Goal: Task Accomplishment & Management: Manage account settings

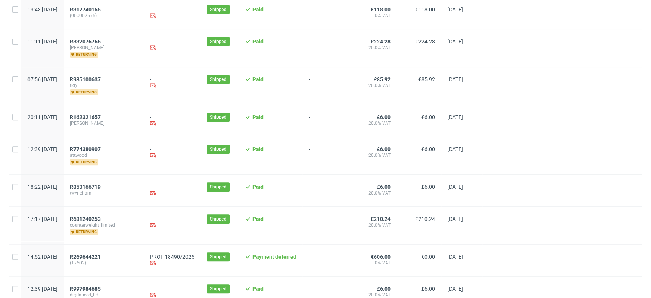
scroll to position [169, 0]
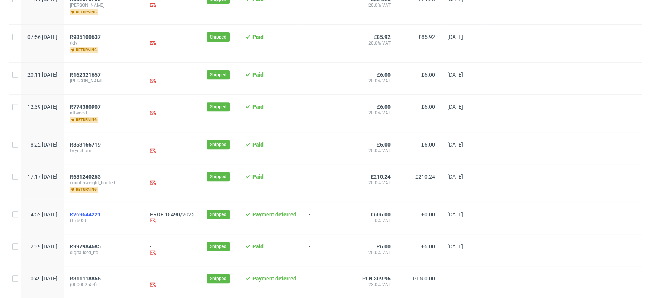
click at [101, 213] on span "R269644221" at bounding box center [85, 214] width 31 height 6
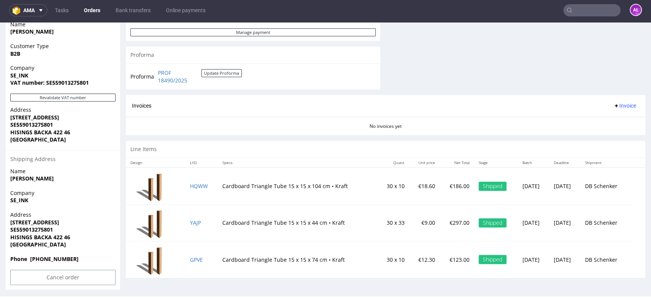
scroll to position [347, 0]
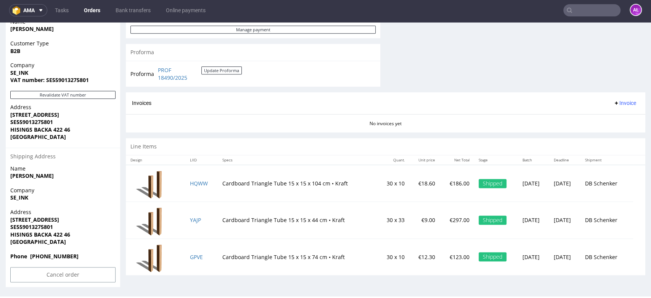
click at [591, 10] on input "text" at bounding box center [591, 10] width 57 height 12
paste input "R643809160_VQRG"
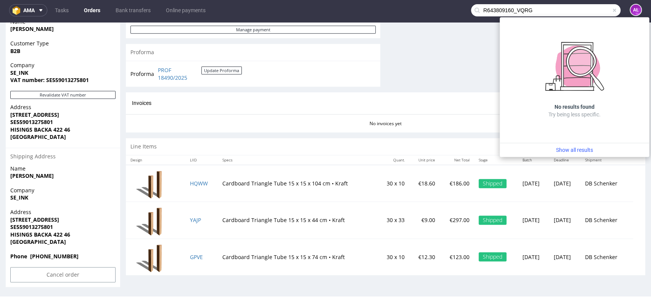
drag, startPoint x: 561, startPoint y: 8, endPoint x: 509, endPoint y: 10, distance: 52.2
click at [509, 10] on input "R643809160_VQRG" at bounding box center [545, 10] width 149 height 12
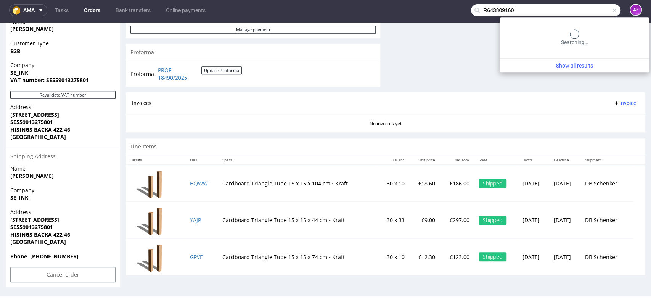
type input "R643809160"
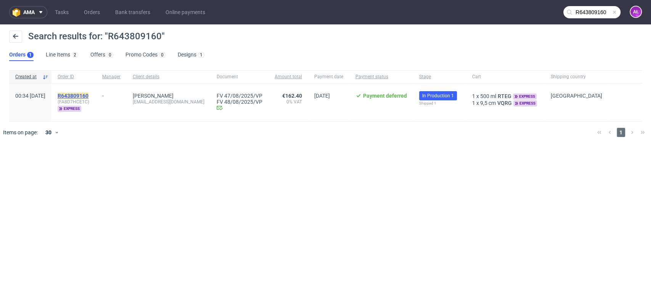
click at [88, 93] on mark "R643809160" at bounding box center [73, 96] width 31 height 6
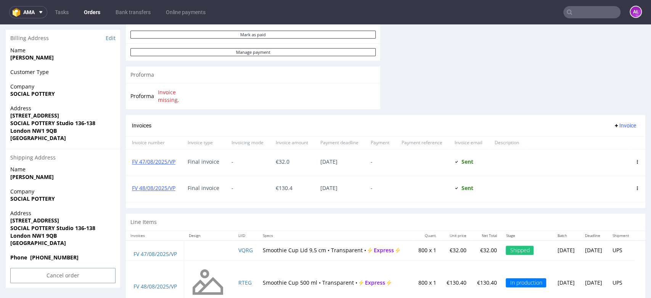
scroll to position [341, 0]
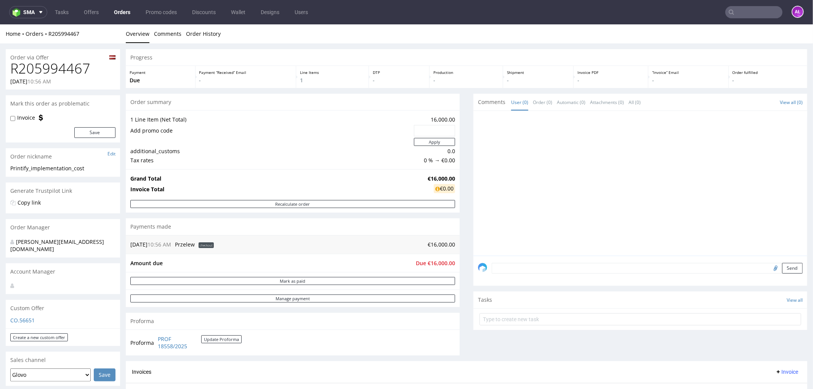
click at [737, 18] on input "text" at bounding box center [753, 12] width 57 height 12
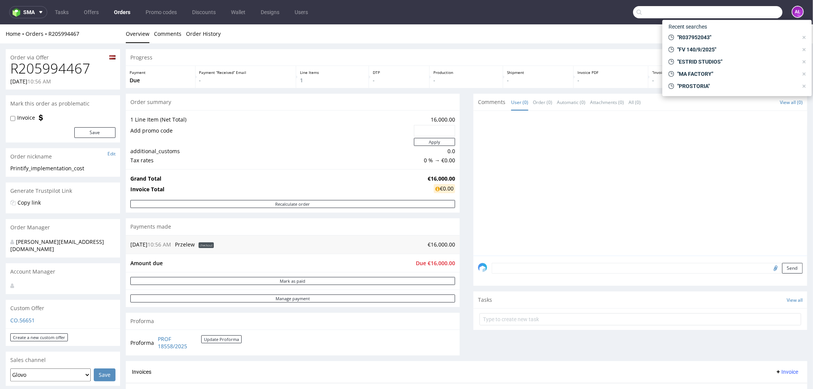
paste input "R079150289"
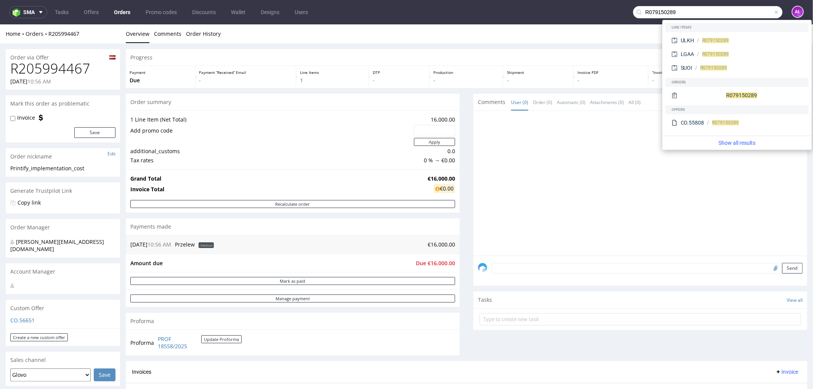
type input "R079150289"
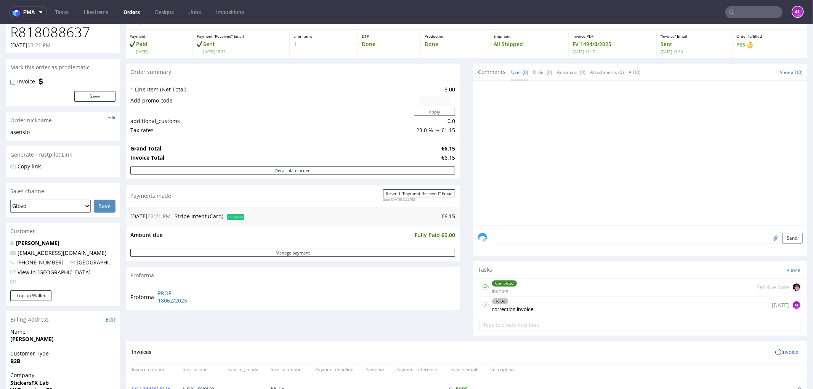
scroll to position [127, 0]
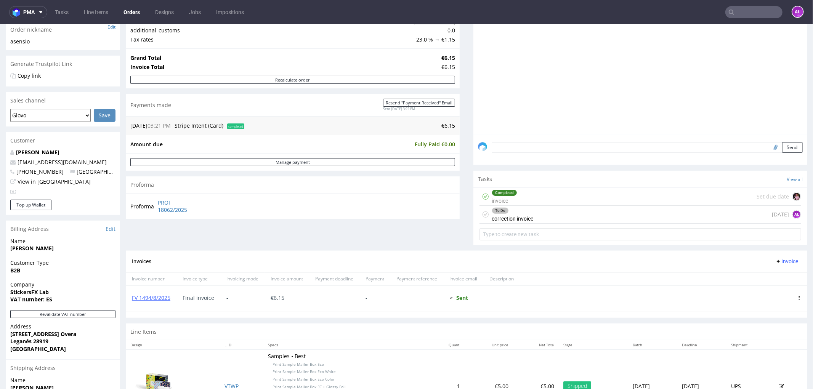
click at [504, 218] on div "To Do correction invoice" at bounding box center [513, 214] width 42 height 18
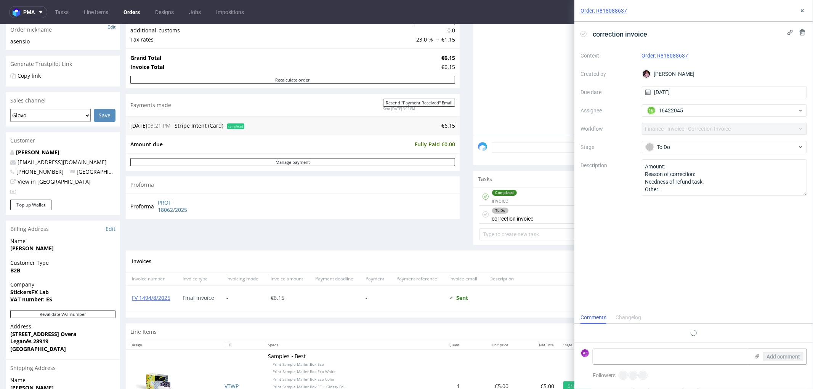
scroll to position [6, 0]
click at [539, 197] on div "Completed invoice Set due date" at bounding box center [640, 197] width 322 height 18
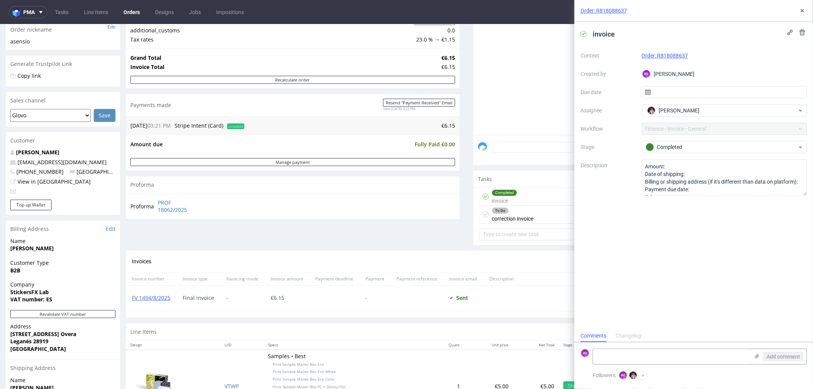
scroll to position [6, 0]
click at [539, 216] on div "To Do correction invoice 1 day ago AŁ" at bounding box center [640, 214] width 322 height 18
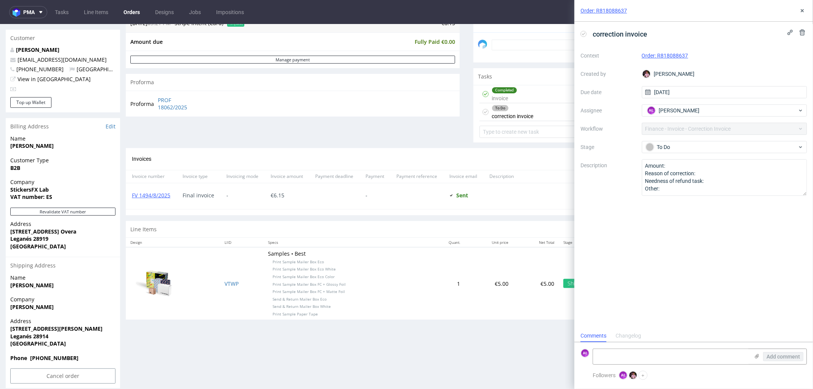
scroll to position [238, 0]
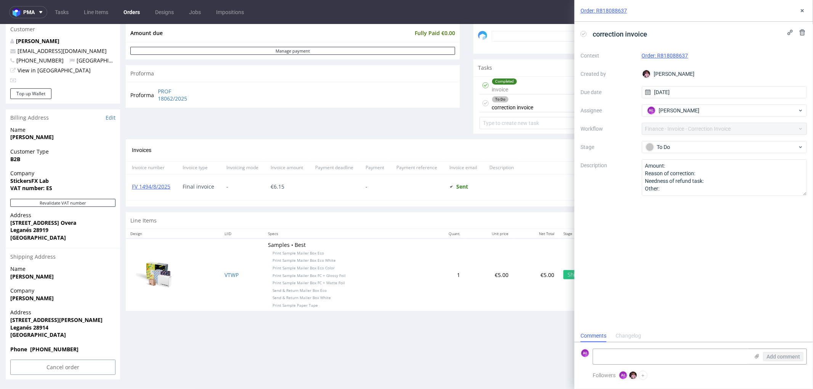
drag, startPoint x: 59, startPoint y: 188, endPoint x: 54, endPoint y: 188, distance: 5.7
click at [53, 188] on span "VAT number: ES" at bounding box center [62, 188] width 105 height 8
click at [665, 149] on div "To Do" at bounding box center [722, 147] width 152 height 8
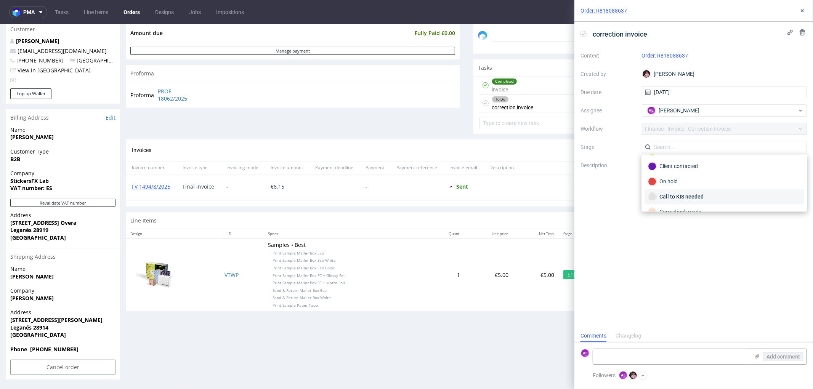
scroll to position [44, 0]
click at [694, 196] on div "Call to KIS needed" at bounding box center [724, 197] width 152 height 8
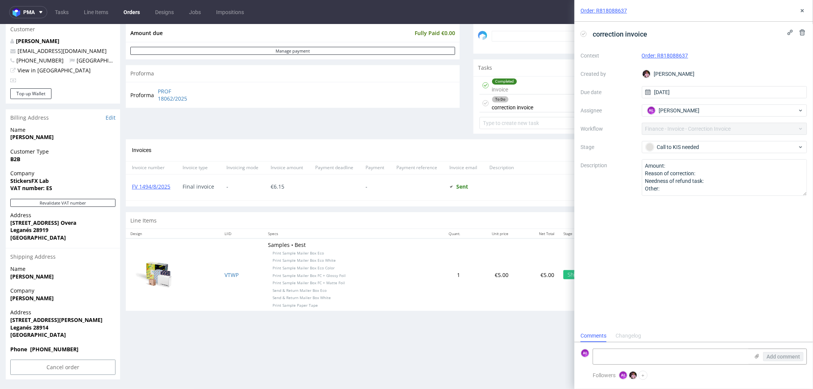
click at [662, 258] on div "correction invoice Context Order: R818088637 Created by Aleks Ziemkowski Due da…" at bounding box center [693, 176] width 239 height 308
click at [803, 10] on use at bounding box center [802, 10] width 3 height 3
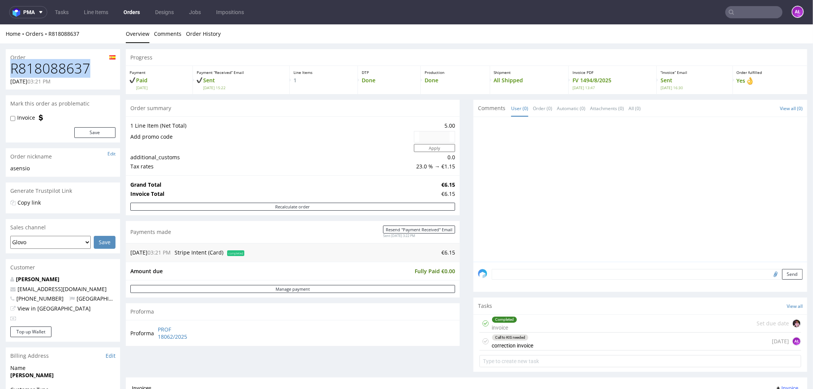
drag, startPoint x: 46, startPoint y: 57, endPoint x: 8, endPoint y: 65, distance: 39.4
click at [8, 65] on div "R818088637 26.08.2025 03:21 PM" at bounding box center [63, 75] width 114 height 29
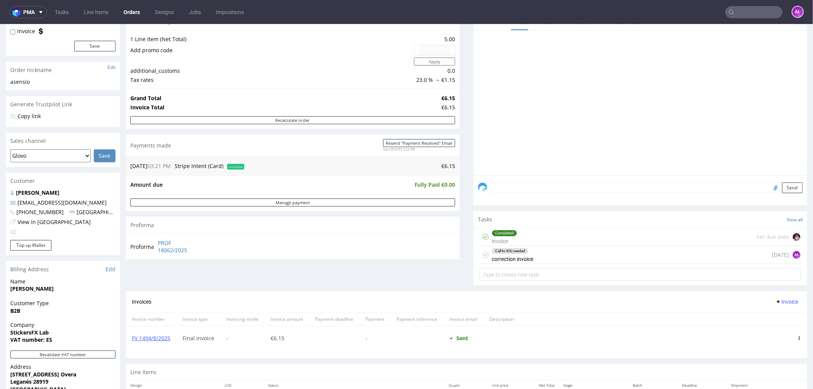
scroll to position [212, 0]
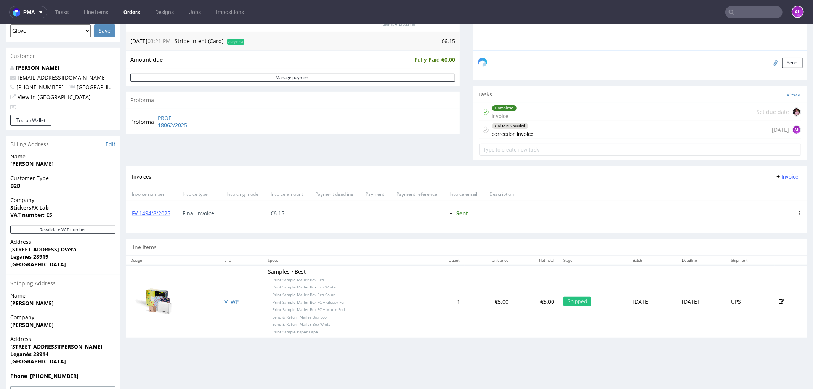
click at [538, 122] on div "Call to KIS needed correction invoice 1 day ago AŁ" at bounding box center [640, 130] width 322 height 18
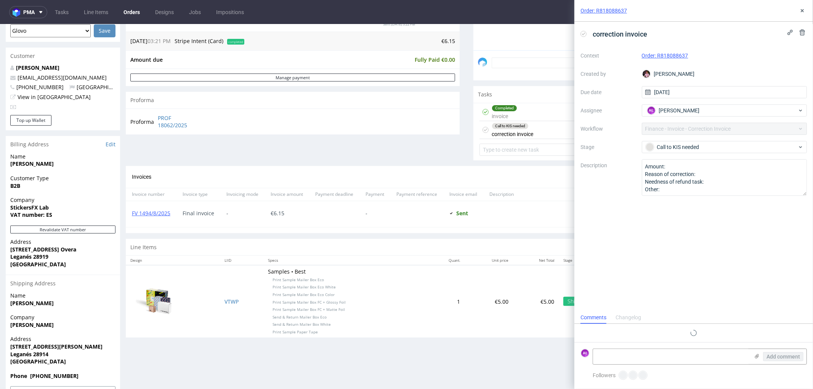
scroll to position [6, 0]
click at [705, 168] on textarea "Amount: Reason of correction: Needness of refund task: Other:" at bounding box center [724, 177] width 165 height 37
paste textarea "B22720908"
drag, startPoint x: 702, startPoint y: 165, endPoint x: 667, endPoint y: 167, distance: 35.1
click at [667, 167] on textarea "Amount: Reason of correction: Needness of refund task: Other:" at bounding box center [724, 177] width 165 height 37
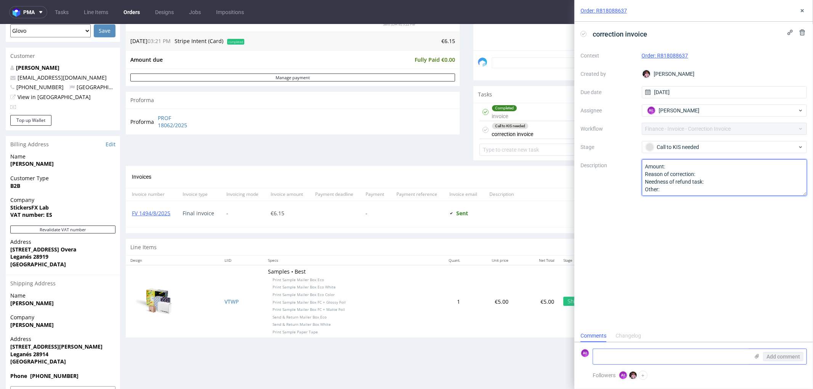
type textarea "Amount: Reason of correction: Needness of refund task: Other:"
click at [679, 351] on textarea at bounding box center [671, 356] width 156 height 15
paste textarea "B22720908"
type textarea "Klient odpisał później - B22720908"
click at [776, 355] on span "Add comment" at bounding box center [783, 356] width 34 height 5
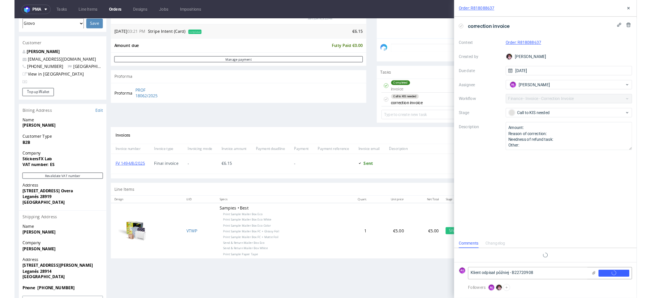
scroll to position [0, 0]
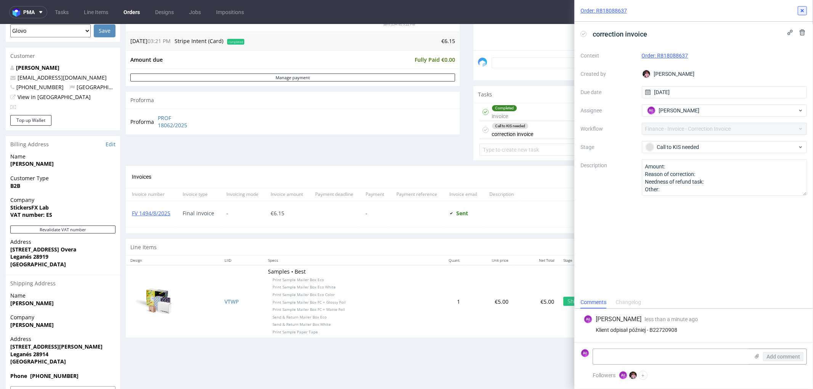
click at [803, 8] on icon at bounding box center [802, 11] width 6 height 6
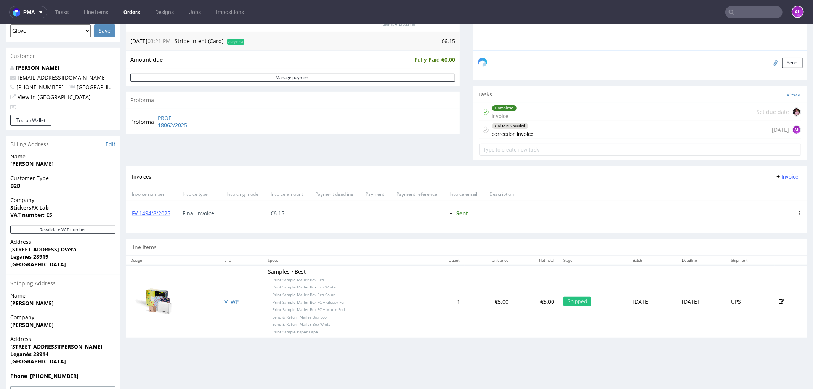
click at [567, 131] on div "Call to KIS needed correction invoice 1 day ago AŁ" at bounding box center [640, 130] width 322 height 18
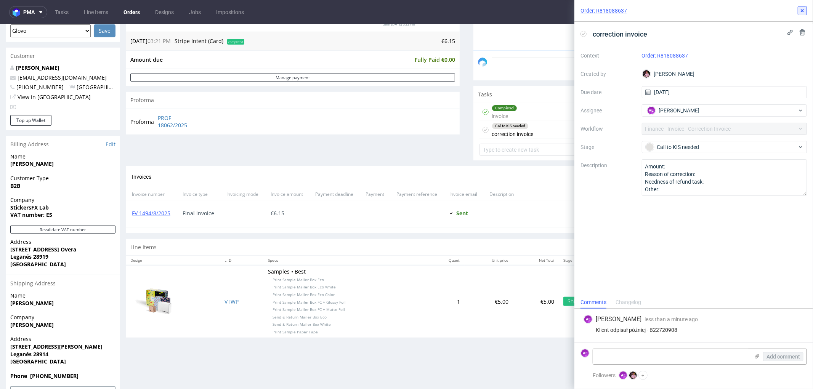
click at [802, 10] on icon at bounding box center [802, 11] width 6 height 6
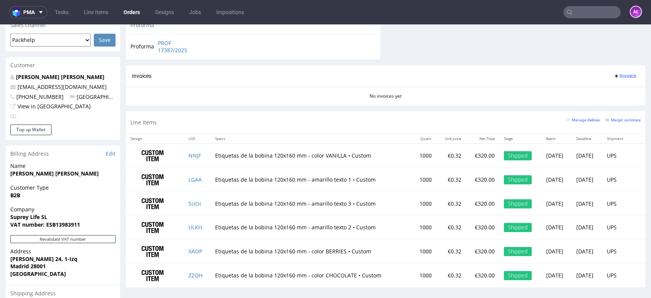
scroll to position [338, 0]
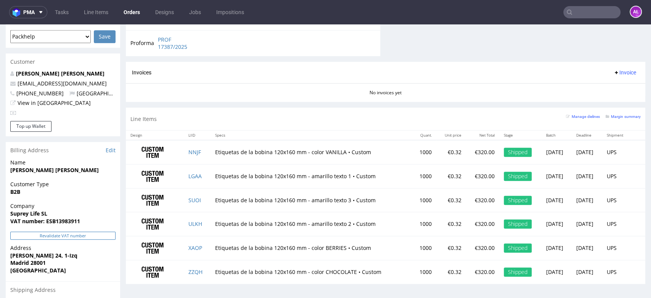
click at [90, 231] on button "Revalidate VAT number" at bounding box center [62, 235] width 105 height 8
click at [613, 70] on span "Invoice" at bounding box center [624, 72] width 23 height 6
click at [613, 88] on span "Upload" at bounding box center [611, 90] width 37 height 8
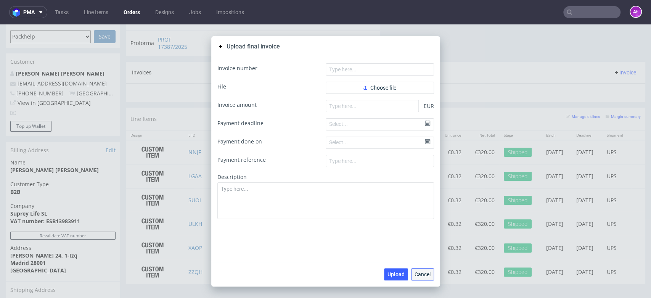
click at [427, 276] on button "Cancel" at bounding box center [422, 274] width 23 height 12
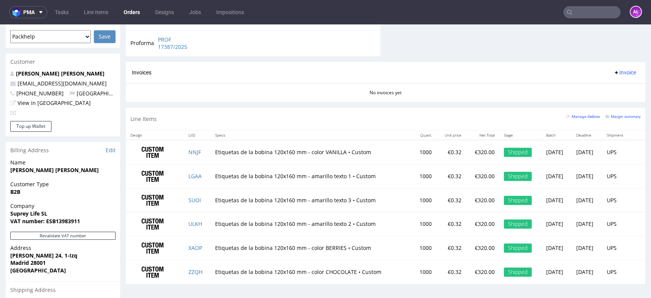
click at [614, 73] on span "Invoice" at bounding box center [624, 72] width 23 height 6
click at [615, 89] on span "Upload" at bounding box center [611, 90] width 37 height 8
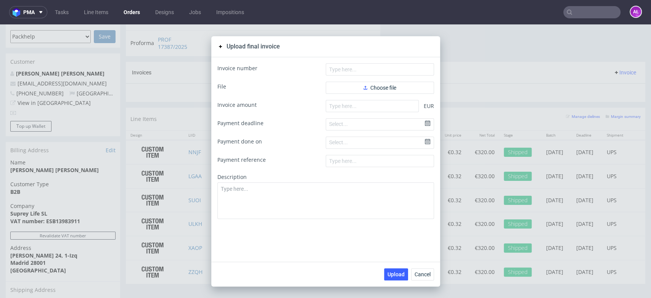
click at [472, 65] on div "Upload final invoice Invoice number File Choose file Invoice amount EUR Payment…" at bounding box center [325, 160] width 651 height 273
drag, startPoint x: 478, startPoint y: 70, endPoint x: 439, endPoint y: 147, distance: 86.6
click at [478, 70] on div "Upload final invoice Invoice number File Choose file Invoice amount EUR Payment…" at bounding box center [325, 160] width 651 height 273
click at [415, 271] on span "Cancel" at bounding box center [422, 273] width 16 height 5
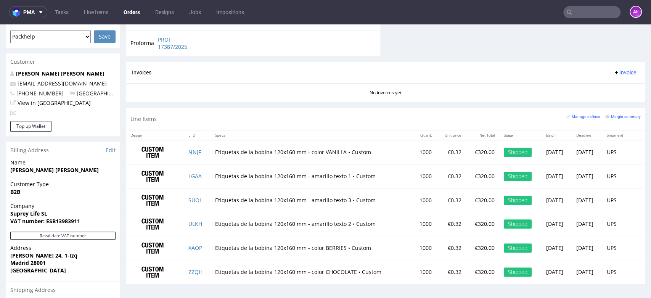
click at [613, 77] on button "Invoice" at bounding box center [624, 72] width 29 height 9
click at [532, 66] on div "Invoices Invoice" at bounding box center [385, 73] width 519 height 22
click at [104, 231] on button "Revalidate VAT number" at bounding box center [62, 235] width 105 height 8
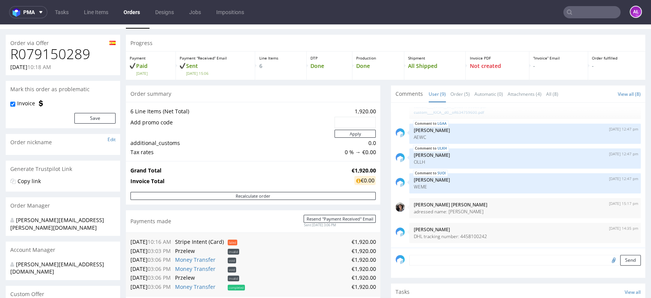
scroll to position [0, 0]
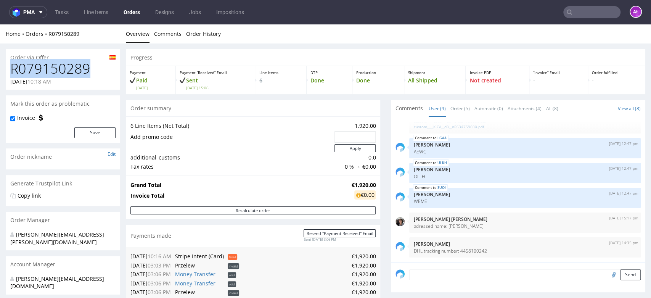
drag, startPoint x: 95, startPoint y: 70, endPoint x: 6, endPoint y: 74, distance: 89.2
click at [6, 74] on div "R079150289 18.08.2025 10:18 AM" at bounding box center [63, 75] width 114 height 29
copy h1 "R079150289"
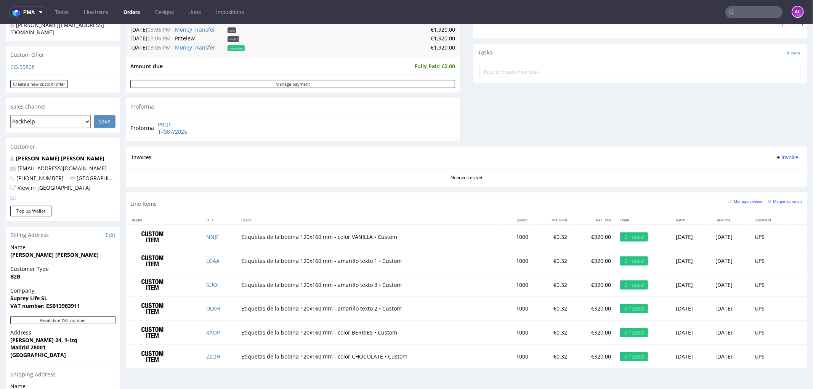
scroll to position [254, 0]
drag, startPoint x: 62, startPoint y: 280, endPoint x: 11, endPoint y: 282, distance: 50.3
click at [11, 294] on span "Suprey Life SL" at bounding box center [62, 298] width 105 height 8
copy strong "Suprey Life SL"
drag, startPoint x: 155, startPoint y: 122, endPoint x: 194, endPoint y: 131, distance: 39.8
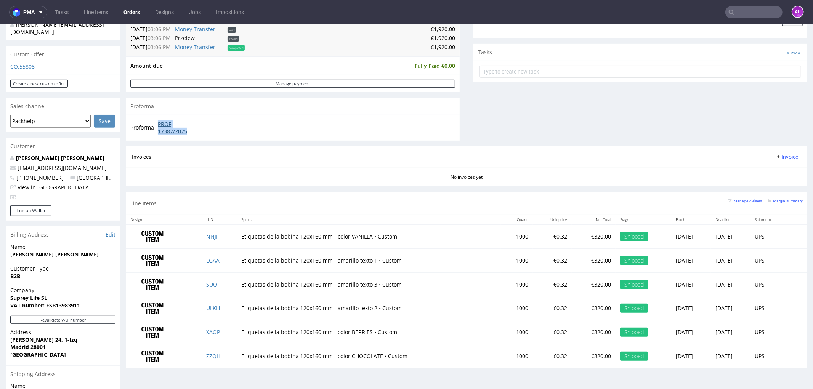
click at [194, 131] on td "PROF 17387/2025" at bounding box center [179, 127] width 46 height 16
copy link "PROF 17387/2025"
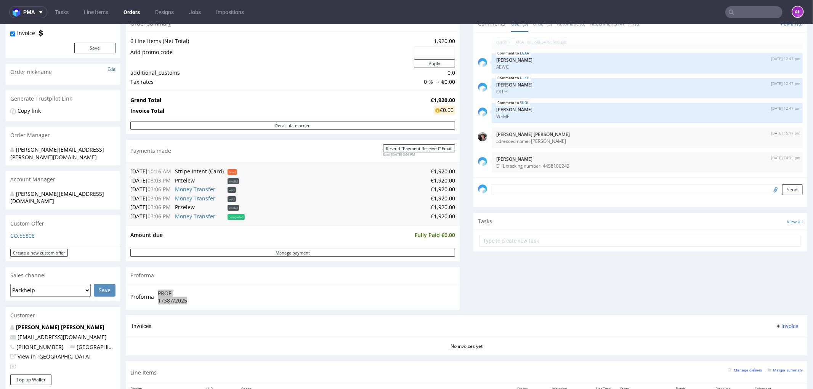
scroll to position [0, 0]
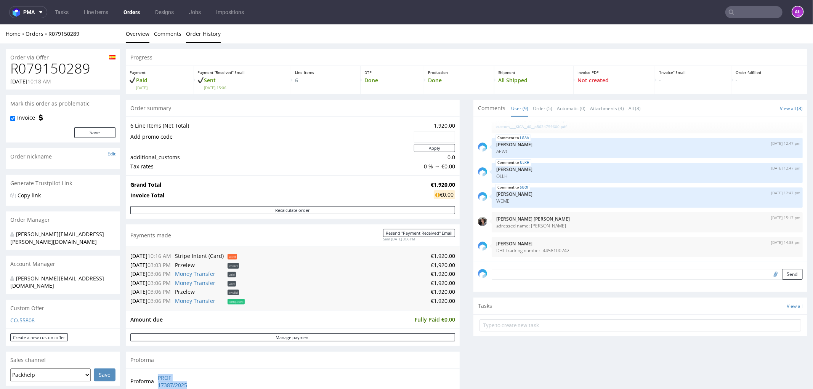
click at [201, 35] on link "Order History" at bounding box center [203, 33] width 35 height 19
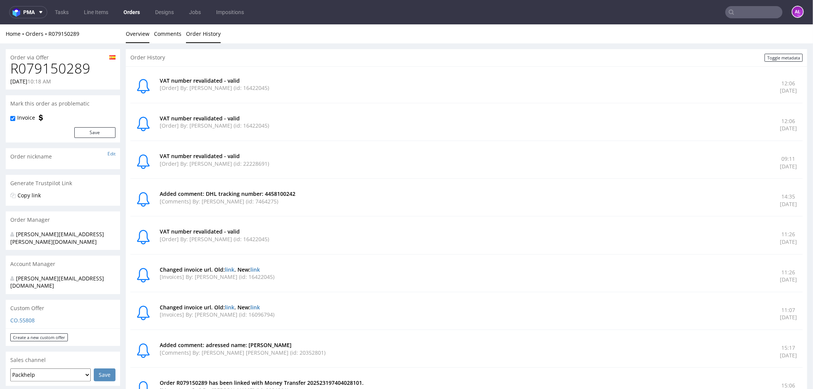
click at [140, 38] on link "Overview" at bounding box center [138, 33] width 24 height 19
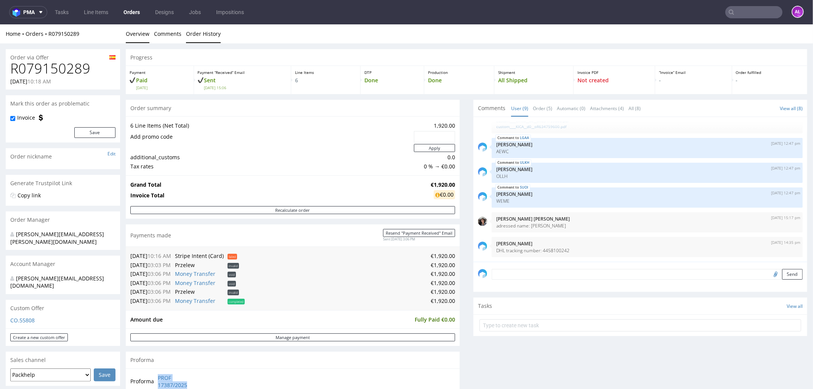
click at [197, 36] on link "Order History" at bounding box center [203, 33] width 35 height 19
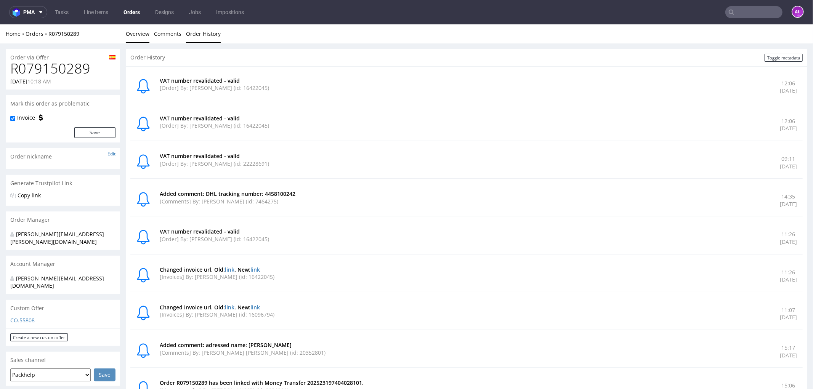
click at [136, 32] on link "Overview" at bounding box center [138, 33] width 24 height 19
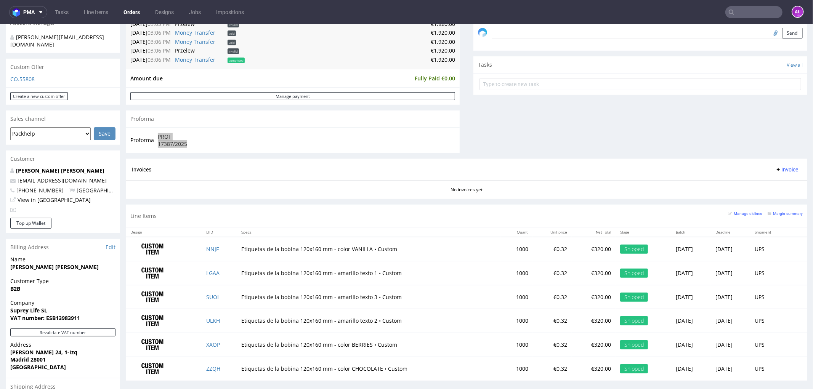
scroll to position [254, 0]
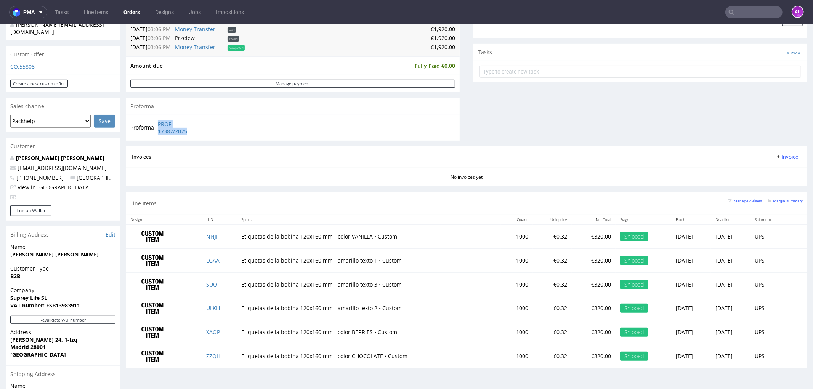
click at [776, 158] on span "Invoice" at bounding box center [786, 157] width 23 height 6
click at [774, 174] on span "Upload" at bounding box center [773, 173] width 37 height 8
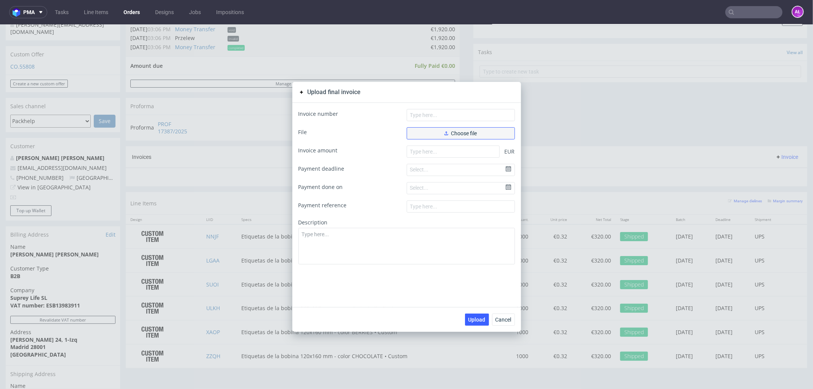
click at [434, 131] on button "Choose file" at bounding box center [461, 133] width 108 height 12
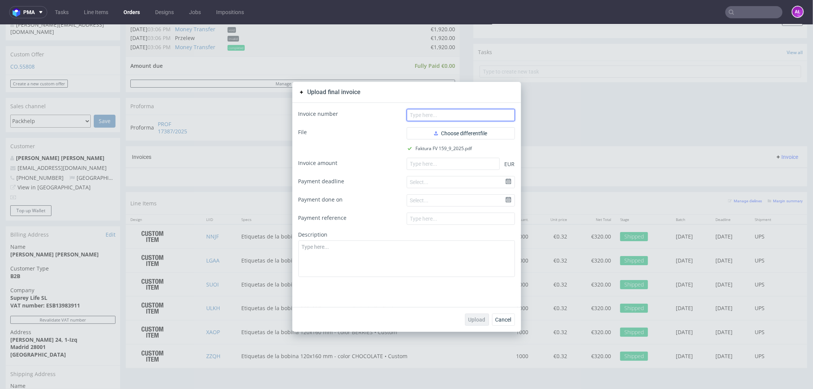
drag, startPoint x: 438, startPoint y: 112, endPoint x: 406, endPoint y: 55, distance: 65.0
click at [438, 112] on input "text" at bounding box center [461, 115] width 108 height 12
paste input "FV 159/9/2025"
type input "FV 159/9/2025"
click at [442, 160] on input "number" at bounding box center [453, 163] width 93 height 12
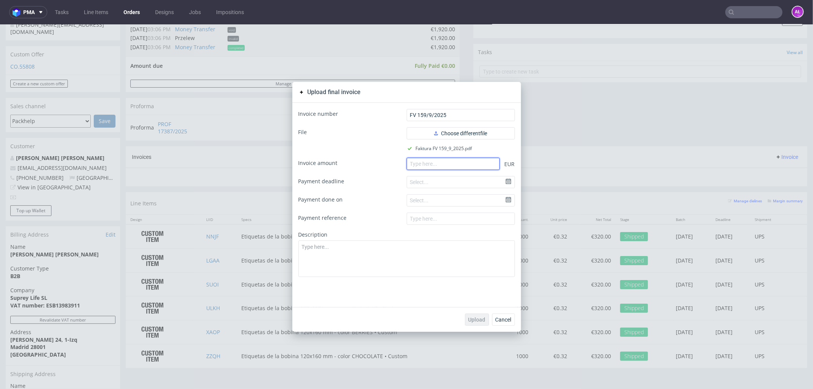
paste input "1920.00"
type input "1920.00"
click at [478, 317] on span "Upload" at bounding box center [476, 319] width 17 height 5
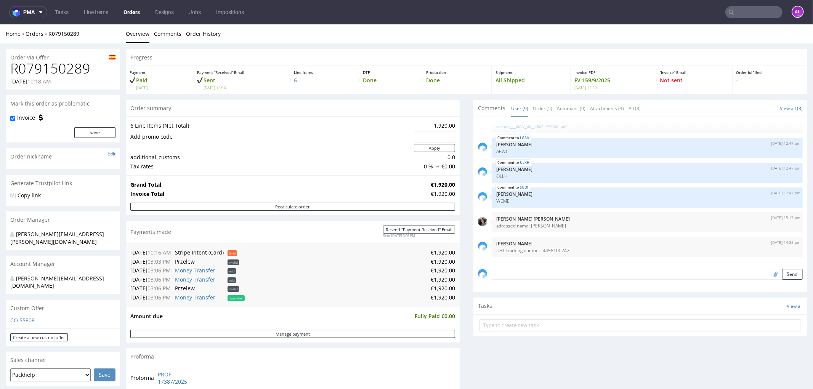
scroll to position [212, 0]
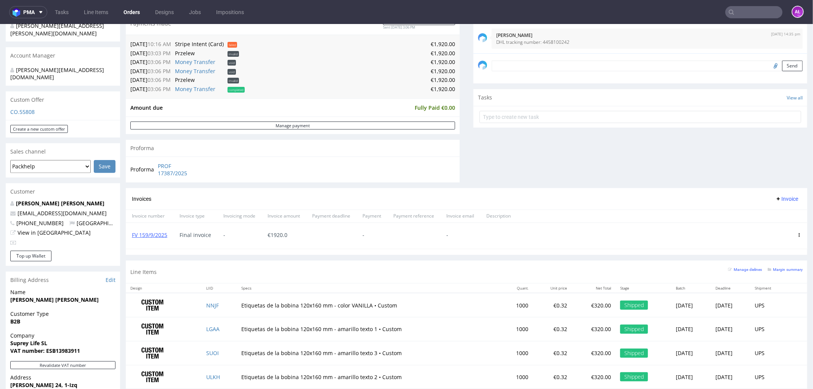
scroll to position [254, 0]
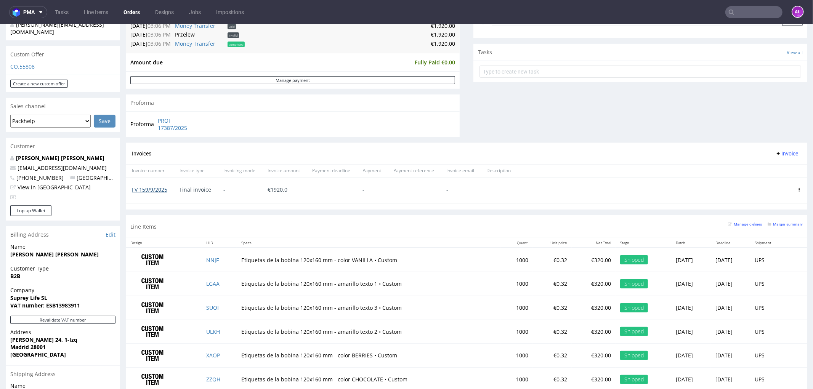
click at [144, 189] on link "FV 159/9/2025" at bounding box center [149, 189] width 35 height 7
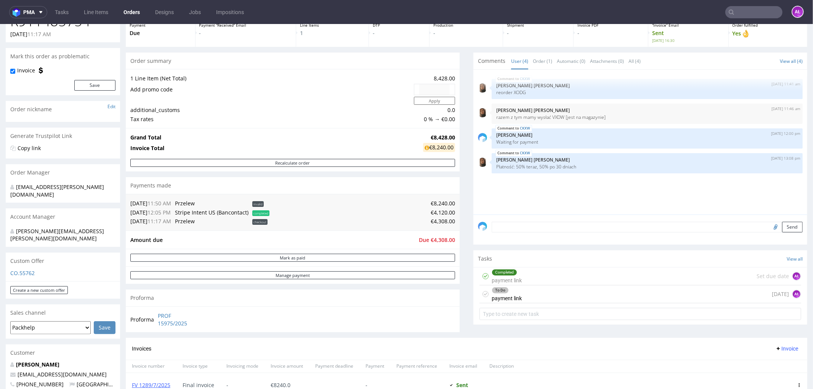
scroll to position [169, 0]
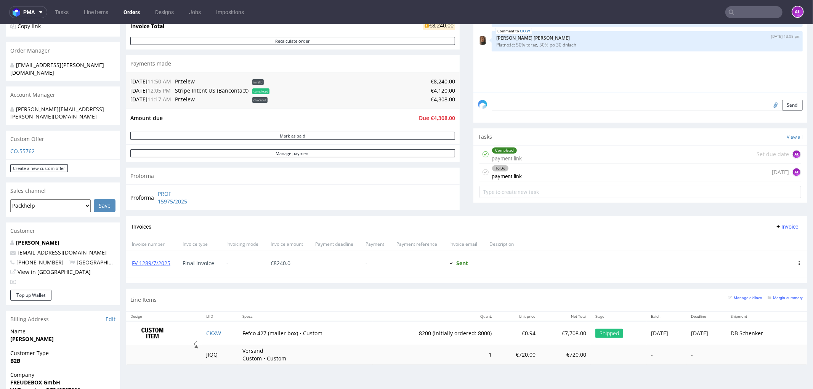
click at [501, 175] on div "To Do payment link" at bounding box center [507, 172] width 30 height 18
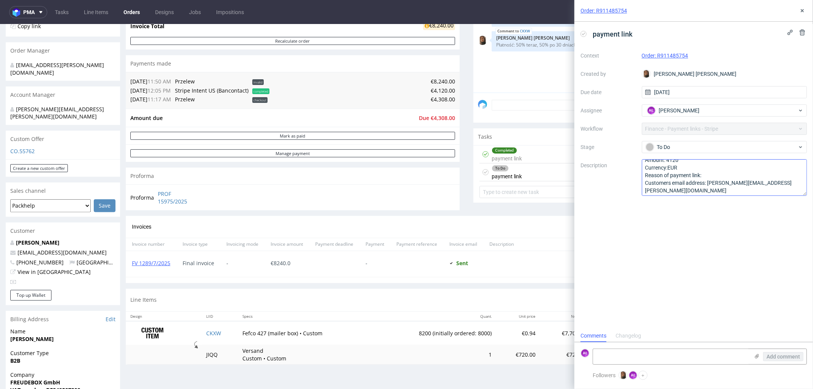
scroll to position [8, 0]
drag, startPoint x: 751, startPoint y: 184, endPoint x: 709, endPoint y: 183, distance: 41.5
click at [709, 183] on textarea "Amount: 4120 Currency:EUR Reason of payment link: Customers email address: denn…" at bounding box center [724, 177] width 165 height 37
drag, startPoint x: 705, startPoint y: 56, endPoint x: 657, endPoint y: 61, distance: 48.6
click at [657, 61] on div "Context Order: R911485754 Created by Angelina Marć Due date 03/09/2025 Assignee…" at bounding box center [693, 123] width 226 height 146
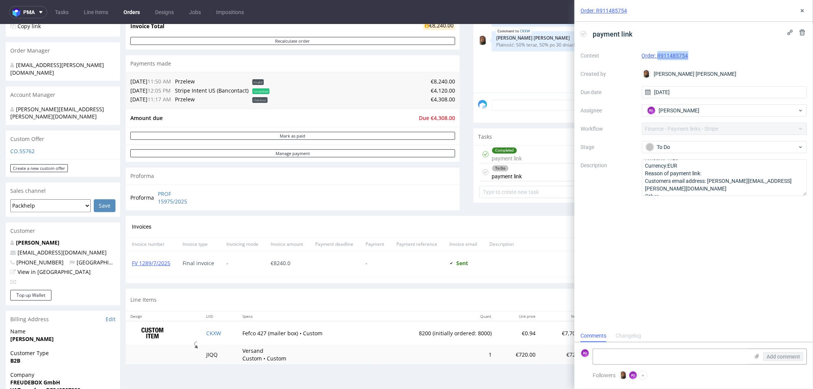
copy link "R911485754"
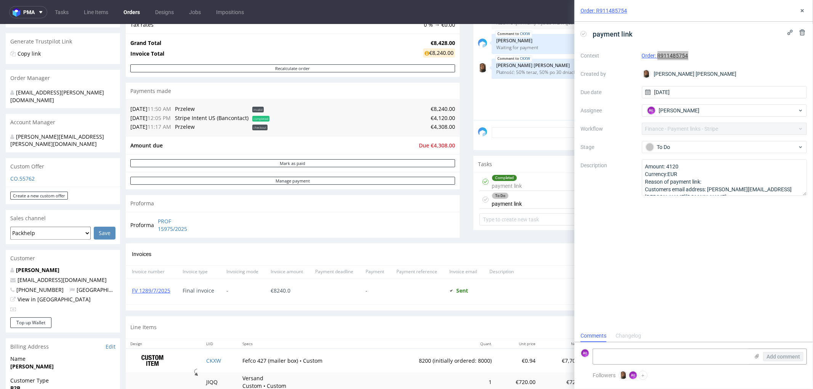
scroll to position [127, 0]
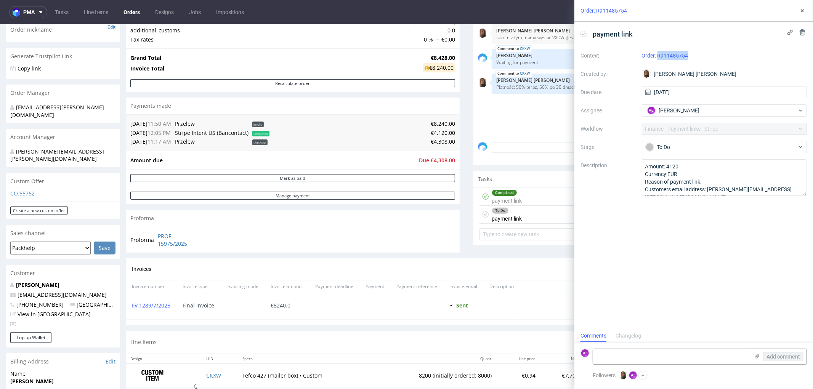
copy link "R911485754"
drag, startPoint x: 96, startPoint y: 146, endPoint x: 14, endPoint y: 147, distance: 82.0
click at [14, 147] on div "angelina.marc@packhelp.com" at bounding box center [63, 156] width 114 height 22
copy div "angelina.marc@packhelp.com"
click at [627, 359] on textarea at bounding box center [671, 356] width 156 height 15
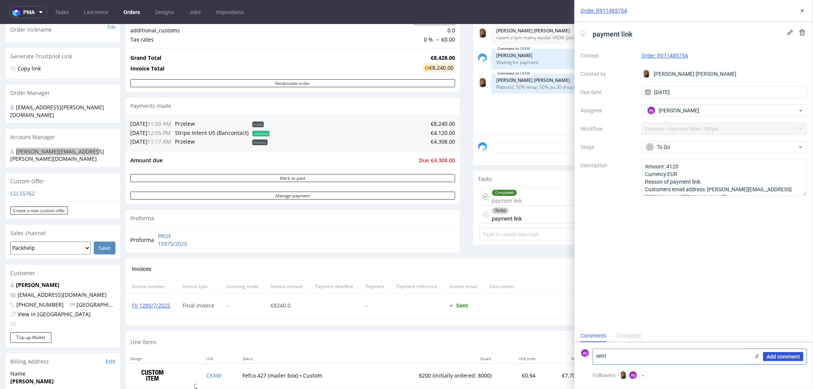
type textarea "sent"
click at [783, 354] on span "Add comment" at bounding box center [783, 356] width 34 height 5
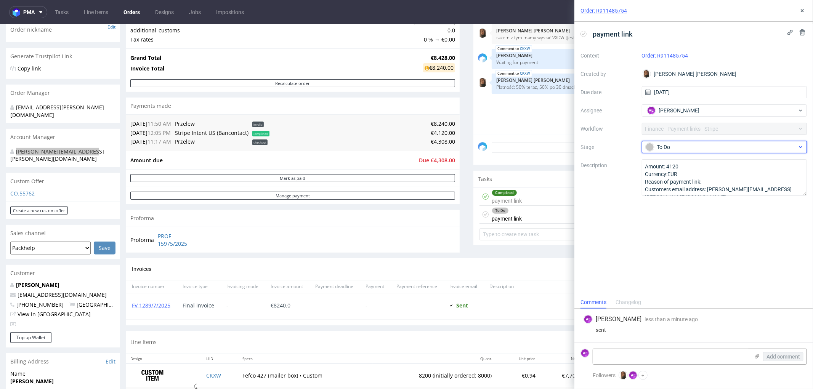
click at [697, 146] on div "To Do" at bounding box center [722, 147] width 152 height 8
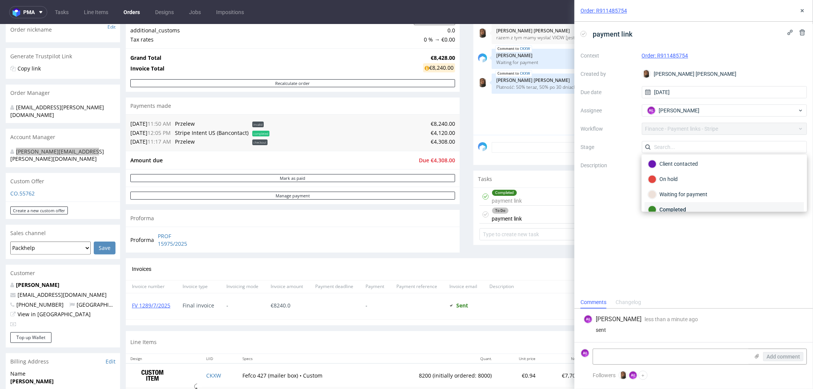
scroll to position [56, 0]
click at [696, 167] on div "Waiting for payment" at bounding box center [724, 171] width 152 height 8
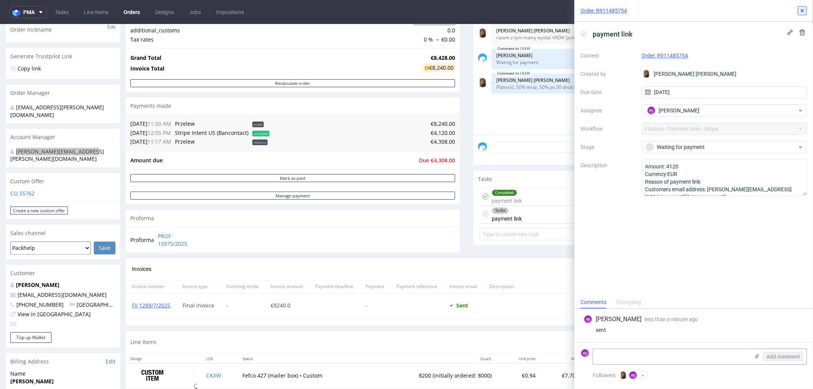
click at [805, 11] on icon at bounding box center [802, 11] width 6 height 6
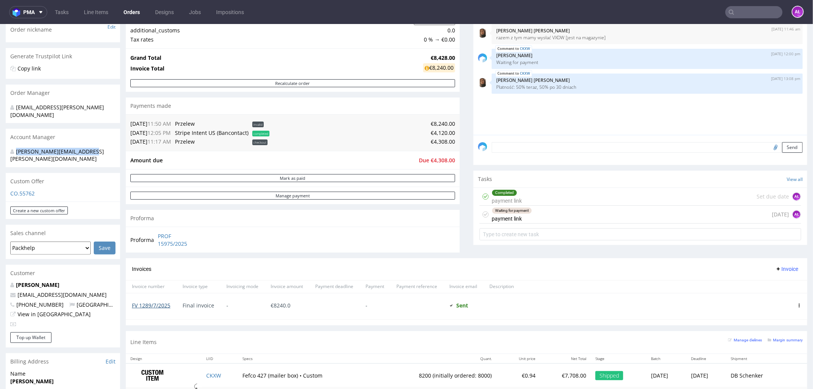
click at [146, 305] on link "FV 1289/7/2025" at bounding box center [151, 304] width 38 height 7
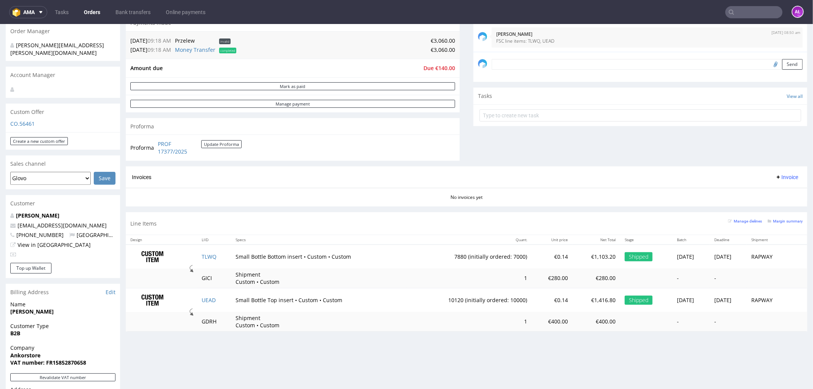
scroll to position [212, 0]
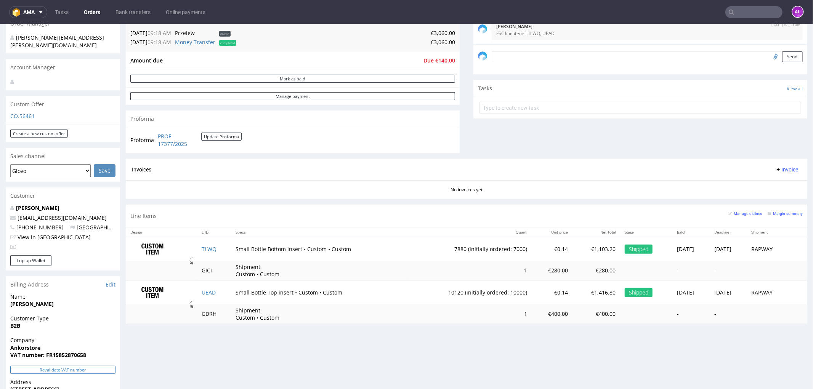
click at [75, 365] on button "Revalidate VAT number" at bounding box center [62, 369] width 105 height 8
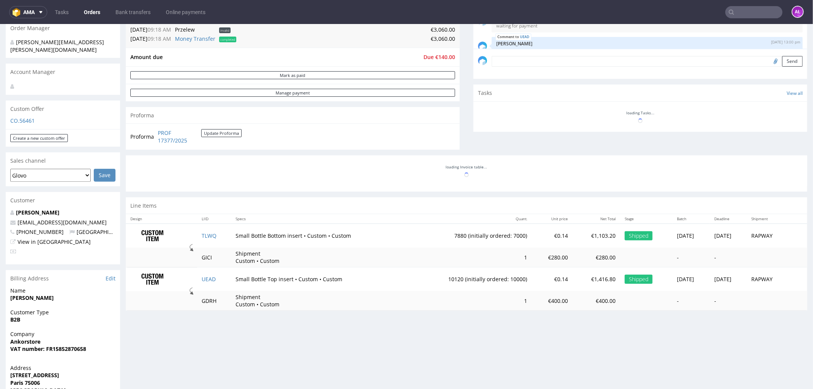
scroll to position [94, 0]
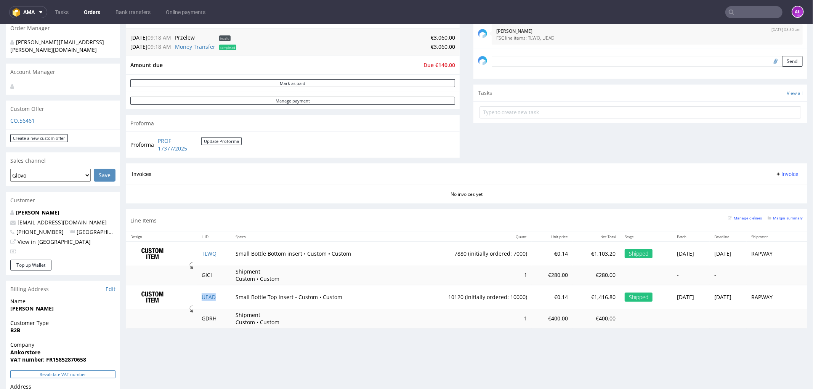
click at [96, 370] on button "Revalidate VAT number" at bounding box center [62, 374] width 105 height 8
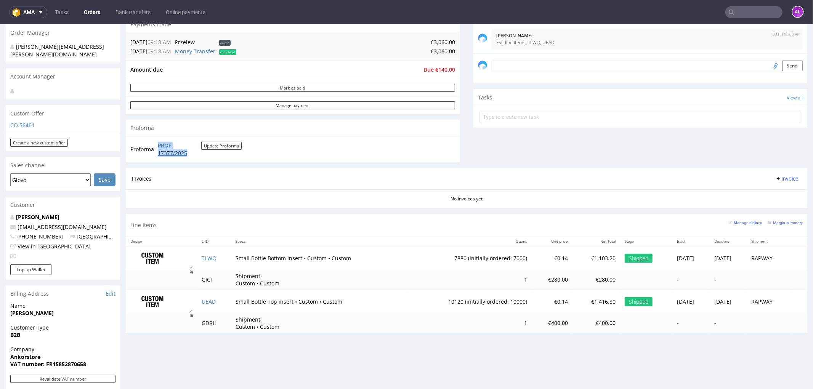
drag, startPoint x: 155, startPoint y: 143, endPoint x: 196, endPoint y: 150, distance: 40.6
click at [196, 150] on tr "Proforma PROF 17377/2025 Update Proforma" at bounding box center [186, 149] width 112 height 16
drag, startPoint x: 451, startPoint y: 71, endPoint x: 433, endPoint y: 71, distance: 18.3
click at [433, 71] on div "Amount due Due €140.00" at bounding box center [293, 69] width 334 height 19
click at [775, 179] on span "Invoice" at bounding box center [786, 178] width 23 height 6
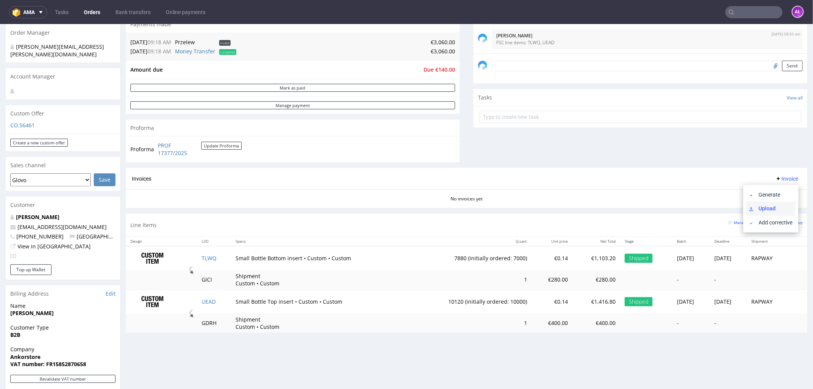
click at [770, 211] on span "Upload" at bounding box center [773, 208] width 37 height 8
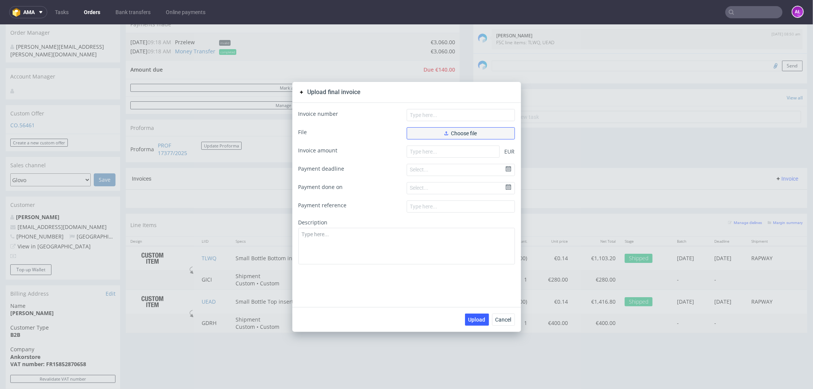
click at [489, 134] on button "Choose file" at bounding box center [461, 133] width 108 height 12
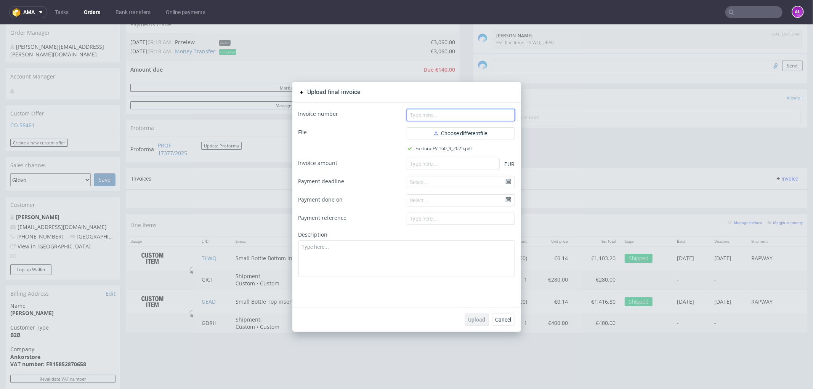
click at [477, 115] on input "text" at bounding box center [461, 115] width 108 height 12
paste input "FV 160/9/2025"
type input "FV 160/9/2025"
click at [438, 164] on input "number" at bounding box center [453, 163] width 93 height 12
paste input "3060.00"
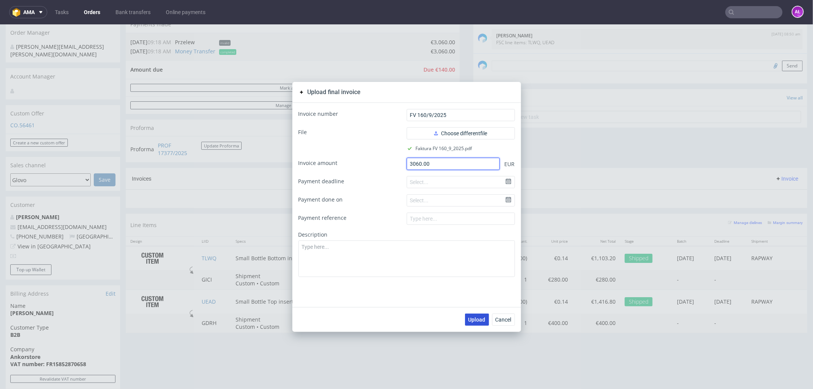
type input "3060.00"
click at [474, 320] on span "Upload" at bounding box center [476, 319] width 17 height 5
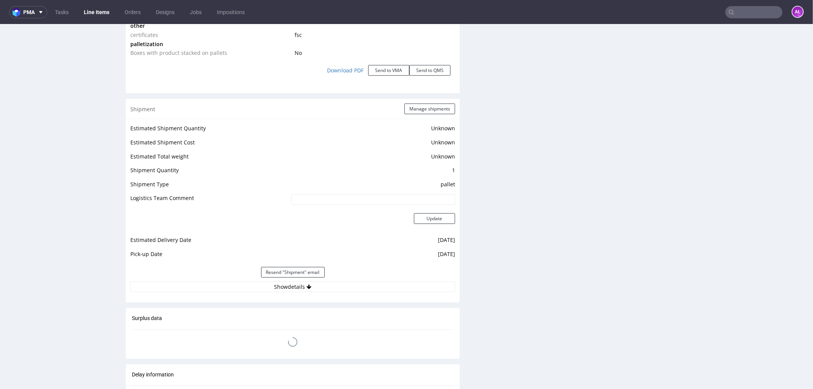
scroll to position [898, 0]
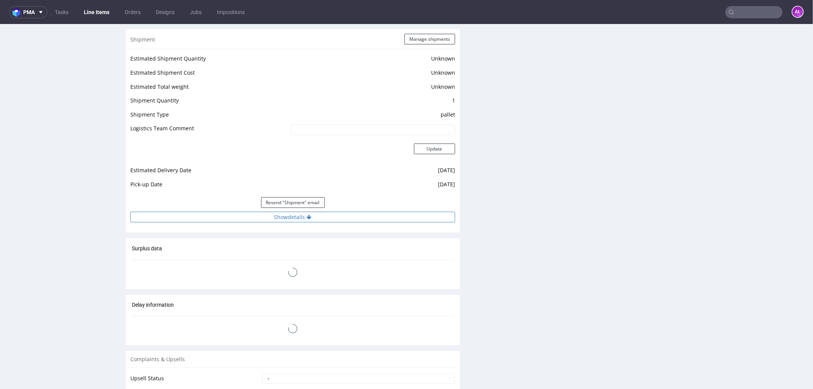
click at [312, 212] on button "Show details" at bounding box center [292, 217] width 325 height 11
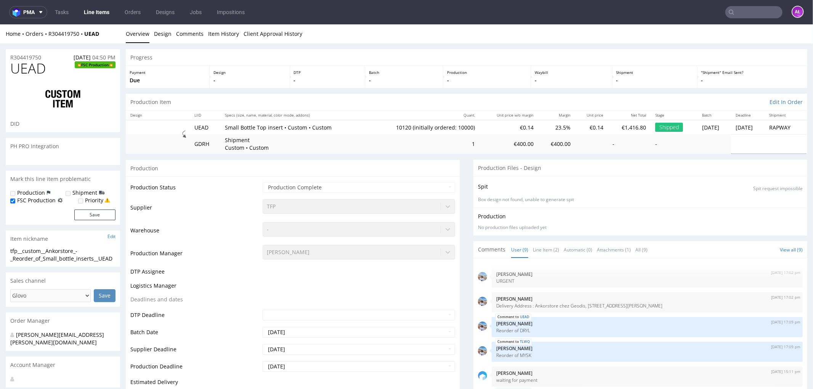
scroll to position [94, 0]
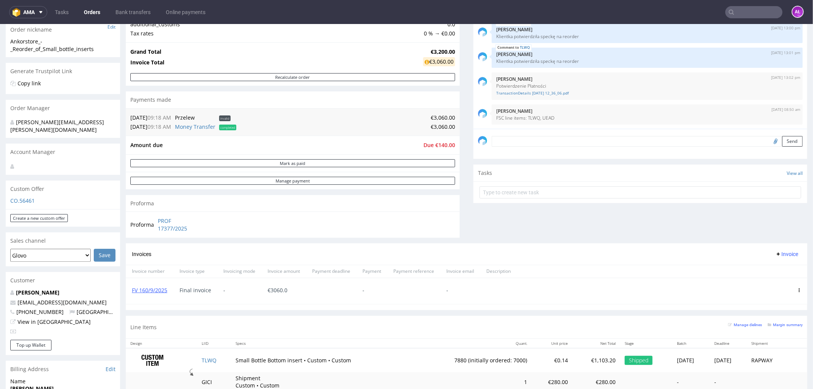
scroll to position [85, 0]
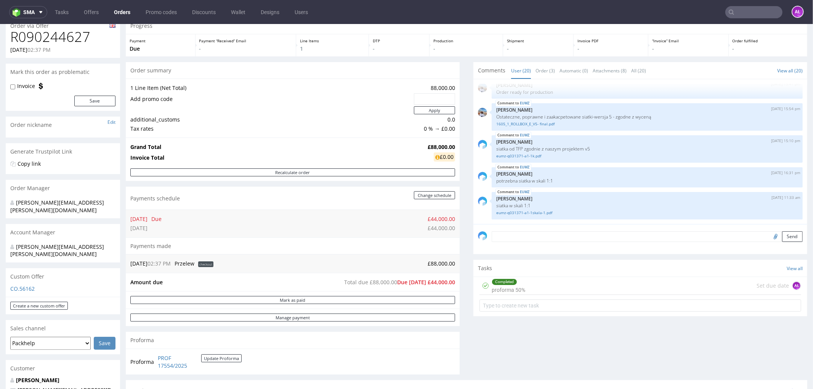
scroll to position [127, 0]
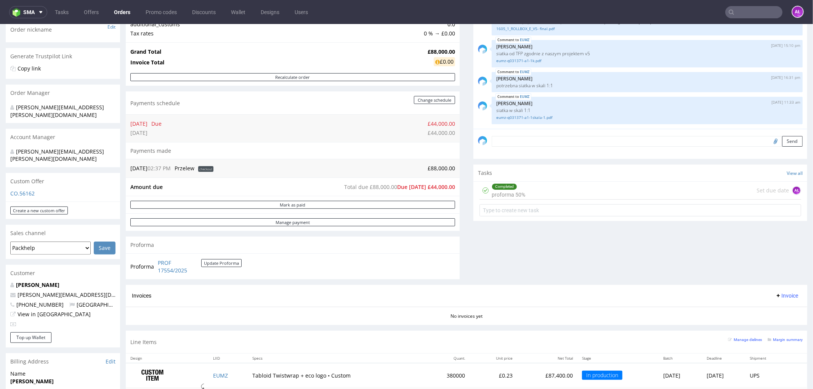
click at [494, 191] on div "Completed proforma 50%" at bounding box center [509, 190] width 34 height 18
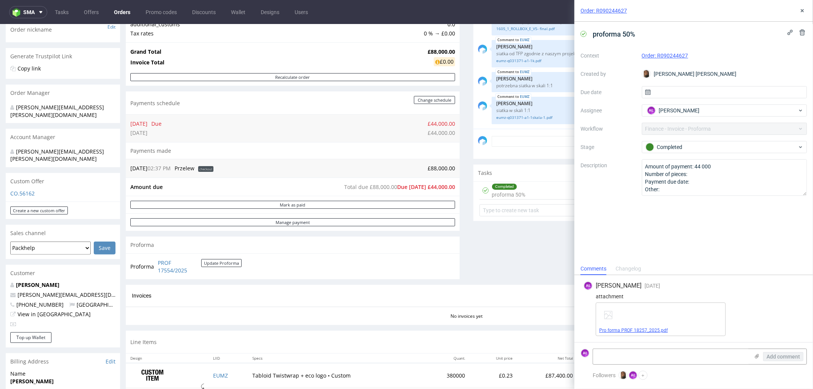
click at [659, 328] on link "Pro forma PROF 18257_2025.pdf" at bounding box center [633, 330] width 69 height 5
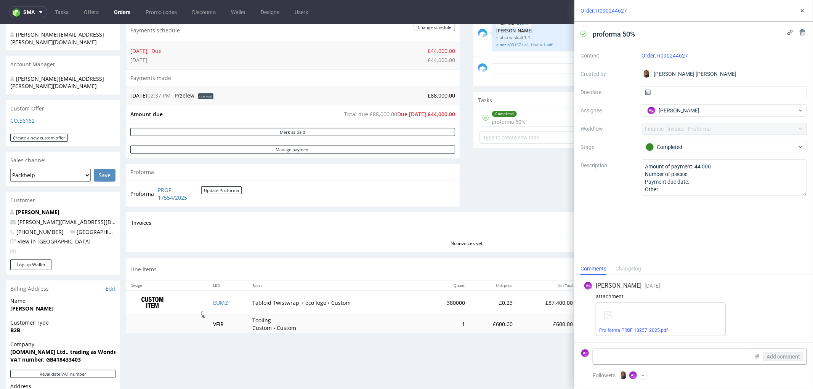
scroll to position [296, 0]
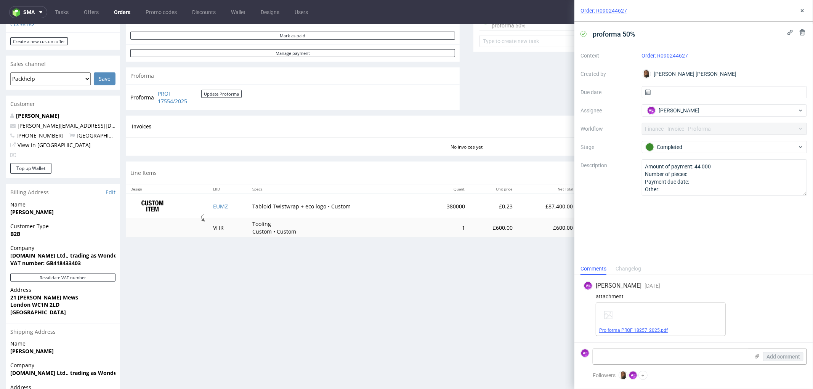
click at [646, 330] on link "Pro forma PROF 18257_2025.pdf" at bounding box center [633, 330] width 69 height 5
click at [802, 11] on use at bounding box center [802, 10] width 3 height 3
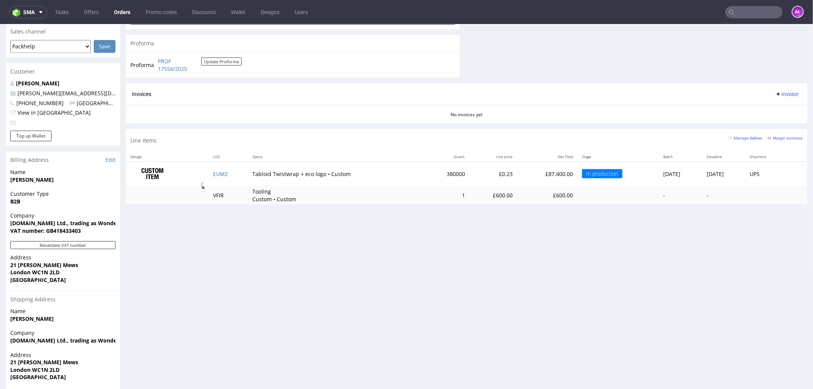
scroll to position [314, 0]
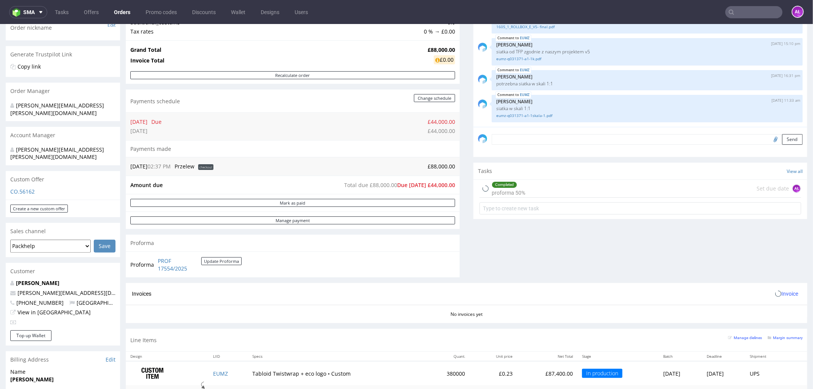
scroll to position [212, 0]
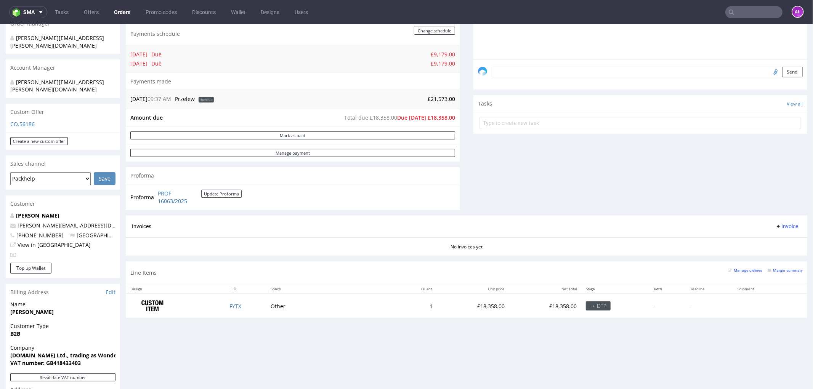
scroll to position [212, 0]
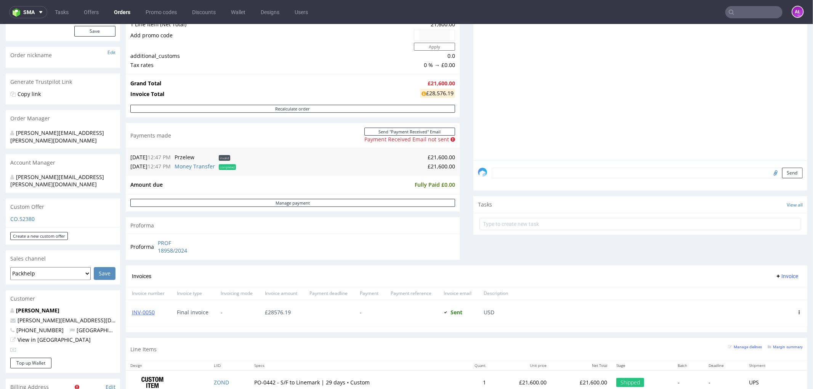
scroll to position [212, 0]
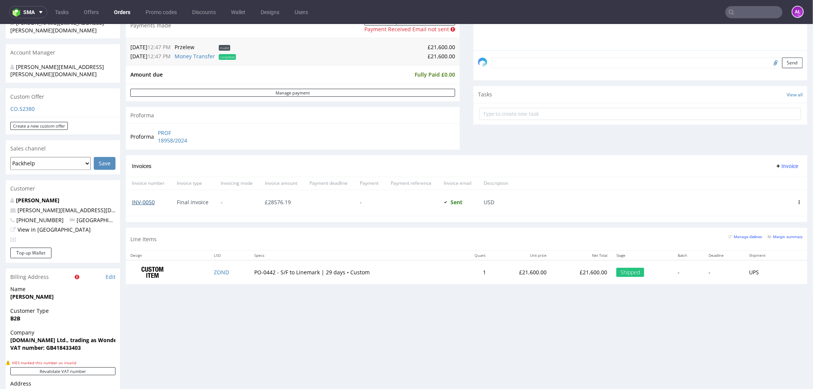
click at [147, 199] on link "INV-0050" at bounding box center [143, 201] width 23 height 7
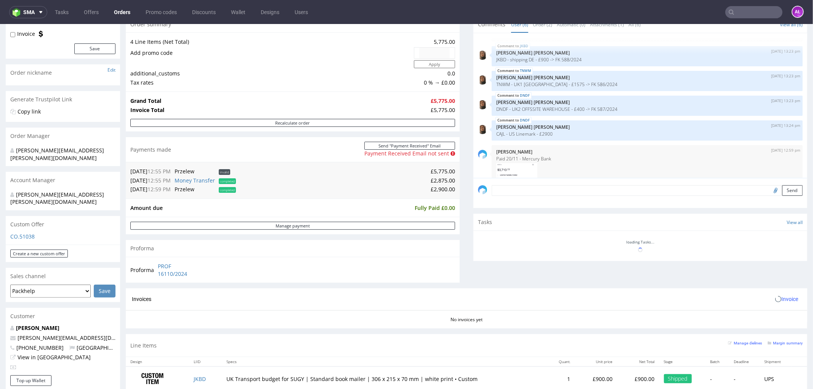
scroll to position [254, 0]
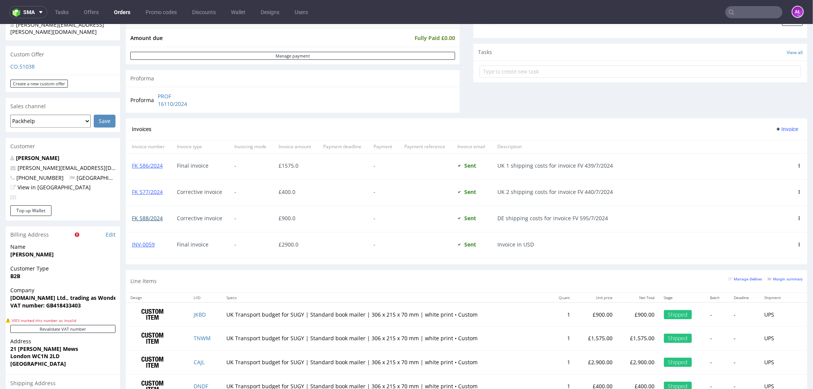
click at [153, 217] on link "FK 588/2024" at bounding box center [147, 217] width 31 height 7
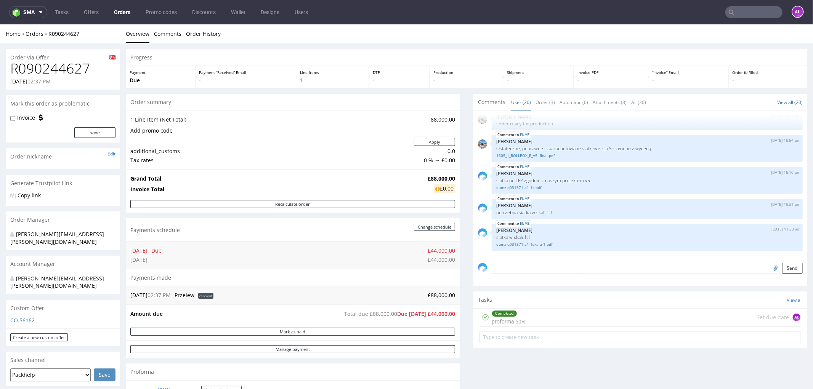
scroll to position [254, 0]
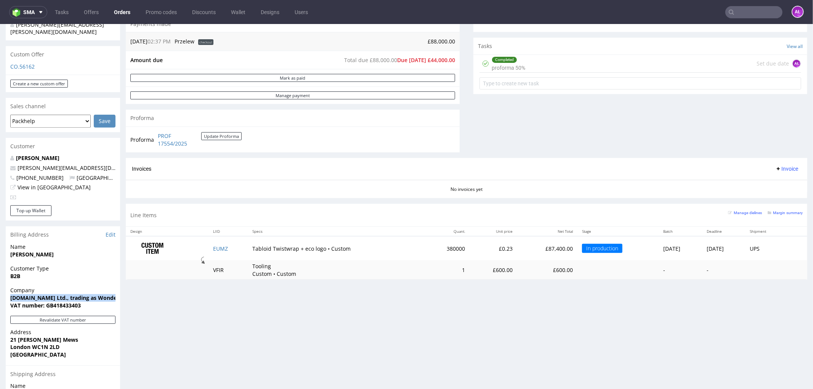
drag, startPoint x: 10, startPoint y: 282, endPoint x: 116, endPoint y: 279, distance: 106.4
click at [116, 286] on div "Company LostMy.Name Ltd., trading as Wonderbly VAT number: GB418433403" at bounding box center [63, 300] width 114 height 29
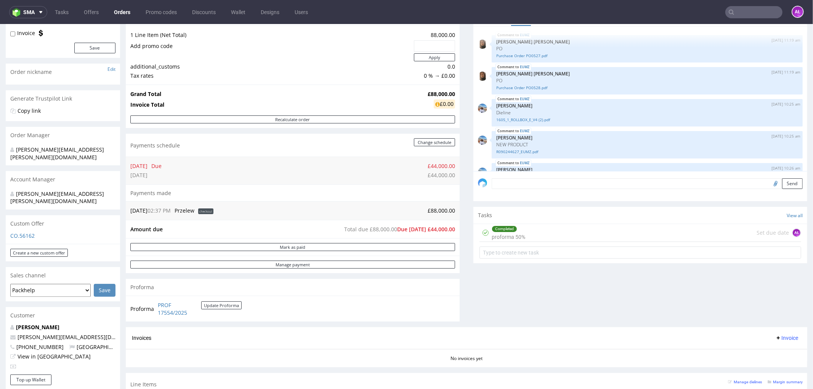
scroll to position [0, 0]
click at [533, 55] on link "Purchase Order PO0527.pdf" at bounding box center [647, 56] width 302 height 6
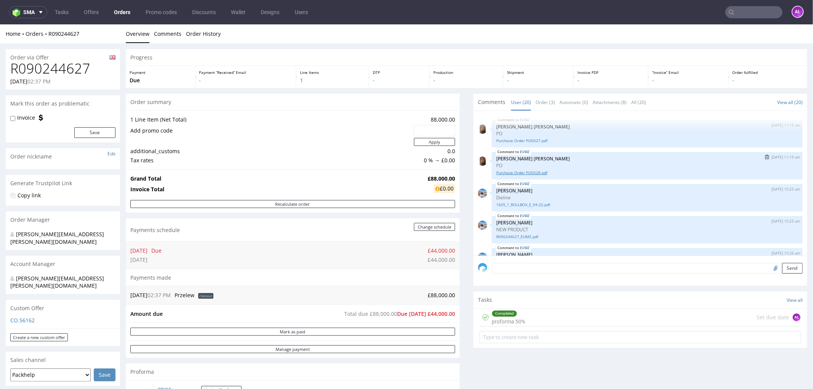
click at [519, 173] on link "Purchase Order PO0528.pdf" at bounding box center [647, 173] width 302 height 6
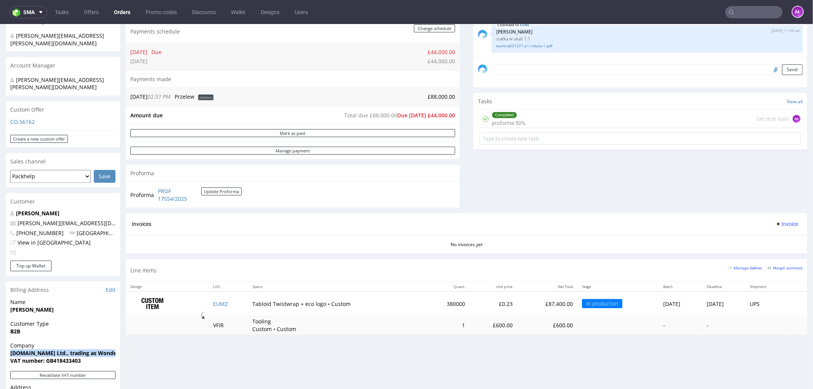
scroll to position [212, 0]
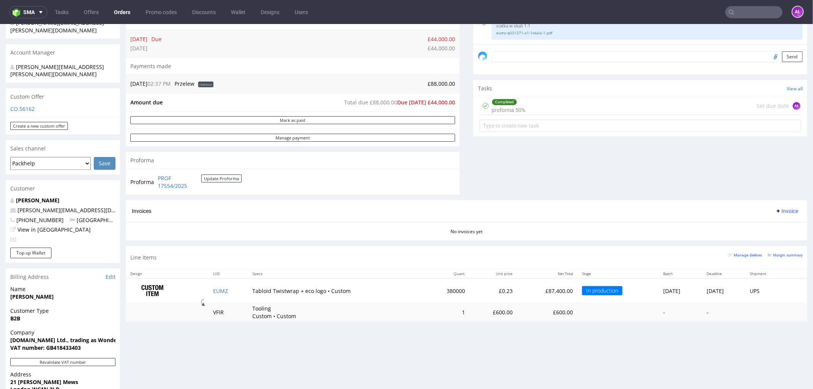
click at [345, 260] on div "Line Items Manage dielines Margin summary" at bounding box center [466, 257] width 681 height 22
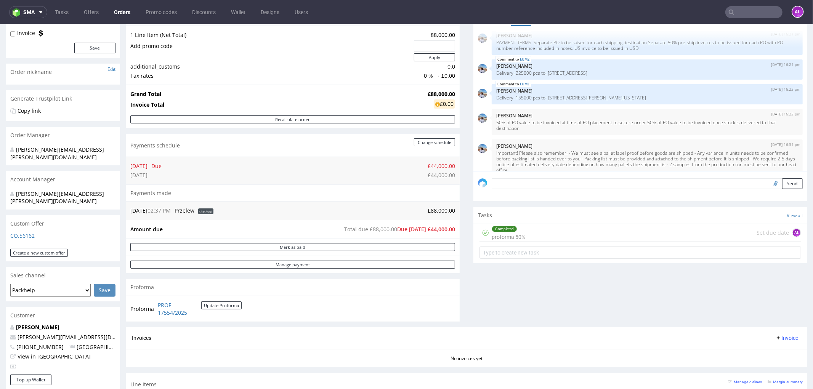
scroll to position [145, 0]
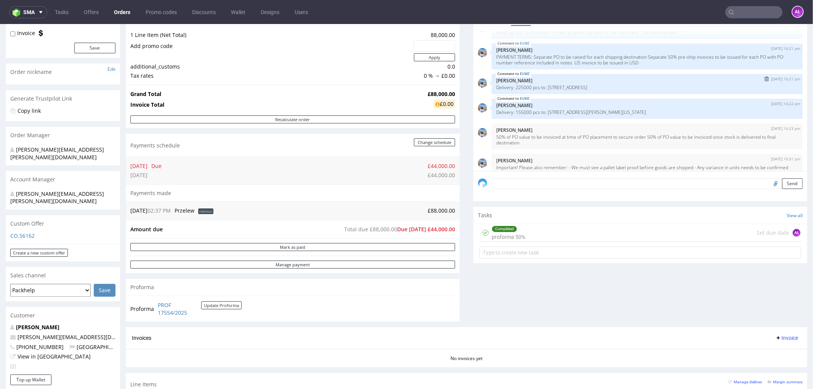
drag, startPoint x: 692, startPoint y: 86, endPoint x: 485, endPoint y: 88, distance: 207.3
click at [492, 88] on div "EUMZ 29th Jul 25 | 16:21 pm Marta Kozłowska Delivery: 225000 pcs to: 21 Brownsl…" at bounding box center [647, 84] width 311 height 20
copy p "Delivery: 225000 pcs to: 21 Brownslow Mews London Greater London WC1N 2LD Unite…"
drag, startPoint x: 699, startPoint y: 112, endPoint x: 485, endPoint y: 120, distance: 214.3
click at [496, 113] on p "Delivery: 155000 pcs to: 501 Prince Georges Blvd Upper Marlboro Maryland 20774 …" at bounding box center [647, 112] width 302 height 6
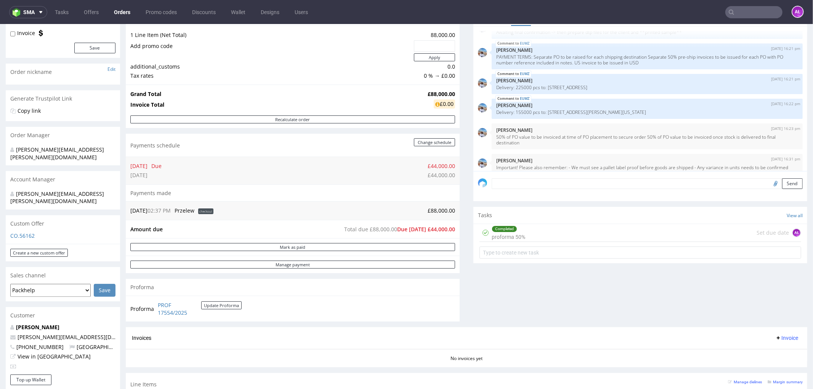
copy p "Delivery: 155000 pcs to: 501 Prince Georges Blvd Upper Marlboro Maryland 20774 …"
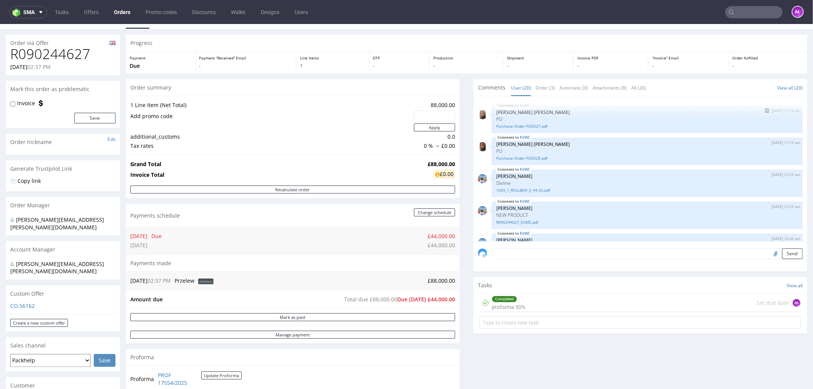
scroll to position [0, 0]
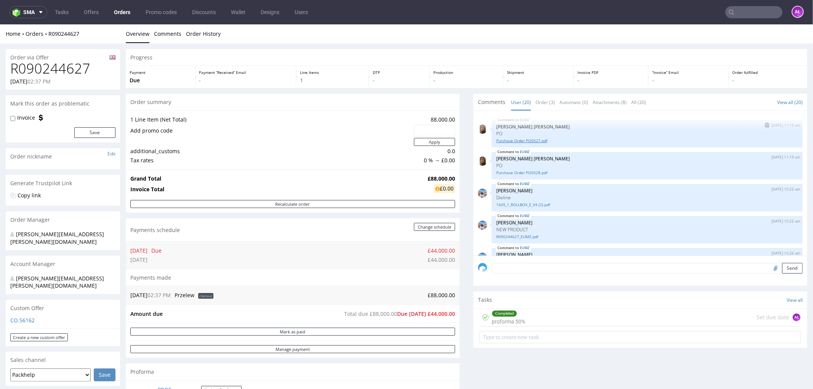
click at [519, 139] on link "Purchase Order PO0527.pdf" at bounding box center [647, 141] width 302 height 6
click at [536, 142] on link "Purchase Order PO0527.pdf" at bounding box center [647, 141] width 302 height 6
drag, startPoint x: 489, startPoint y: 141, endPoint x: 533, endPoint y: 139, distance: 44.2
click at [533, 139] on div "EUMZ 28th Jul 25 | 11:19 am Angelina Marć PO Purchase Order PO0527.pdf" at bounding box center [647, 133] width 311 height 27
copy link "Purchase Order PO0527"
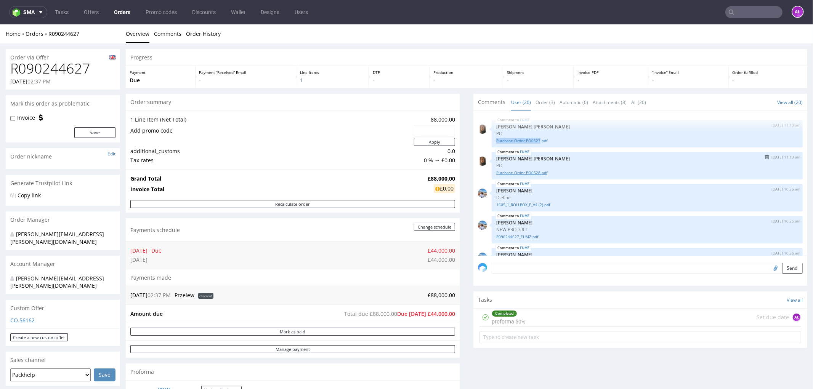
click at [525, 171] on link "Purchase Order PO0528.pdf" at bounding box center [647, 173] width 302 height 6
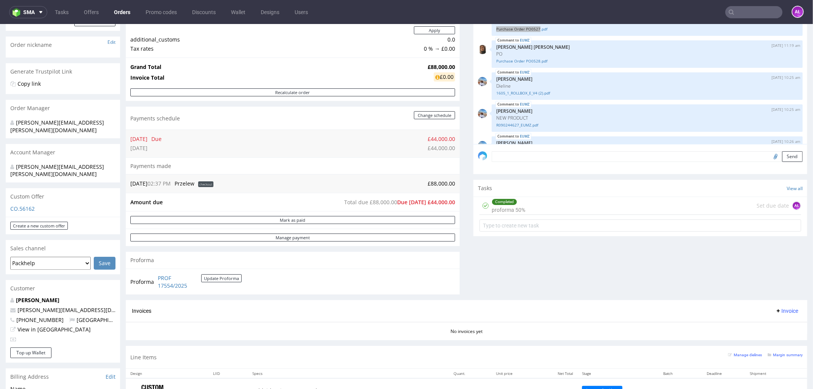
scroll to position [127, 0]
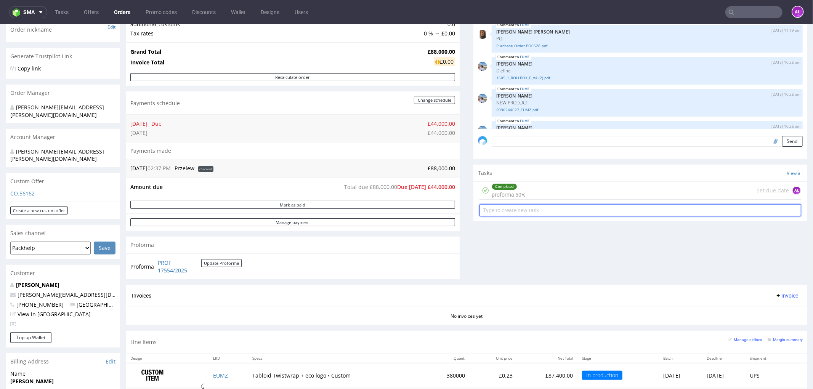
click at [538, 215] on input "text" at bounding box center [640, 210] width 322 height 12
type input "I"
type input "Ship to UK"
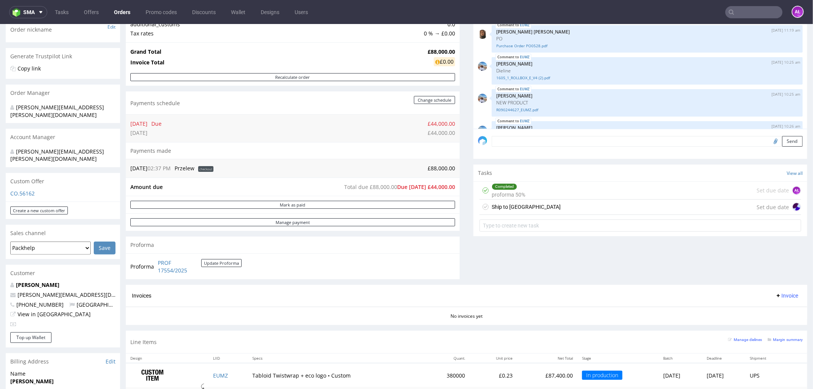
click at [544, 208] on div "Ship to UK Set due date" at bounding box center [640, 206] width 322 height 15
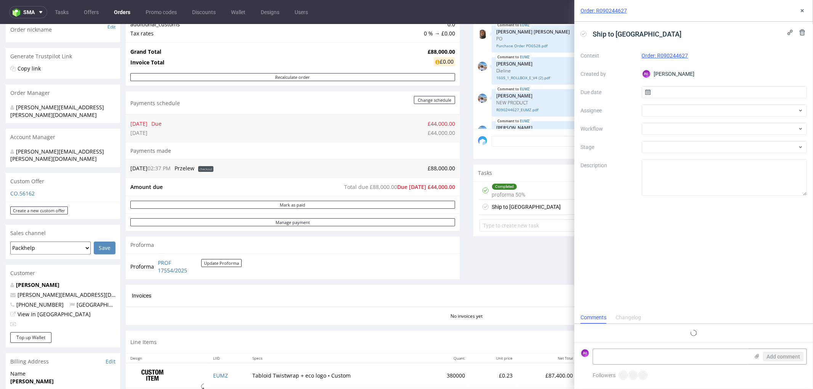
scroll to position [6, 0]
click at [642, 353] on textarea at bounding box center [671, 356] width 156 height 15
paste textarea "225000 pcs - UK -> PO-0527"
type textarea "225000 pcs - UK -> PO-0527"
click at [766, 356] on span "Add comment" at bounding box center [783, 356] width 34 height 5
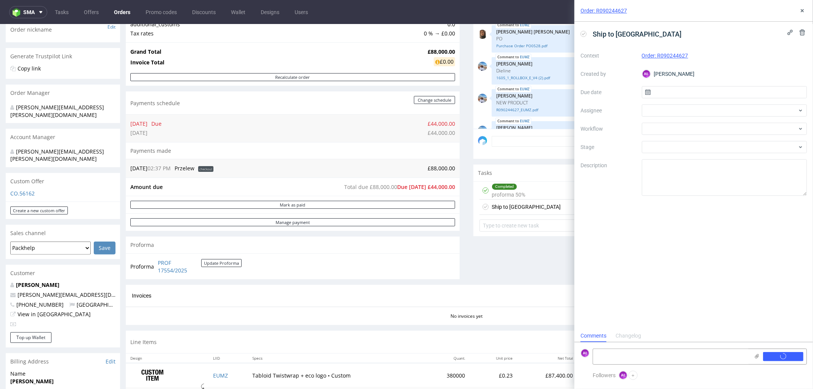
scroll to position [0, 0]
drag, startPoint x: 801, startPoint y: 10, endPoint x: 758, endPoint y: 22, distance: 44.2
click at [801, 10] on icon at bounding box center [802, 11] width 6 height 6
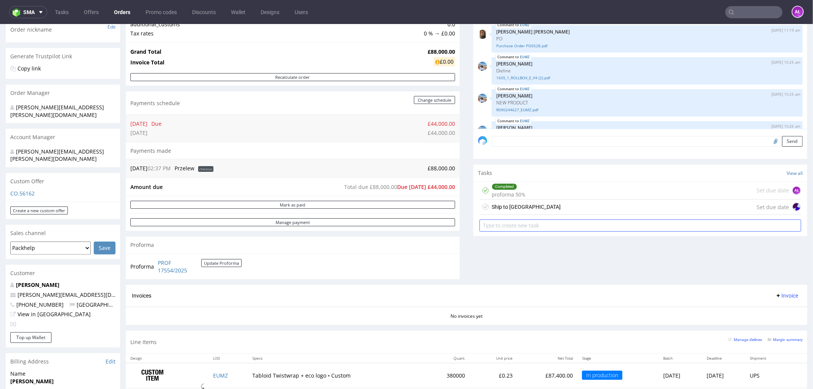
click at [562, 222] on input "text" at bounding box center [640, 225] width 322 height 12
type input "Ship to USA"
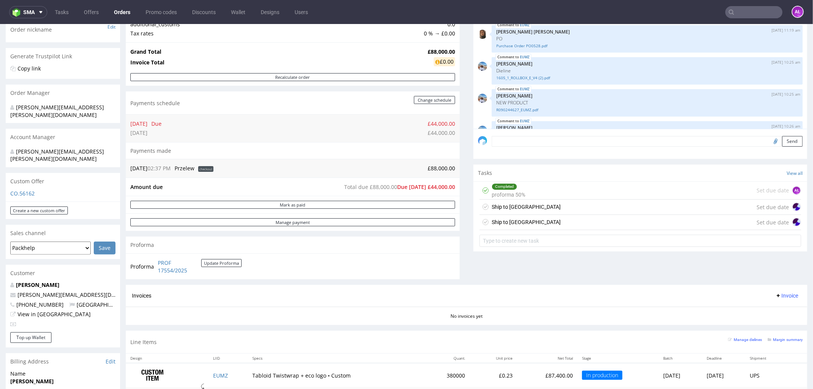
click at [556, 224] on div "Ship to USA Set due date" at bounding box center [640, 222] width 322 height 15
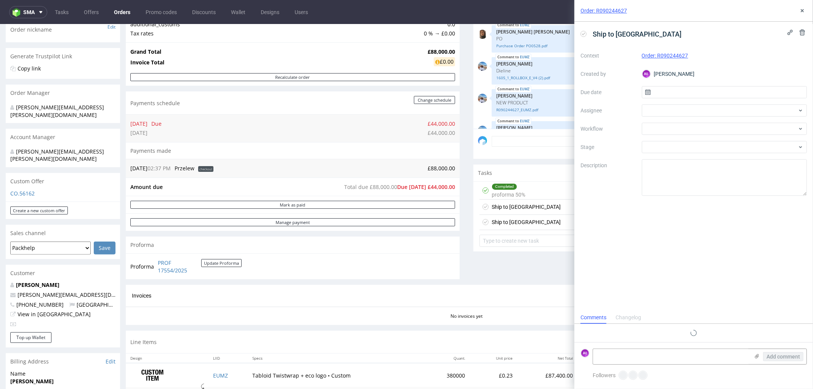
scroll to position [6, 0]
click at [630, 359] on textarea at bounding box center [671, 356] width 156 height 15
paste textarea "155000 pcs - USA -> PO-0528"
type textarea "155000 pcs - USA -> PO-0528 w USD!"
click at [784, 354] on span "Add comment" at bounding box center [783, 356] width 34 height 5
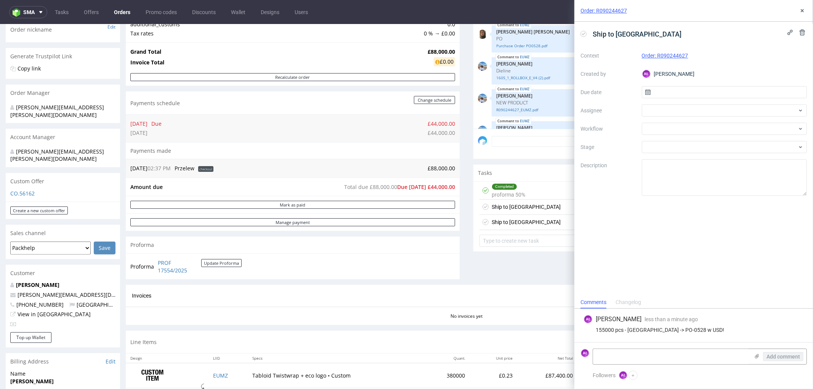
scroll to position [0, 0]
click at [803, 10] on use at bounding box center [802, 10] width 3 height 3
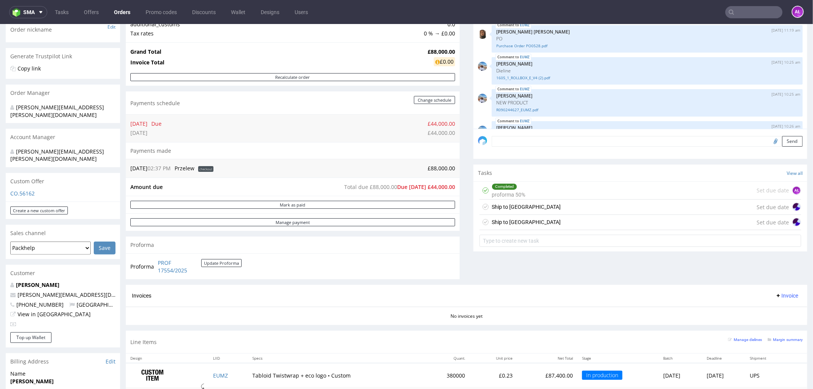
click at [527, 204] on div "Ship to UK Set due date" at bounding box center [640, 206] width 322 height 15
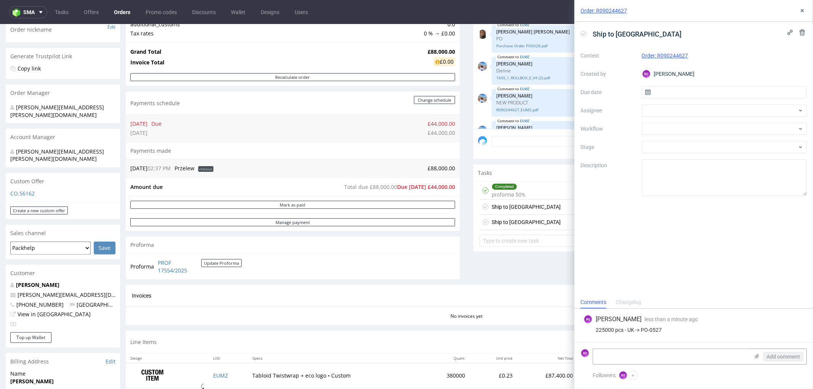
click at [506, 223] on div "Ship to USA" at bounding box center [526, 221] width 69 height 9
click at [803, 11] on icon at bounding box center [802, 11] width 6 height 6
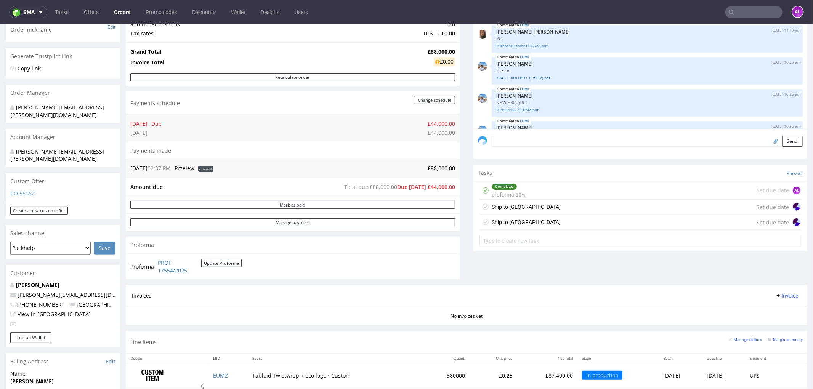
click at [742, 10] on input "text" at bounding box center [753, 12] width 57 height 12
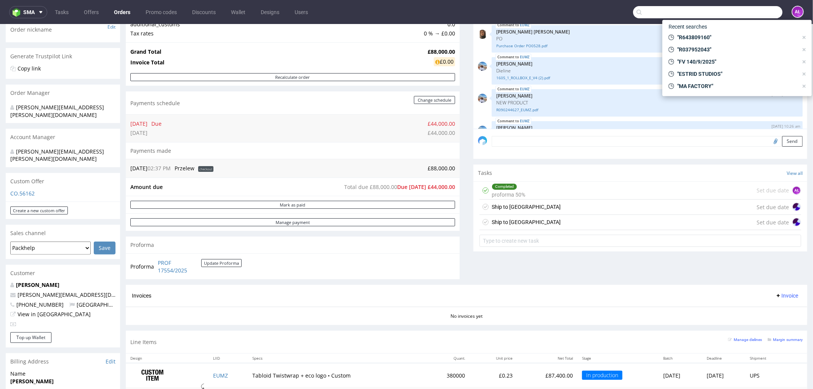
paste input "R575537923"
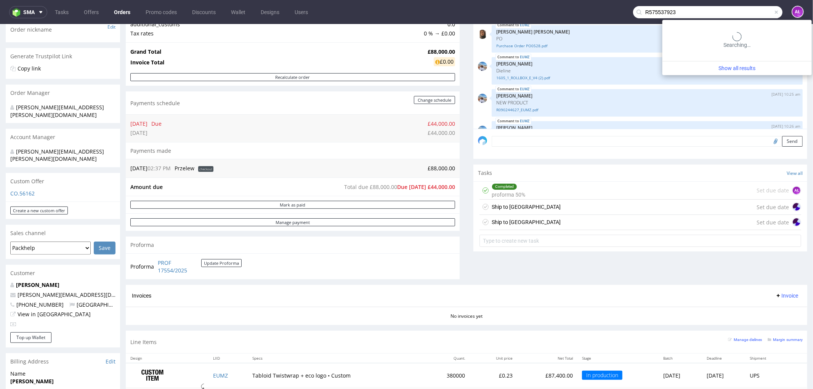
type input "R575537923"
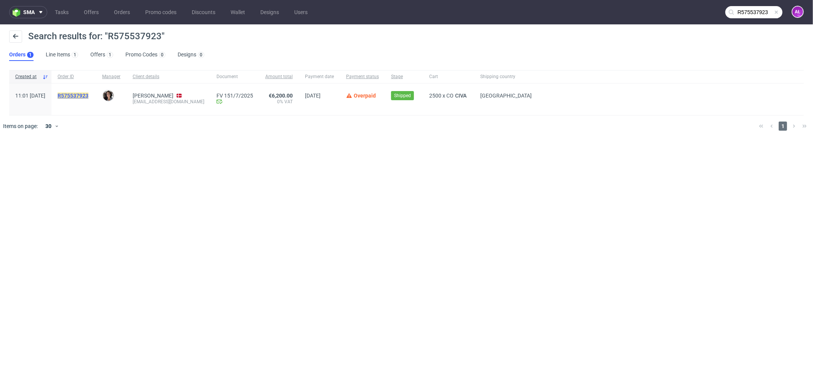
click at [88, 98] on mark "R575537923" at bounding box center [73, 96] width 31 height 6
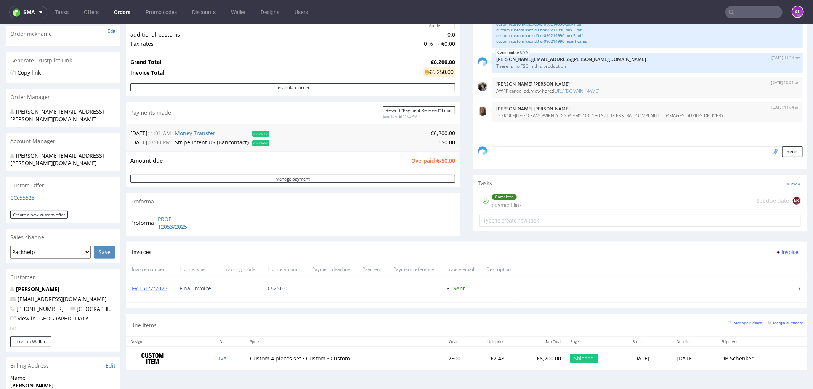
scroll to position [127, 0]
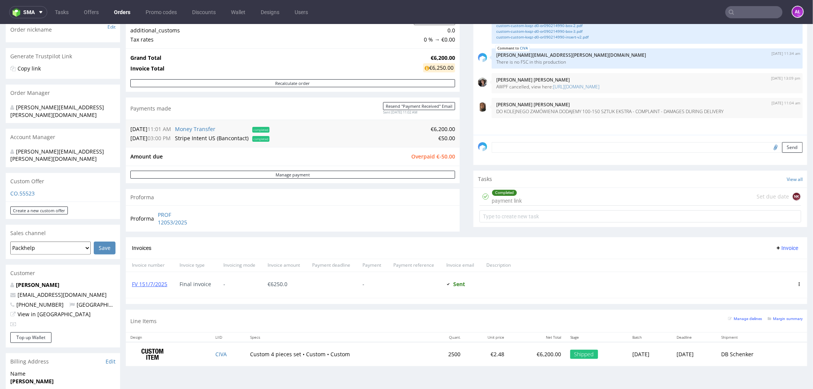
click at [521, 196] on div "Completed payment link Set due date NK" at bounding box center [640, 197] width 322 height 18
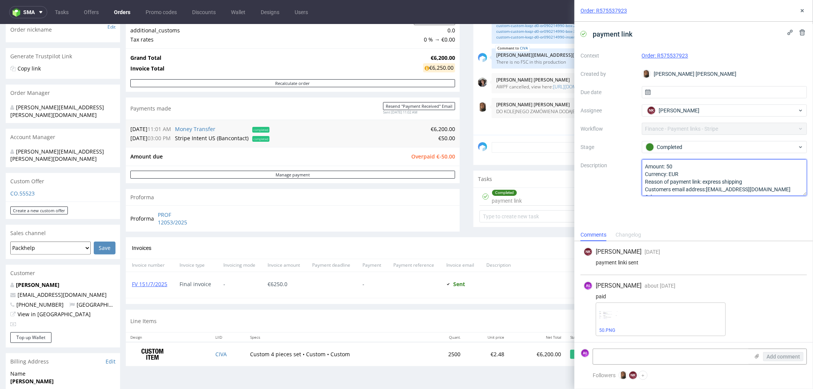
drag, startPoint x: 758, startPoint y: 179, endPoint x: 703, endPoint y: 184, distance: 55.5
click at [703, 184] on textarea "Amount: 50 Currency: EUR Reason of payment link: express shipping Customers ema…" at bounding box center [724, 177] width 165 height 37
click at [802, 13] on icon at bounding box center [802, 11] width 6 height 6
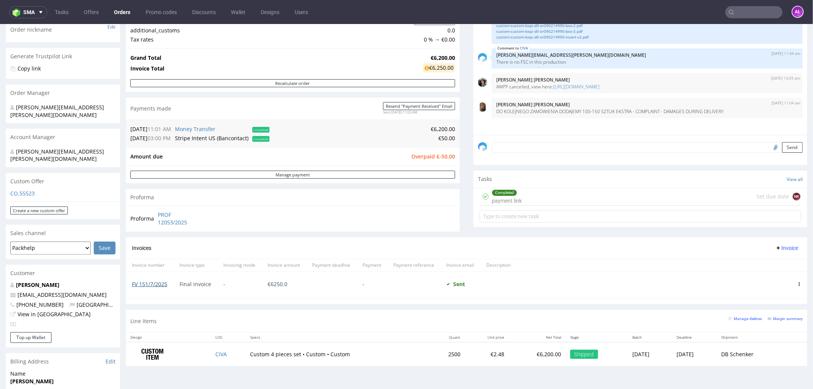
click at [164, 283] on link "FV 151/7/2025" at bounding box center [149, 283] width 35 height 7
drag, startPoint x: 170, startPoint y: 287, endPoint x: 130, endPoint y: 287, distance: 40.4
click at [130, 287] on div "FV 151/7/2025" at bounding box center [150, 285] width 48 height 26
copy link "FV 151/7/2025"
click at [748, 11] on input "text" at bounding box center [753, 12] width 57 height 12
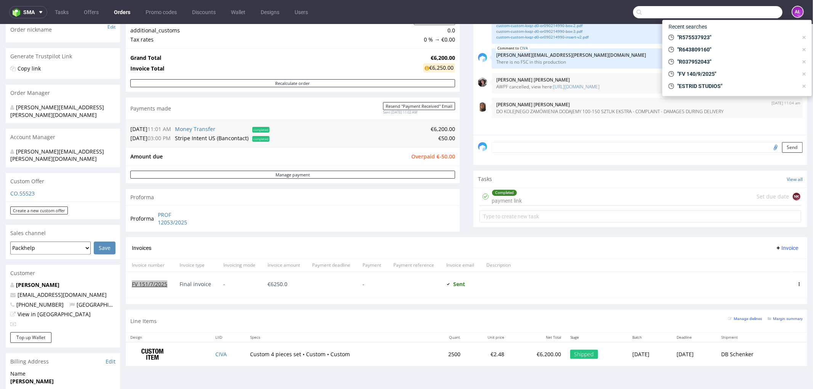
paste input "R824372224"
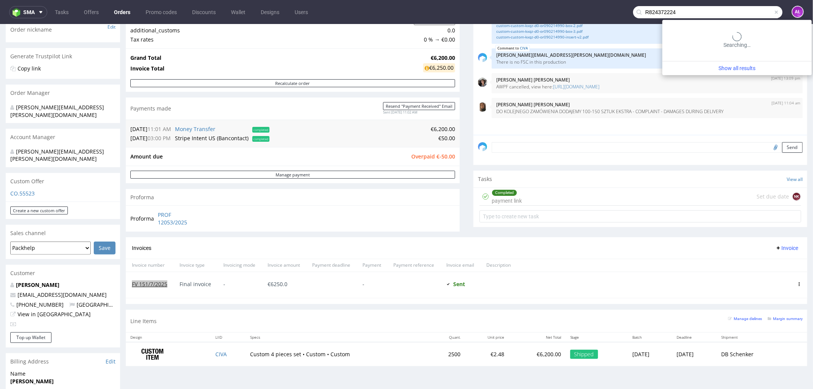
type input "R824372224"
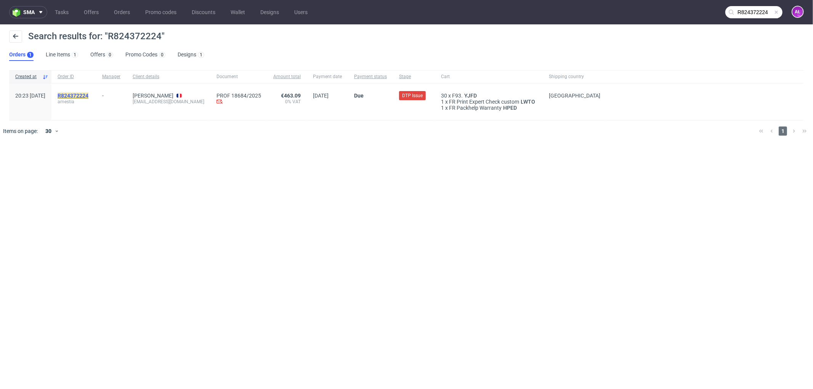
click at [88, 96] on mark "R824372224" at bounding box center [73, 96] width 31 height 6
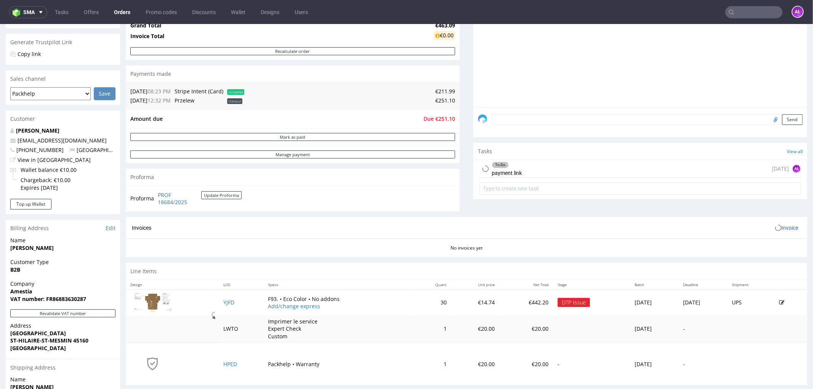
scroll to position [212, 0]
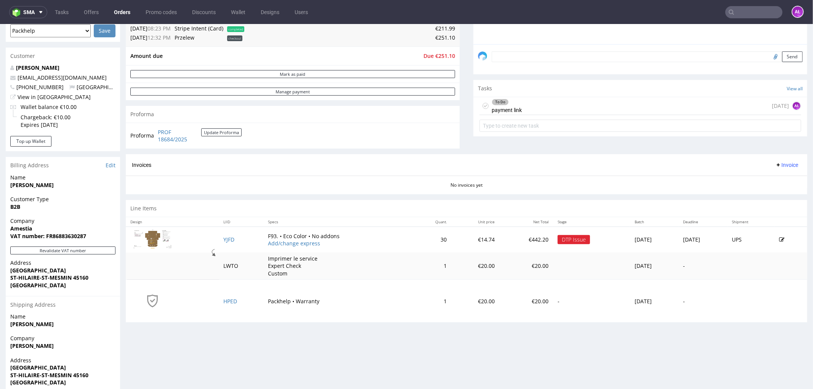
click at [533, 101] on div "To Do payment link today AŁ" at bounding box center [640, 106] width 322 height 18
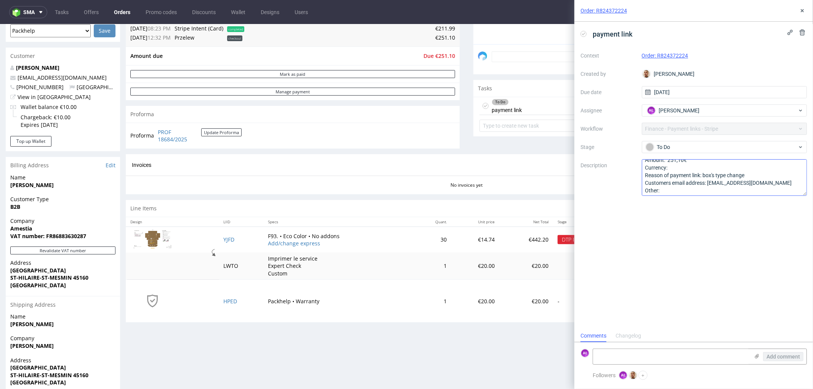
scroll to position [8, 0]
drag, startPoint x: 775, startPoint y: 184, endPoint x: 709, endPoint y: 182, distance: 66.3
click at [709, 182] on textarea "Amount: 251,10€ Currency: Reason of payment link: box's type change Customers e…" at bounding box center [724, 177] width 165 height 37
drag, startPoint x: 703, startPoint y: 58, endPoint x: 657, endPoint y: 59, distance: 45.4
click at [657, 59] on div "Order: R824372224" at bounding box center [724, 55] width 165 height 9
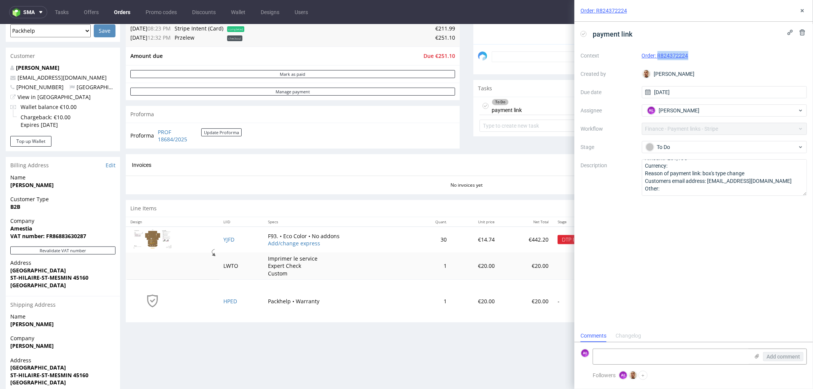
copy link "R824372224"
click at [653, 359] on textarea at bounding box center [671, 356] width 156 height 15
type textarea "sent"
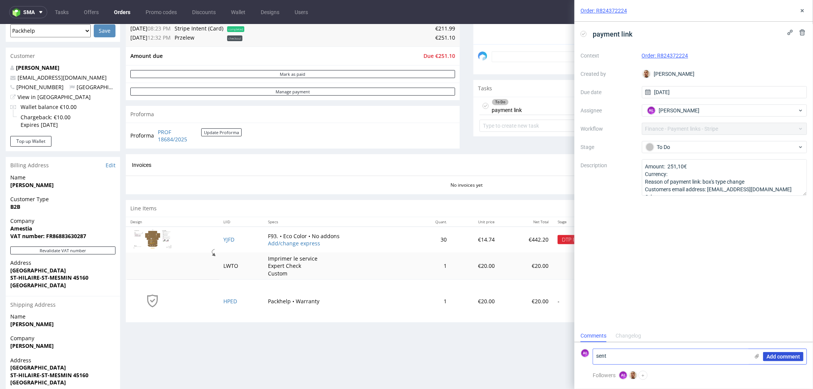
click at [788, 357] on span "Add comment" at bounding box center [783, 356] width 34 height 5
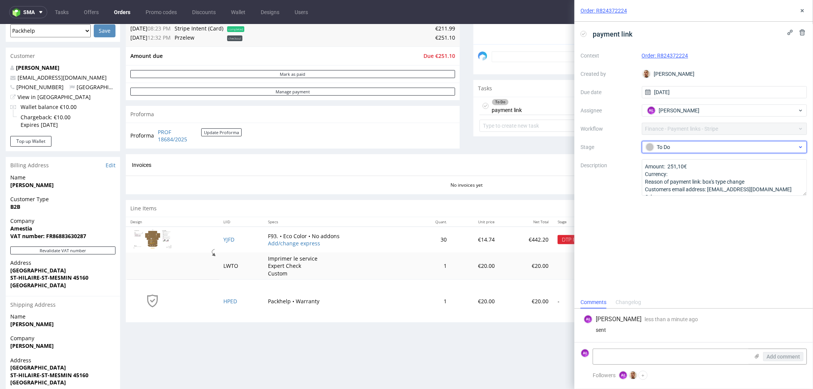
click at [707, 143] on div "To Do" at bounding box center [722, 147] width 152 height 8
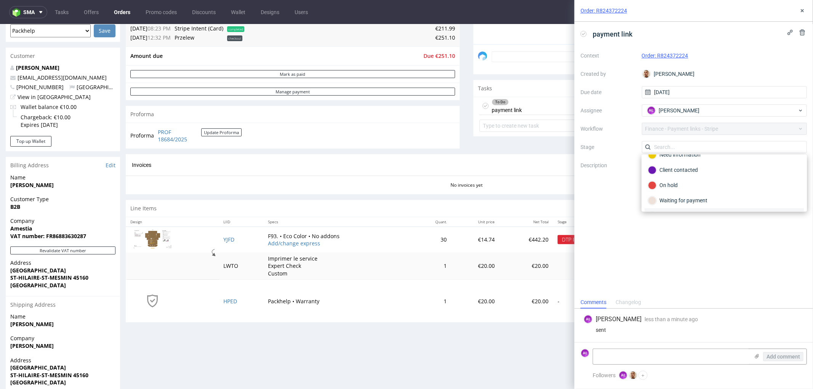
scroll to position [56, 0]
click at [690, 170] on div "Waiting for payment" at bounding box center [724, 171] width 152 height 8
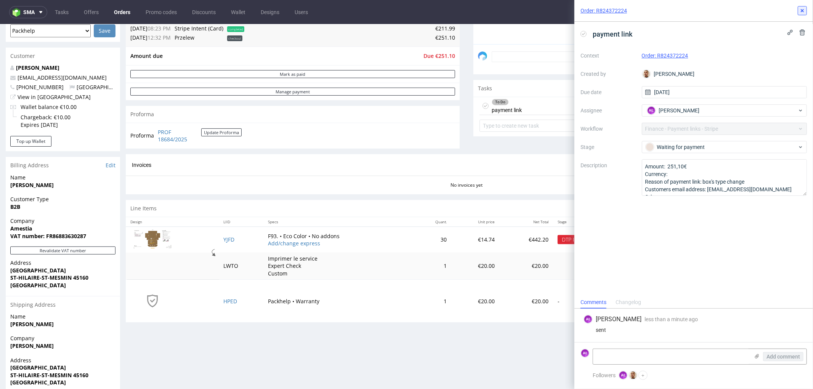
click at [803, 6] on button at bounding box center [802, 10] width 9 height 9
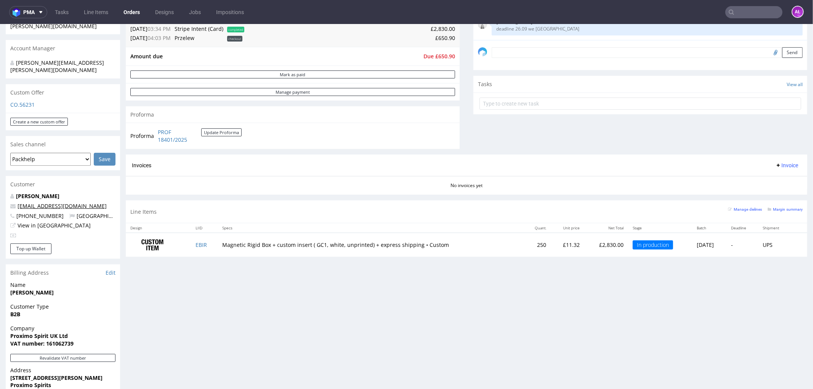
scroll to position [212, 0]
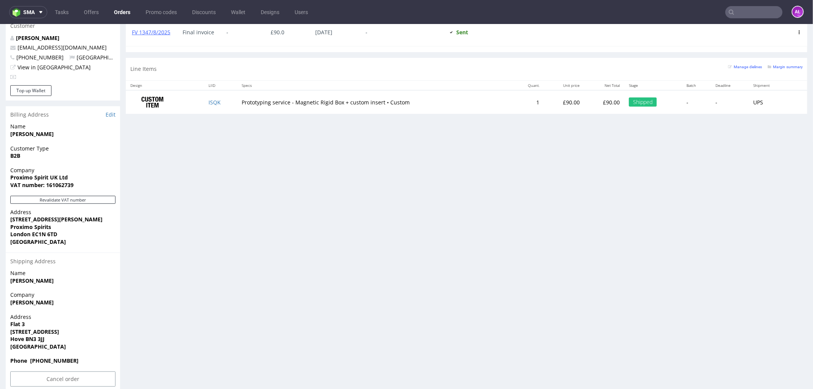
scroll to position [378, 0]
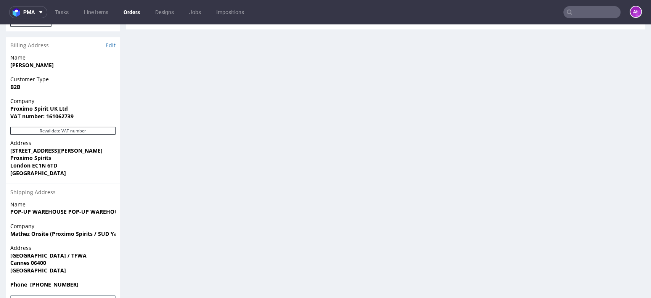
scroll to position [448, 0]
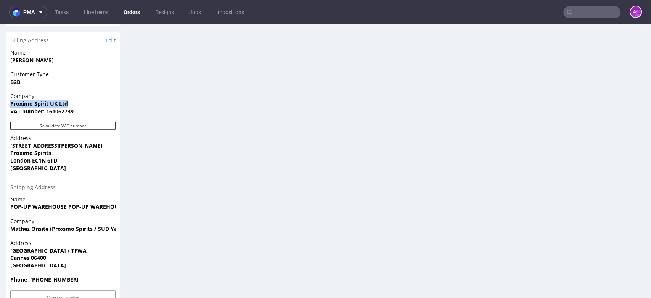
drag, startPoint x: 8, startPoint y: 88, endPoint x: 73, endPoint y: 90, distance: 64.4
click at [73, 92] on div "Company Proximo Spirit UK Ltd VAT number: 161062739" at bounding box center [63, 106] width 114 height 29
copy strong "Proximo Spirit UK Ltd"
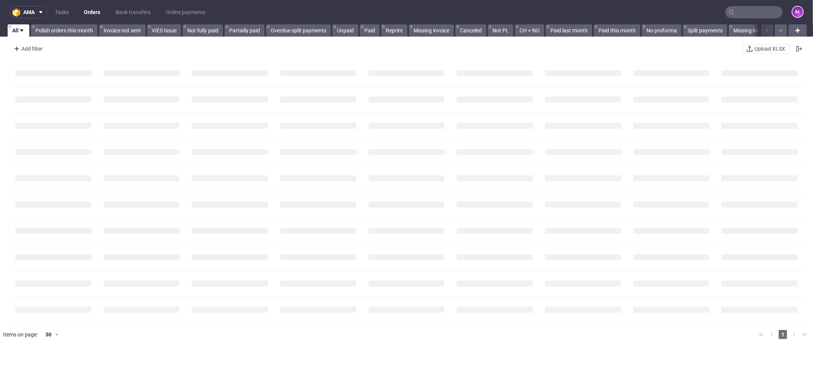
click at [733, 16] on input "text" at bounding box center [753, 12] width 57 height 12
paste input "R920588833"
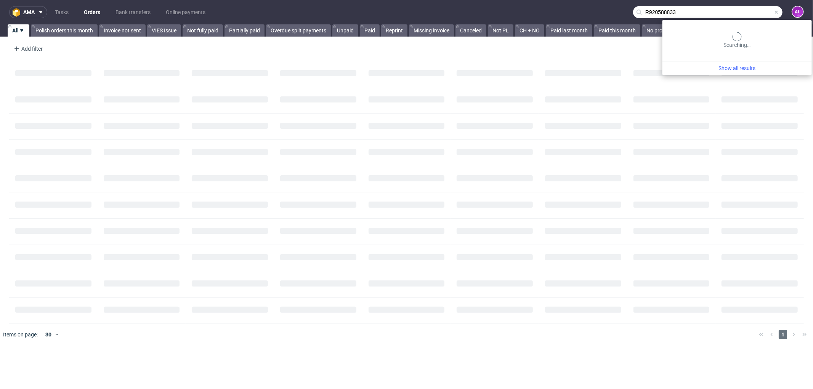
type input "R920588833"
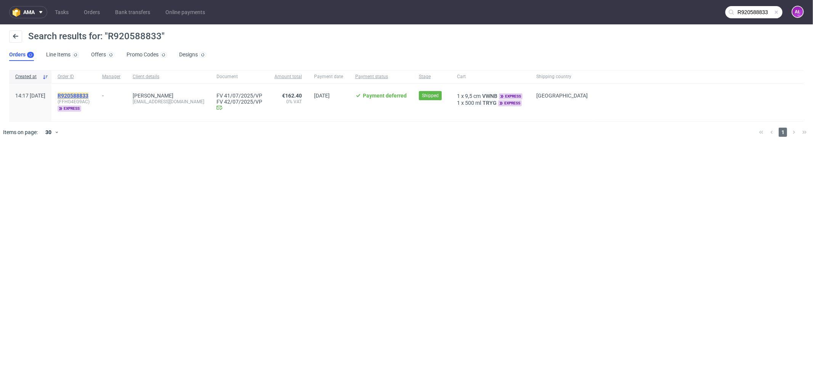
click at [88, 95] on mark "R920588833" at bounding box center [73, 96] width 31 height 6
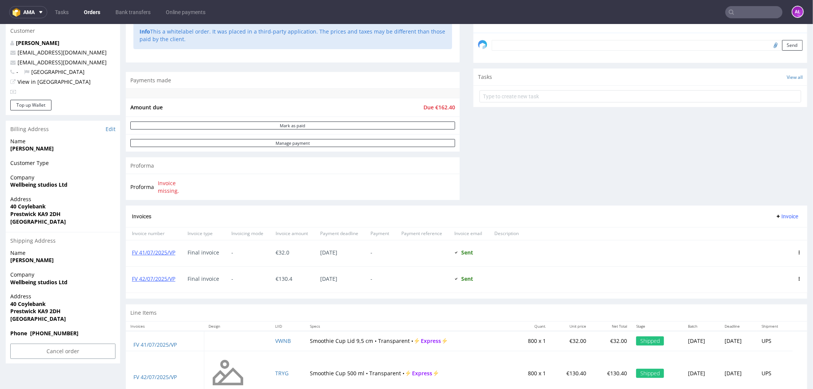
scroll to position [252, 0]
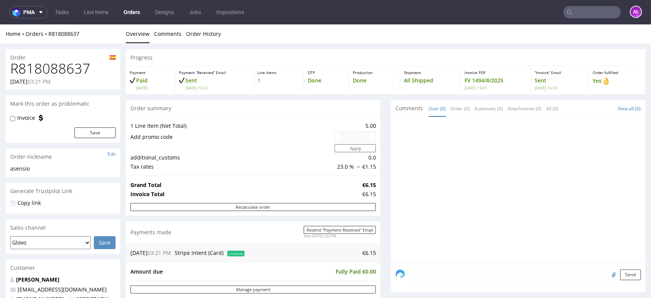
scroll to position [212, 0]
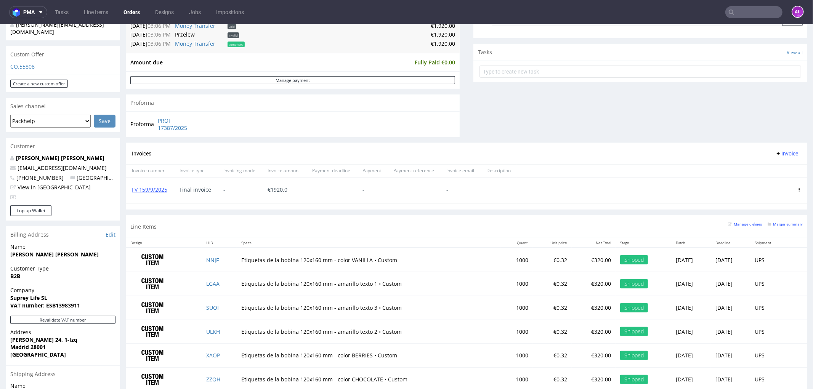
scroll to position [254, 0]
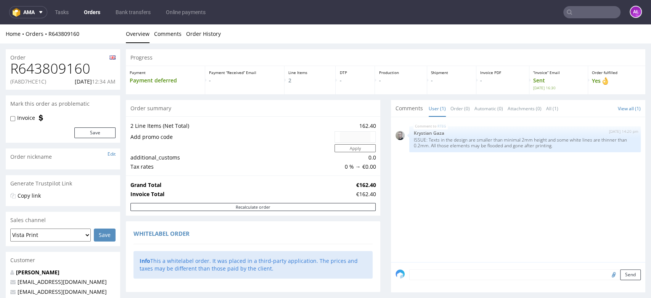
scroll to position [341, 0]
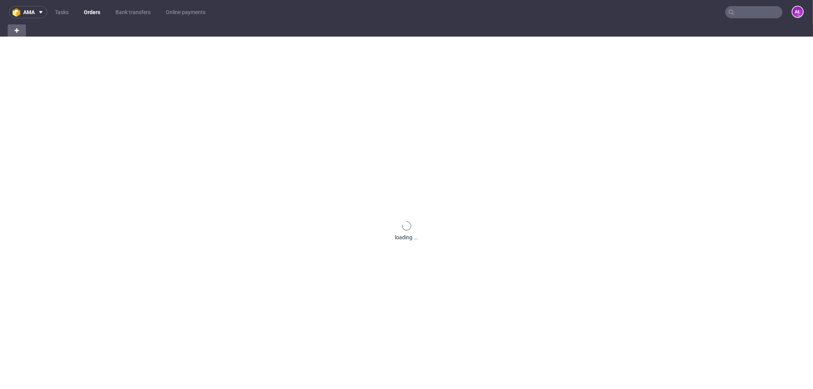
click at [746, 14] on input "text" at bounding box center [753, 12] width 57 height 12
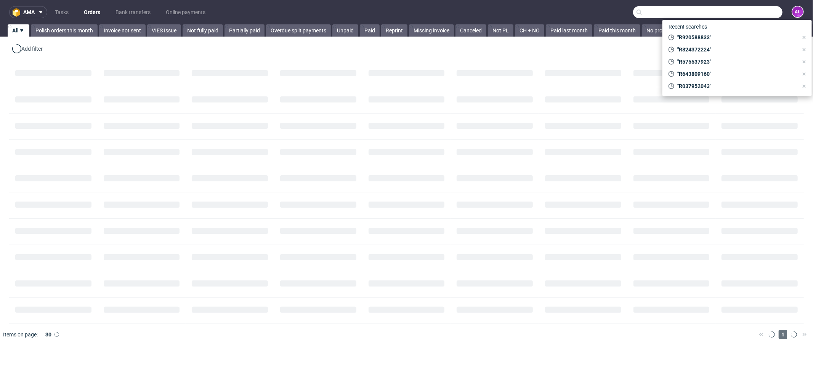
paste input "FV 1380/7/2025"
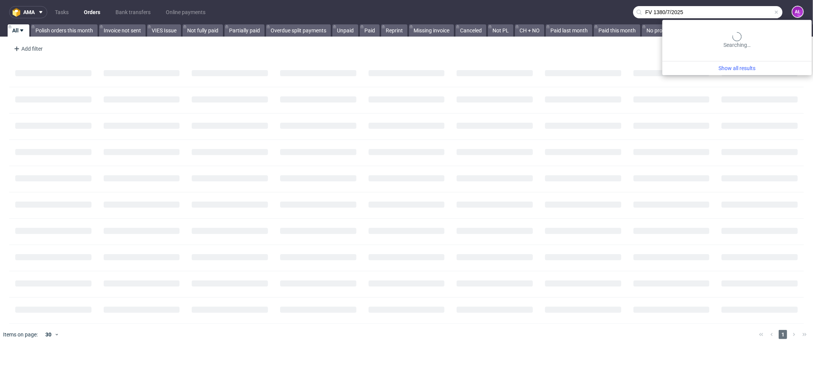
type input "FV 1380/7/2025"
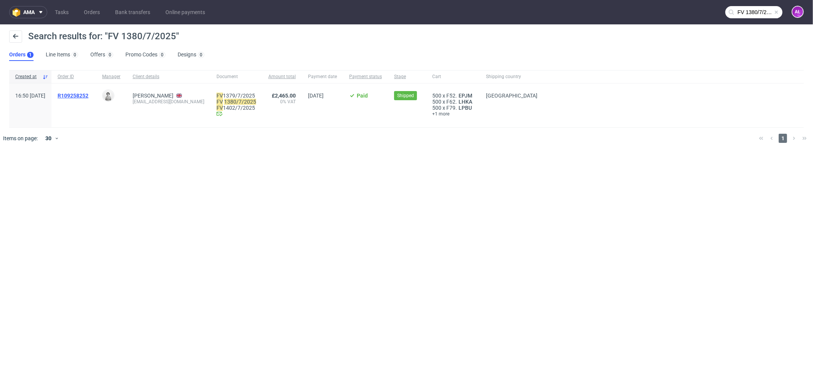
click at [88, 96] on span "R109258252" at bounding box center [73, 96] width 31 height 6
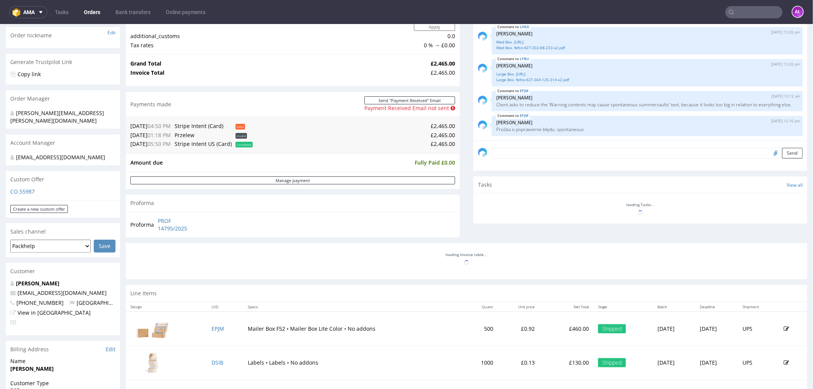
scroll to position [254, 0]
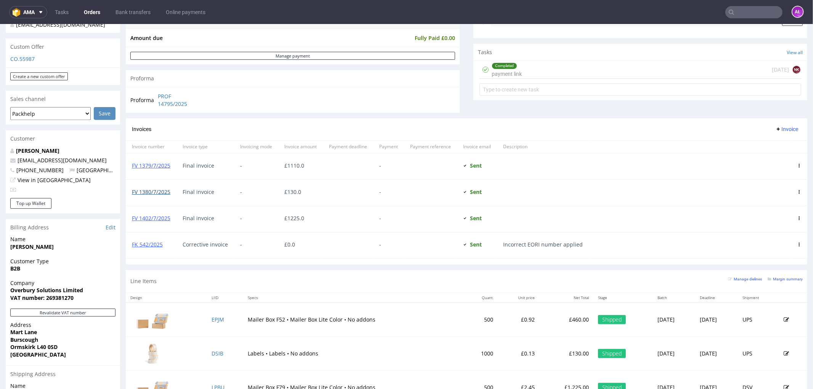
click at [165, 191] on link "FV 1380/7/2025" at bounding box center [151, 191] width 38 height 7
click at [737, 15] on input "text" at bounding box center [753, 12] width 57 height 12
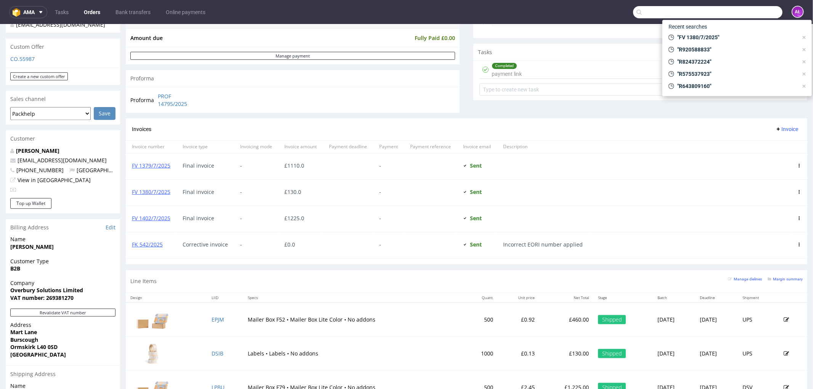
paste input "FV 1379/7/2025"
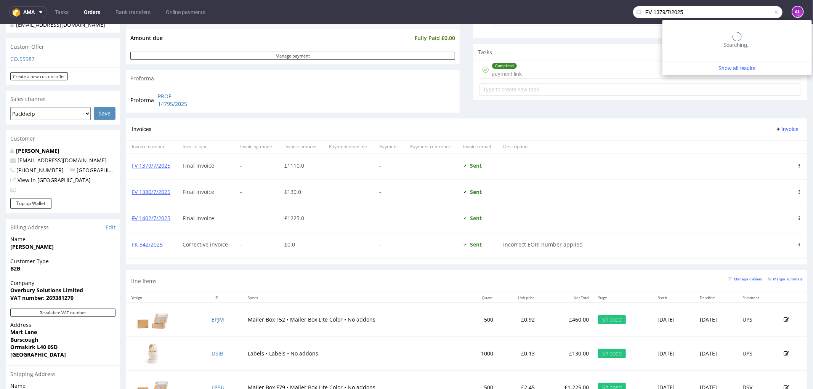
type input "FV 1379/7/2025"
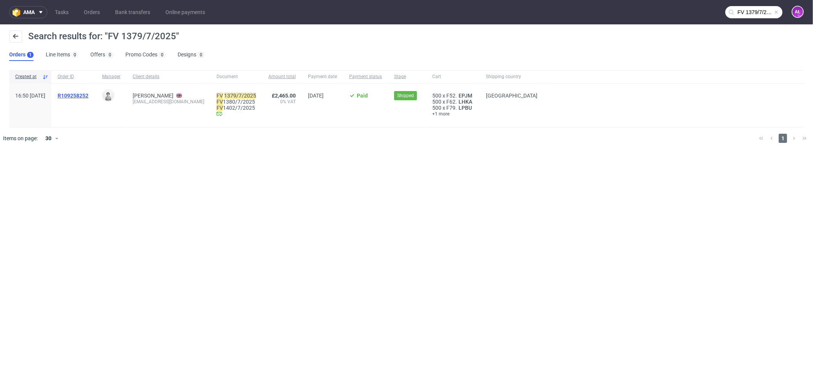
click at [88, 94] on span "R109258252" at bounding box center [73, 96] width 31 height 6
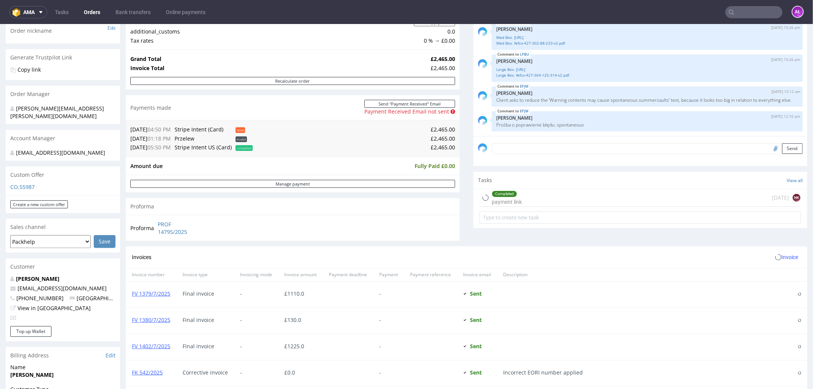
scroll to position [254, 0]
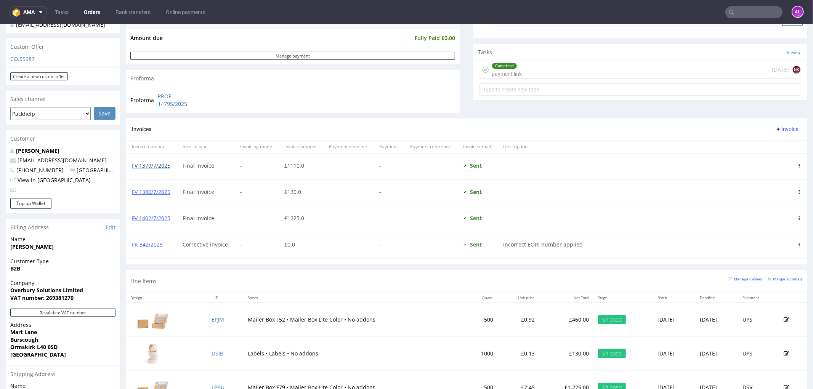
click at [164, 164] on link "FV 1379/7/2025" at bounding box center [151, 165] width 38 height 7
click at [734, 8] on input "text" at bounding box center [753, 12] width 57 height 12
paste input "FV 30/7/2025"
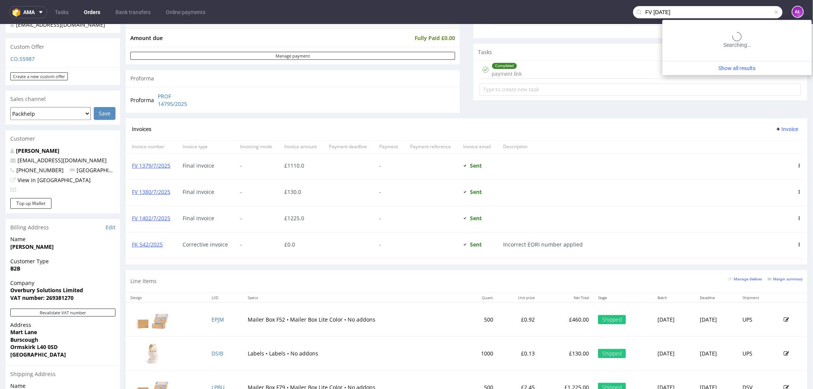
type input "FV 30/7/2025"
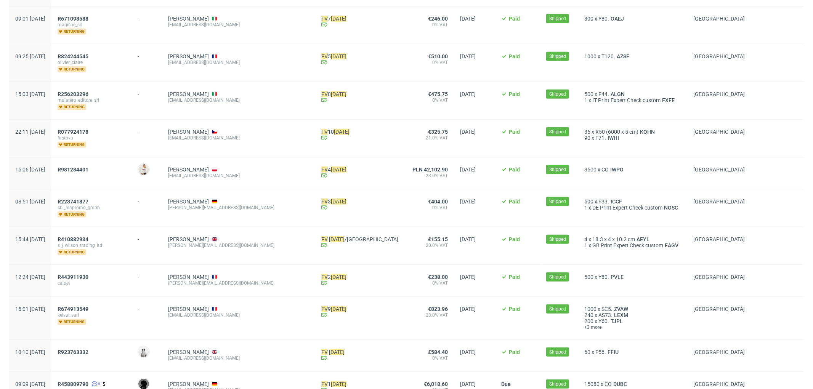
scroll to position [370, 0]
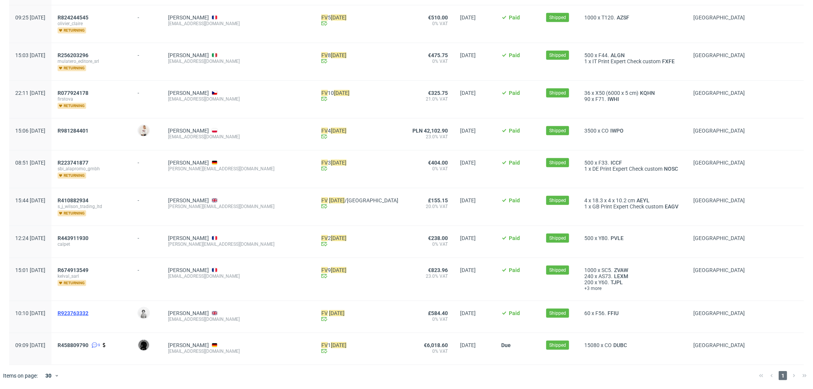
click at [88, 311] on span "R923763332" at bounding box center [73, 313] width 31 height 6
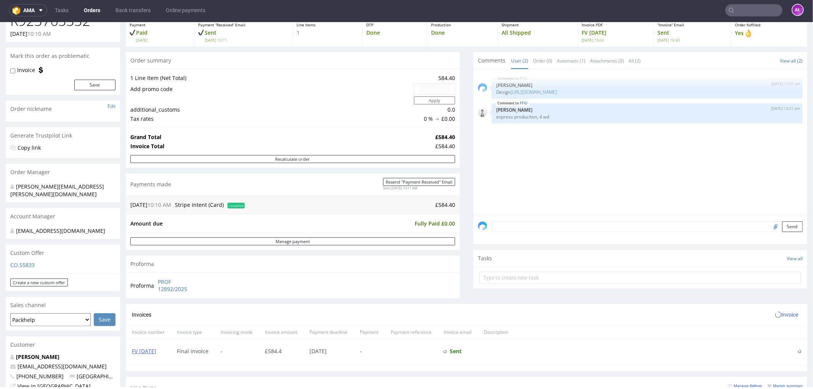
scroll to position [169, 0]
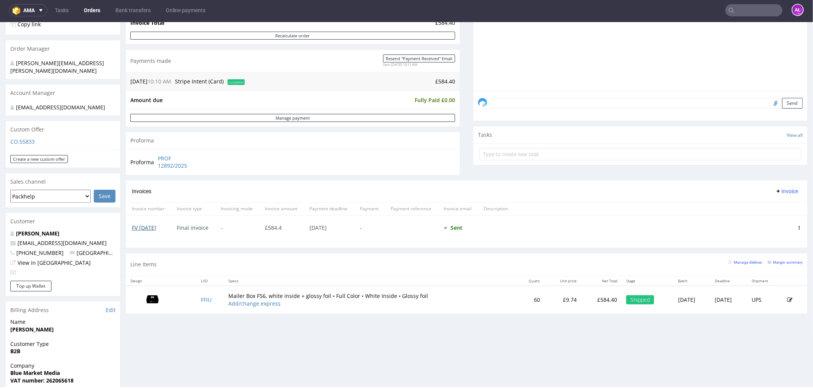
click at [155, 228] on link "FV 30/7/2025" at bounding box center [144, 227] width 24 height 7
click at [754, 9] on input "text" at bounding box center [753, 10] width 57 height 12
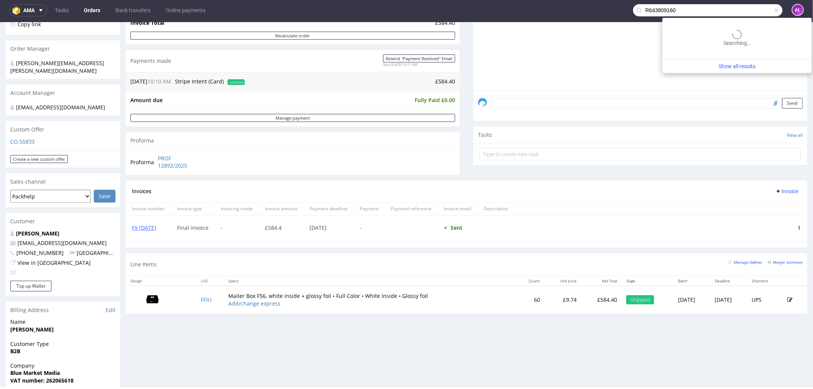
type input "R643809160"
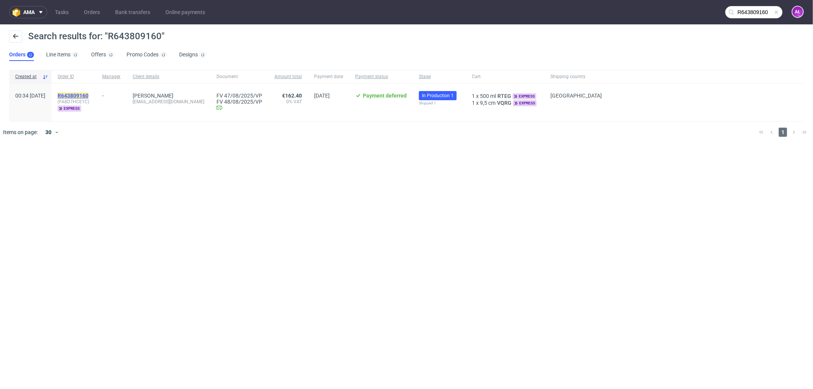
click at [88, 93] on mark "R643809160" at bounding box center [73, 96] width 31 height 6
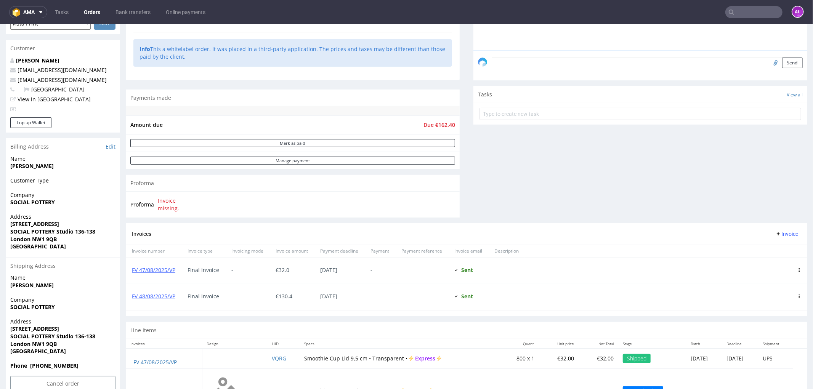
scroll to position [252, 0]
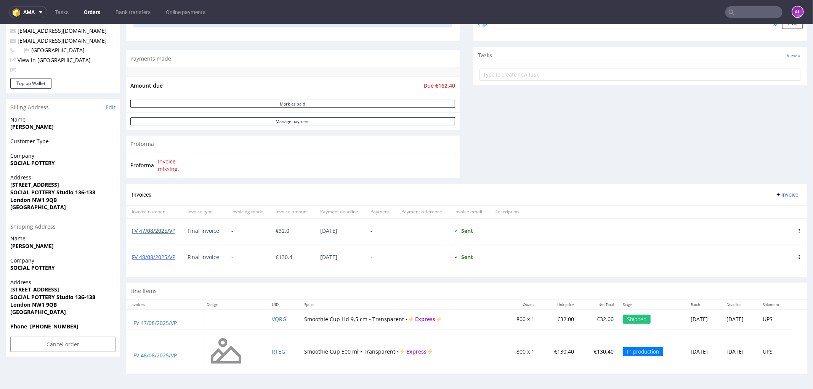
click at [164, 229] on link "FV 47/08/2025/VP" at bounding box center [153, 230] width 43 height 7
drag, startPoint x: 178, startPoint y: 235, endPoint x: 130, endPoint y: 237, distance: 47.7
click at [130, 237] on div "FV 47/08/2025/VP" at bounding box center [154, 231] width 56 height 26
copy link "FV 47/08/2025/VP"
click at [149, 229] on link "FV 47/08/2025/VP" at bounding box center [153, 230] width 43 height 7
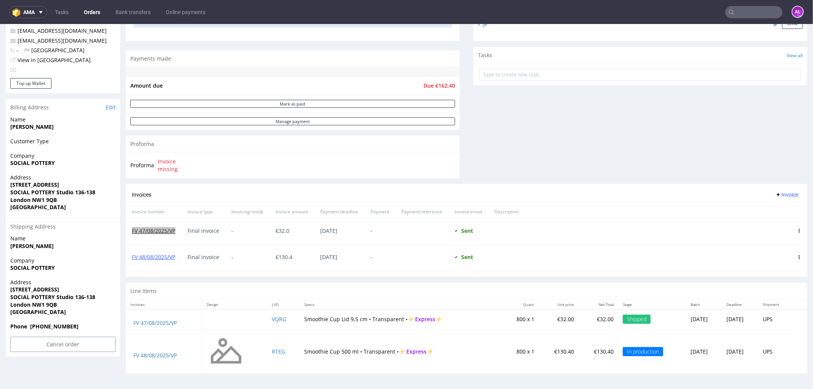
click at [747, 12] on input "text" at bounding box center [753, 12] width 57 height 12
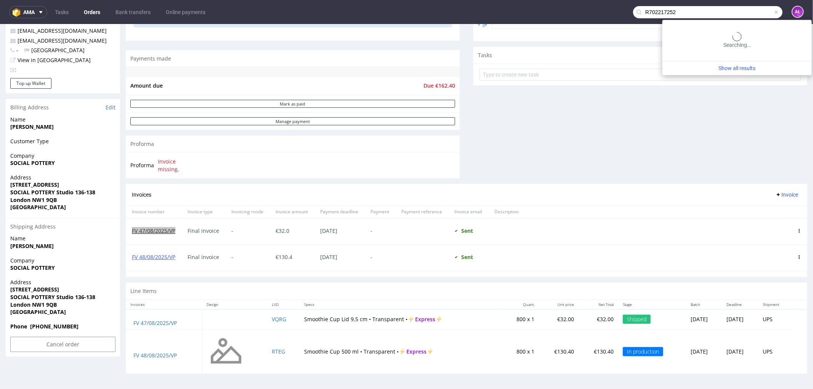
type input "R702217252"
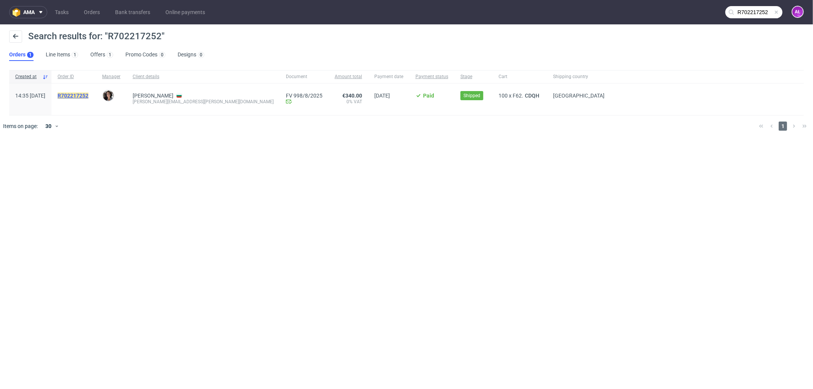
click at [88, 95] on mark "R702217252" at bounding box center [73, 96] width 31 height 6
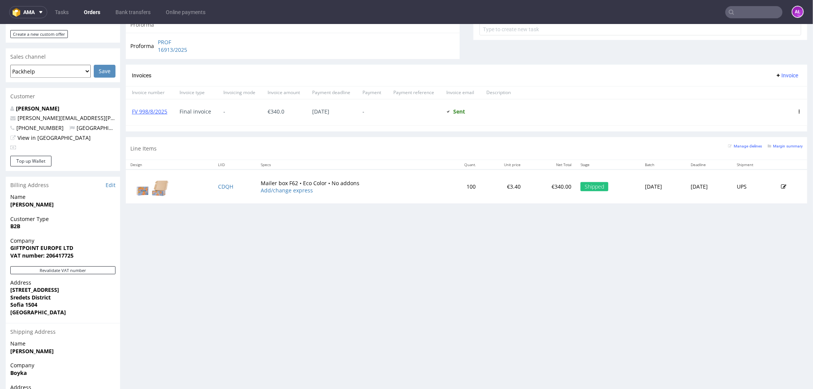
scroll to position [338, 0]
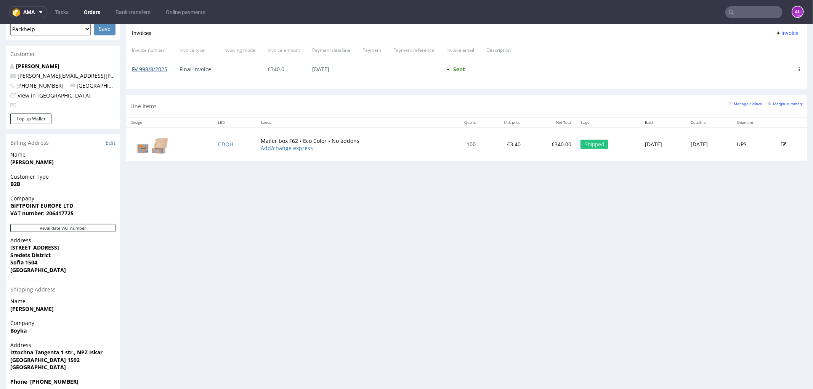
click at [155, 70] on link "FV 998/8/2025" at bounding box center [149, 68] width 35 height 7
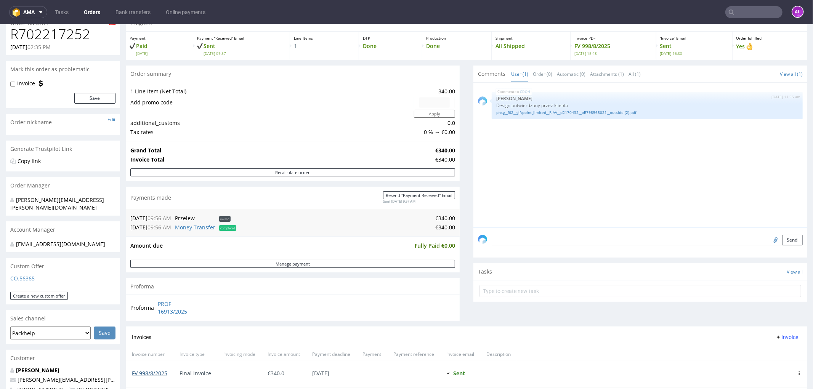
scroll to position [0, 0]
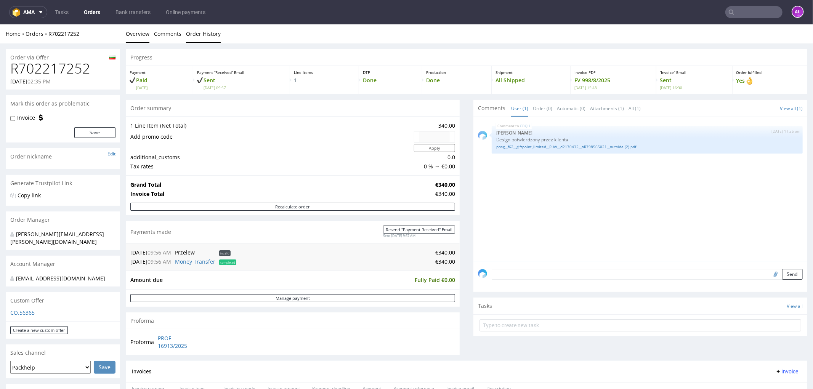
click at [214, 32] on link "Order History" at bounding box center [203, 33] width 35 height 19
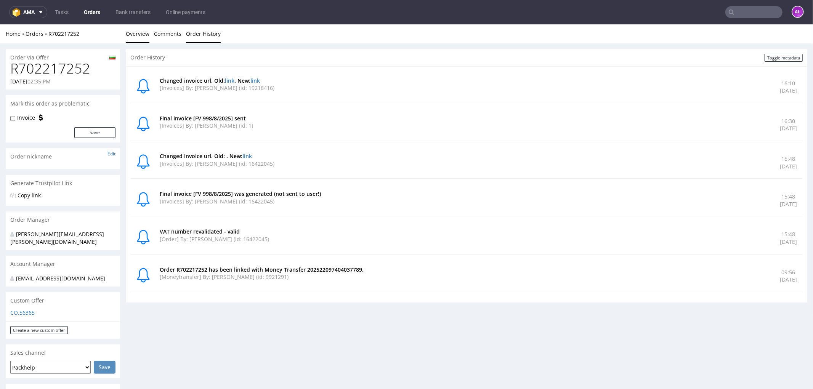
click at [135, 31] on link "Overview" at bounding box center [138, 33] width 24 height 19
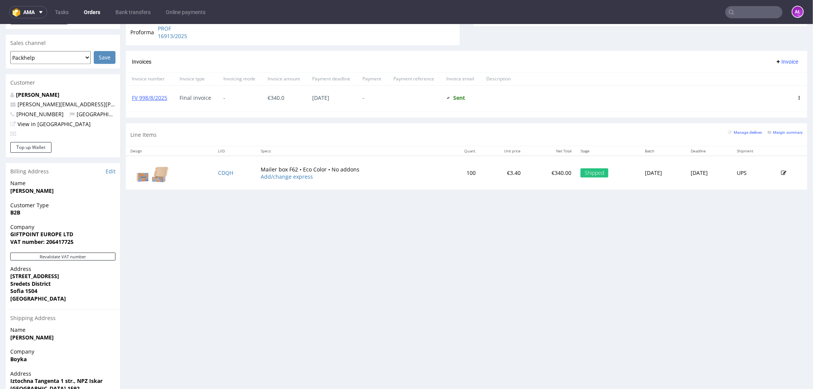
scroll to position [370, 0]
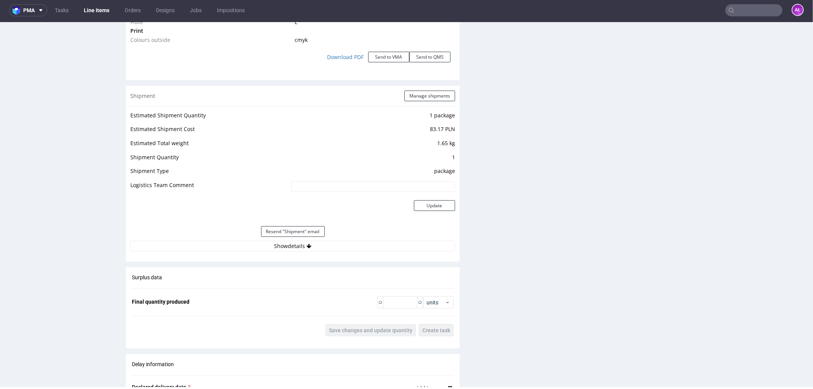
scroll to position [989, 0]
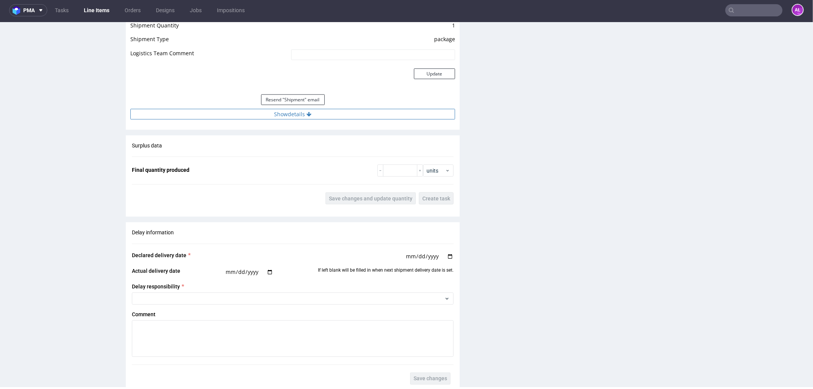
click at [329, 114] on button "Show details" at bounding box center [292, 114] width 325 height 11
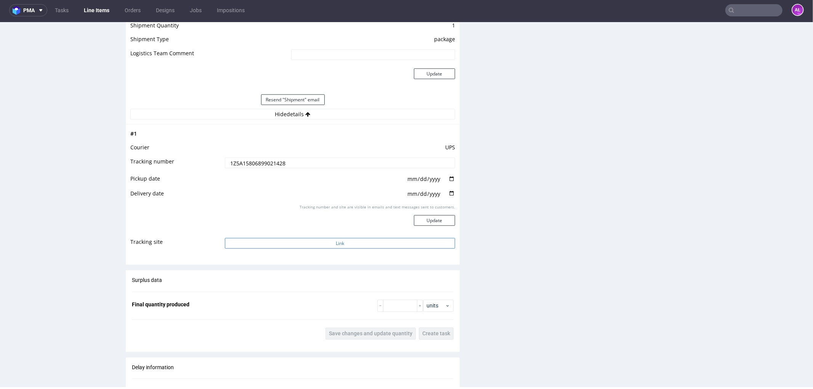
click at [353, 242] on button "Link" at bounding box center [340, 243] width 230 height 11
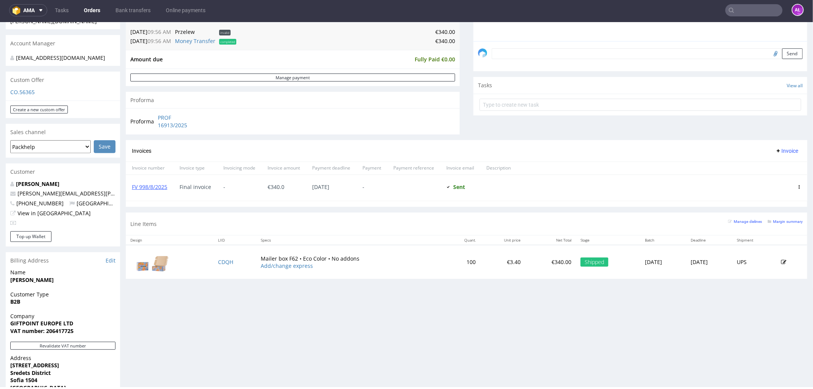
scroll to position [296, 0]
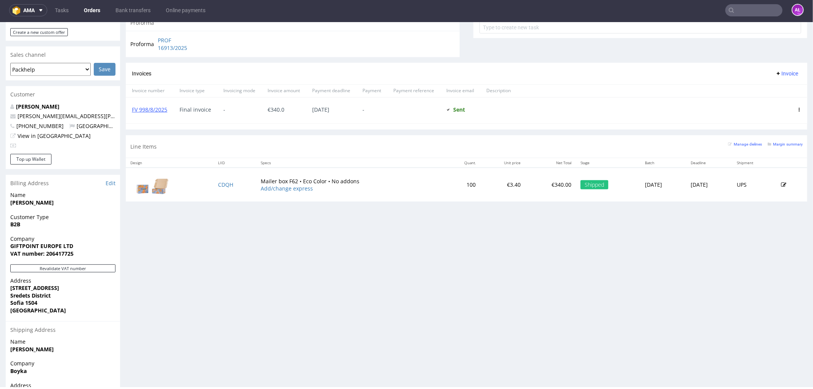
click at [734, 5] on input "text" at bounding box center [753, 10] width 57 height 12
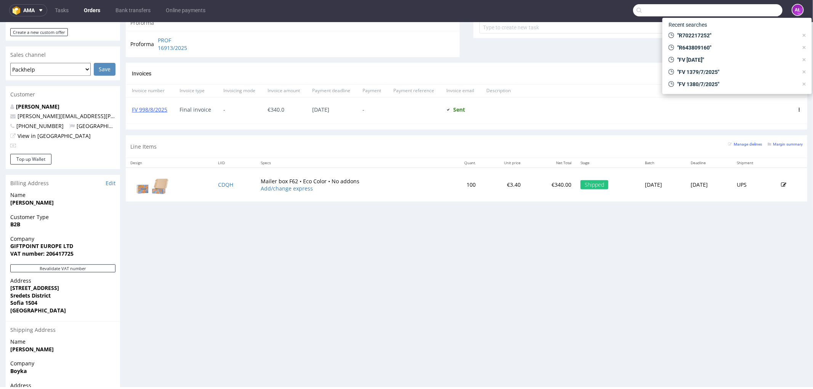
paste input "R297771837_SIQM"
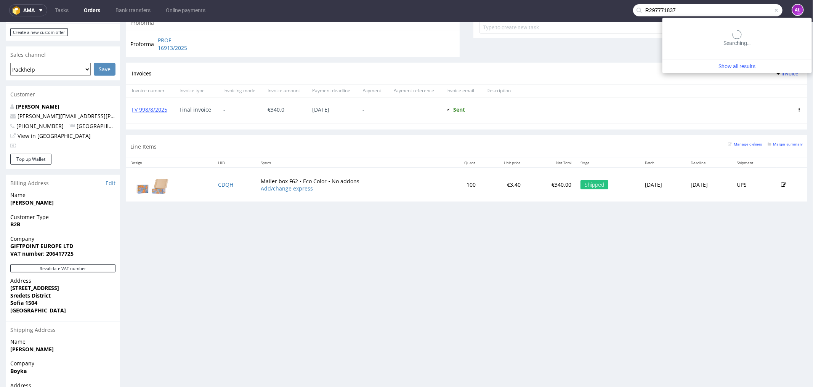
type input "R297771837"
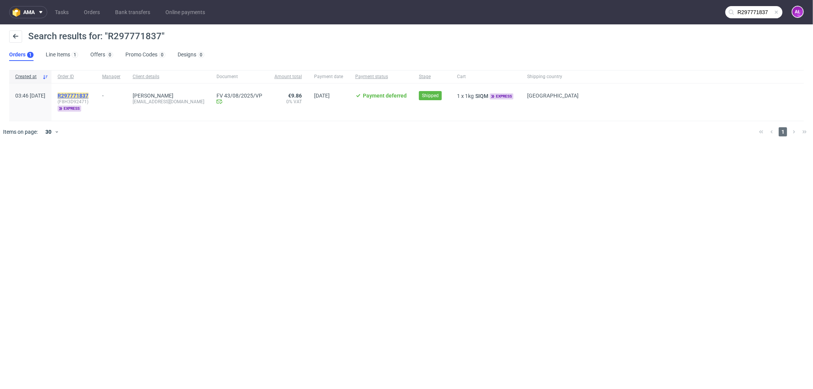
click at [88, 93] on mark "R297771837" at bounding box center [73, 96] width 31 height 6
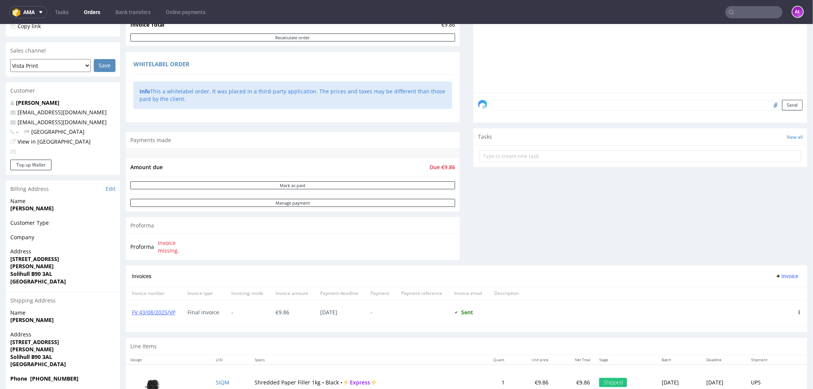
scroll to position [199, 0]
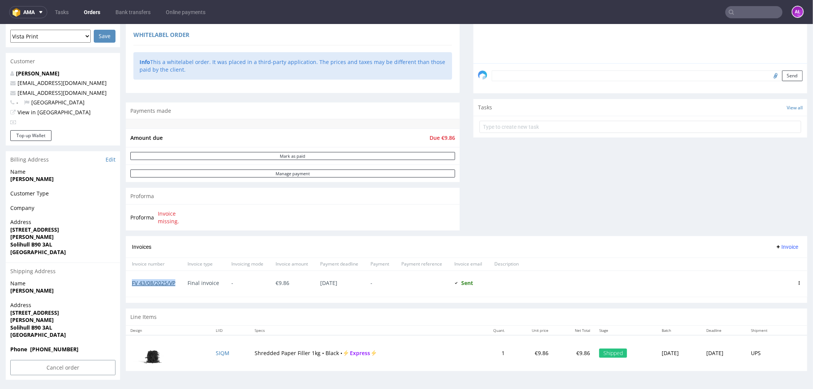
drag, startPoint x: 164, startPoint y: 284, endPoint x: 132, endPoint y: 285, distance: 32.4
click at [132, 285] on div "FV 43/08/2025/VP" at bounding box center [154, 284] width 56 height 26
copy link "FV 43/08/2025/VP"
click at [164, 283] on link "FV 43/08/2025/VP" at bounding box center [153, 282] width 43 height 7
click at [756, 13] on input "text" at bounding box center [753, 12] width 57 height 12
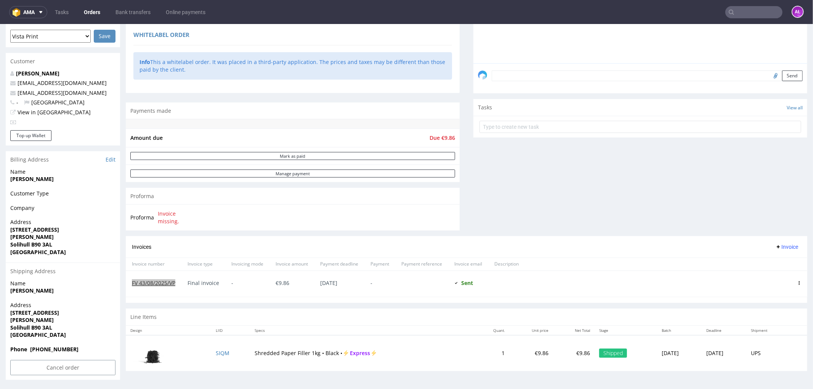
paste input "R847709869_TFBC"
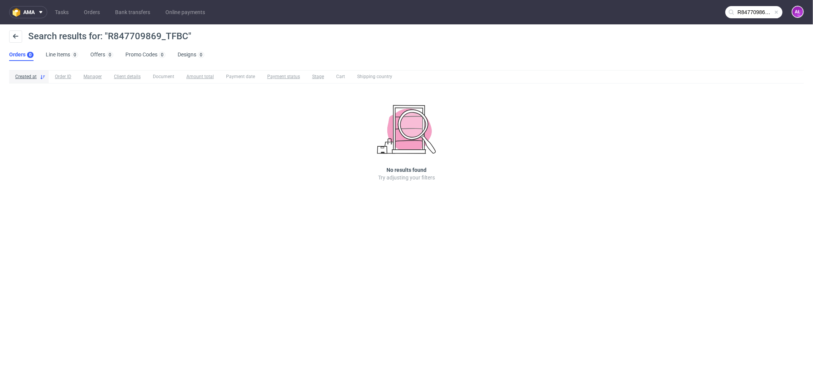
click at [756, 10] on input "R847709869_TFBC" at bounding box center [753, 12] width 57 height 12
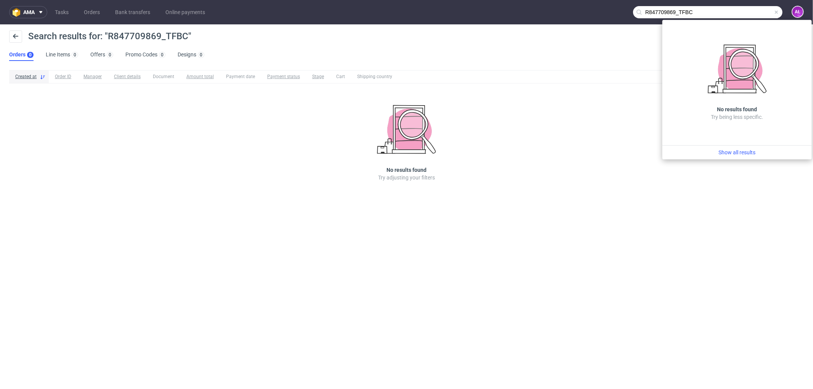
drag, startPoint x: 711, startPoint y: 11, endPoint x: 678, endPoint y: 18, distance: 34.1
click at [678, 18] on input "R847709869_TFBC" at bounding box center [707, 12] width 149 height 12
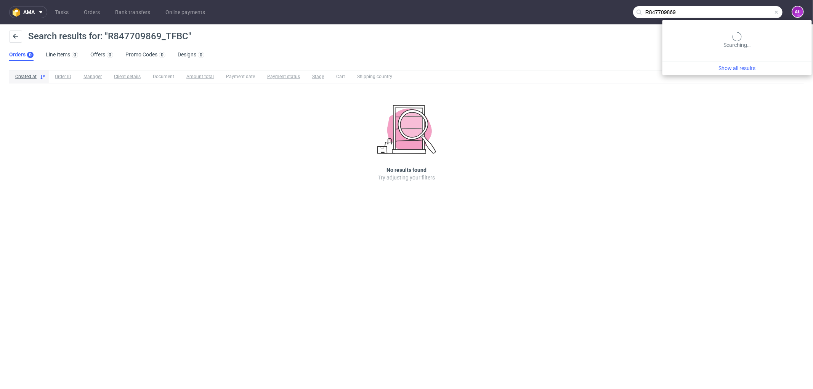
type input "R847709869"
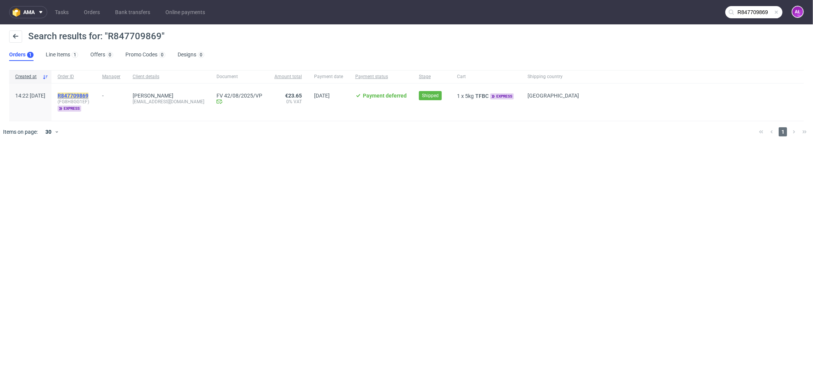
click at [88, 94] on mark "R847709869" at bounding box center [73, 96] width 31 height 6
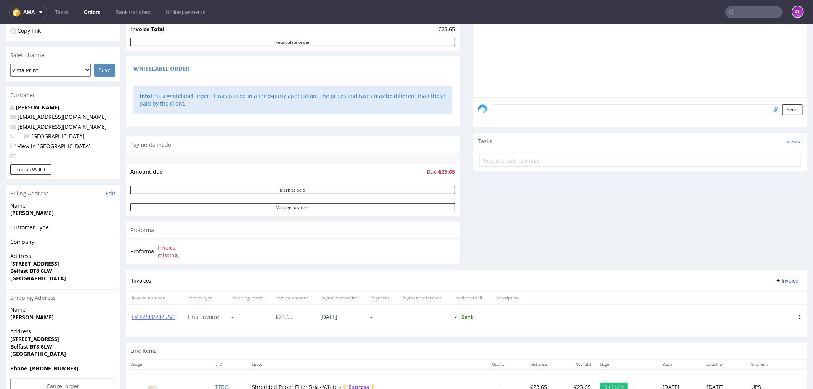
scroll to position [169, 0]
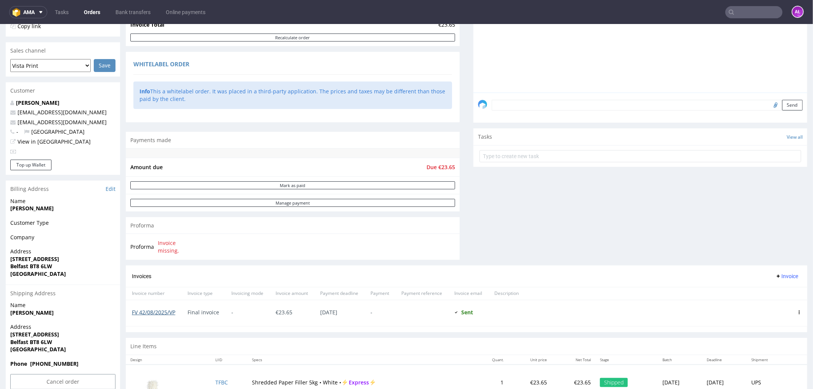
click at [157, 310] on link "FV 42/08/2025/VP" at bounding box center [153, 311] width 43 height 7
click at [740, 13] on input "text" at bounding box center [753, 12] width 57 height 12
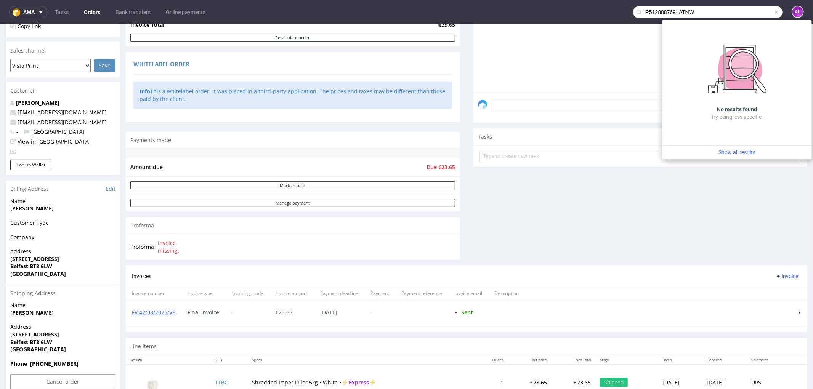
drag, startPoint x: 706, startPoint y: 10, endPoint x: 670, endPoint y: 13, distance: 36.4
click at [670, 13] on input "R512888769_ATNW" at bounding box center [707, 12] width 149 height 12
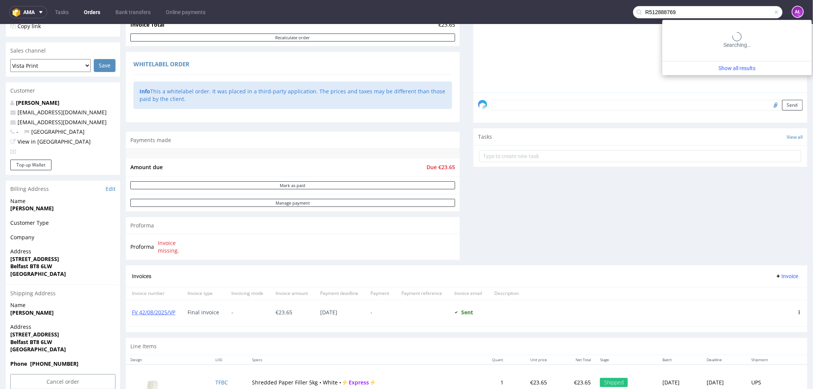
type input "R512888769"
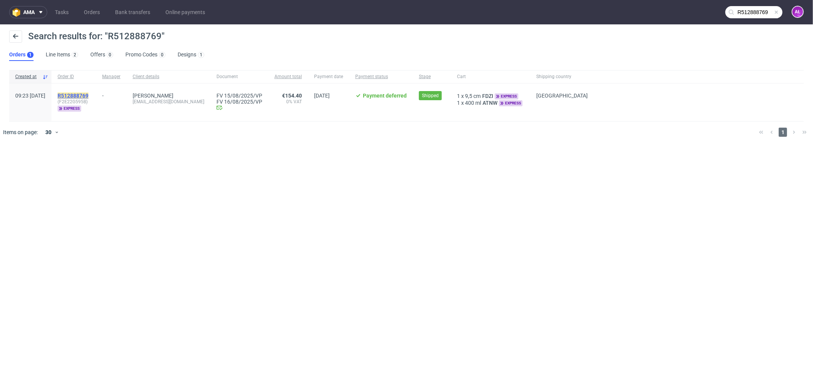
click at [88, 94] on mark "R512888769" at bounding box center [73, 96] width 31 height 6
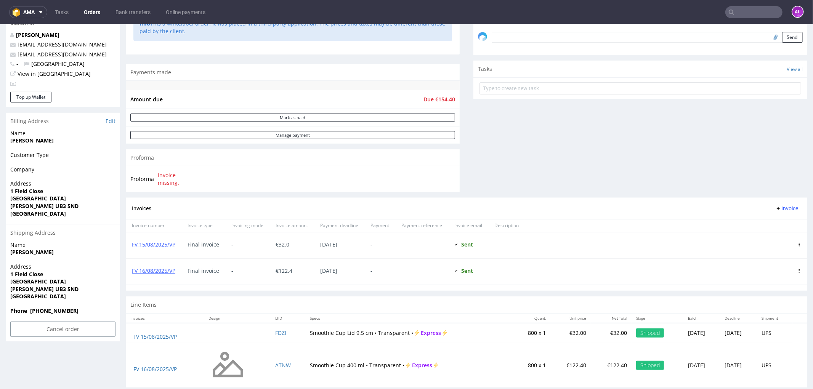
scroll to position [252, 0]
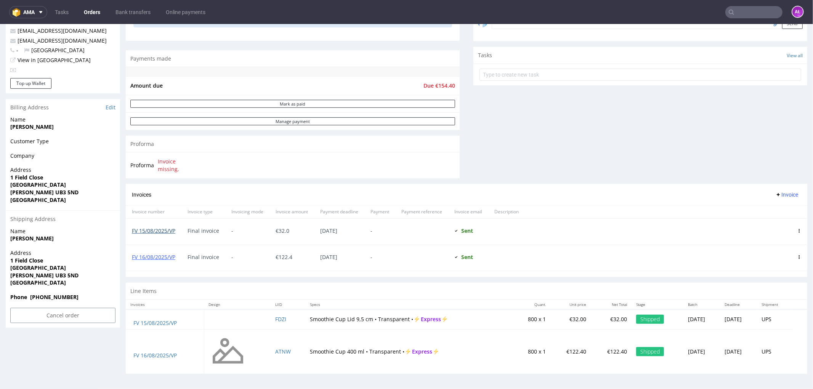
click at [169, 229] on link "FV 15/08/2025/VP" at bounding box center [153, 230] width 43 height 7
click at [161, 259] on link "FV 16/08/2025/VP" at bounding box center [153, 256] width 43 height 7
click at [163, 229] on link "FV 15/08/2025/VP" at bounding box center [153, 230] width 43 height 7
click at [169, 257] on link "FV 16/08/2025/VP" at bounding box center [153, 256] width 43 height 7
drag, startPoint x: 179, startPoint y: 262, endPoint x: 131, endPoint y: 261, distance: 47.6
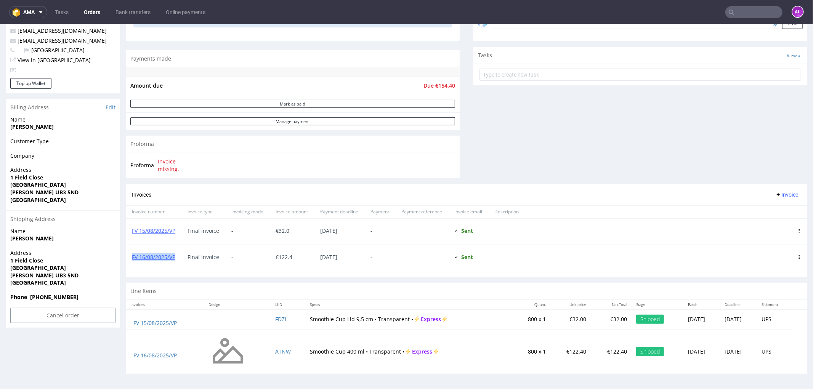
click at [131, 261] on div "FV 16/08/2025/VP" at bounding box center [154, 258] width 56 height 26
copy link "FV 16/08/2025/VP"
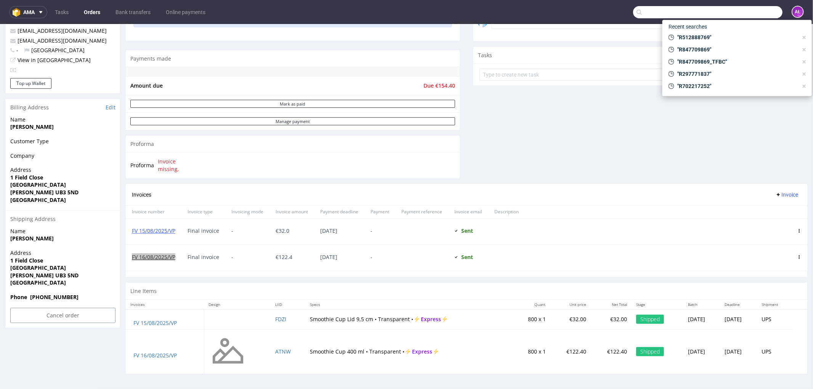
click at [750, 8] on input "text" at bounding box center [707, 12] width 149 height 12
paste input "R382135832_NGNC"
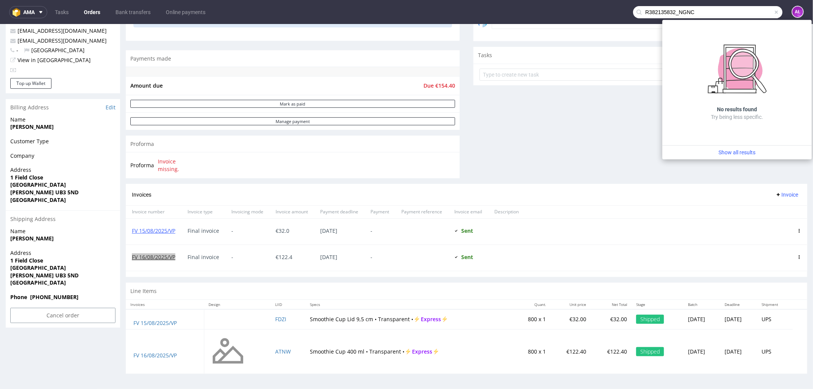
drag, startPoint x: 694, startPoint y: 13, endPoint x: 669, endPoint y: 16, distance: 25.3
click at [669, 16] on input "R382135832_NGNC" at bounding box center [707, 12] width 149 height 12
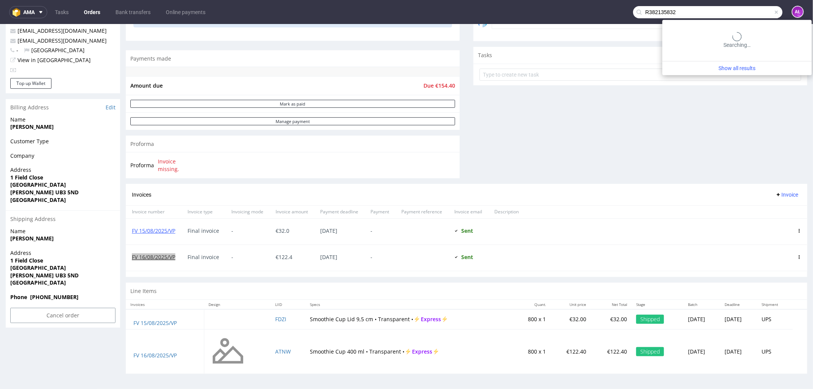
type input "R382135832"
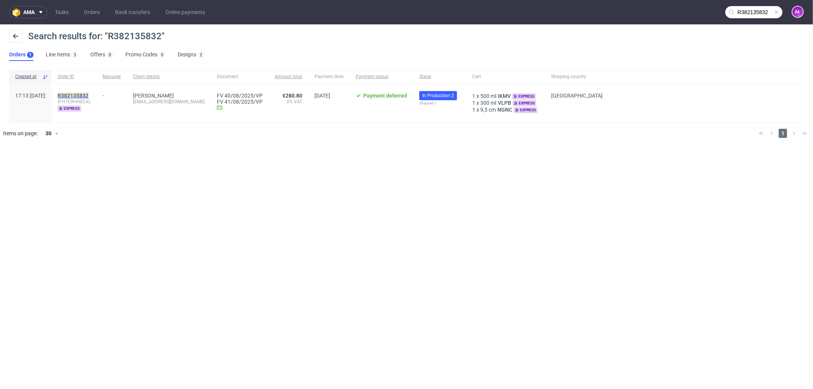
click at [88, 94] on mark "R382135832" at bounding box center [73, 96] width 31 height 6
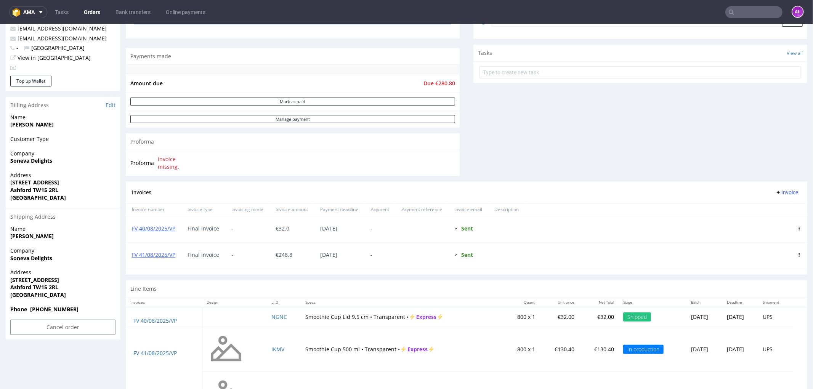
scroll to position [254, 0]
click at [170, 227] on link "FV 40/08/2025/VP" at bounding box center [153, 227] width 43 height 7
drag, startPoint x: 173, startPoint y: 232, endPoint x: 136, endPoint y: 234, distance: 37.0
click at [136, 234] on div "FV 40/08/2025/VP" at bounding box center [154, 228] width 56 height 26
click at [173, 238] on div "FV 40/08/2025/VP" at bounding box center [154, 228] width 56 height 26
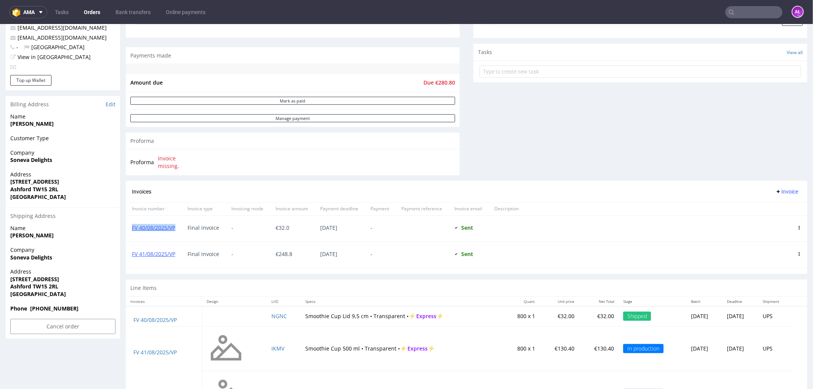
drag, startPoint x: 163, startPoint y: 232, endPoint x: 128, endPoint y: 232, distance: 34.3
click at [128, 232] on div "FV 40/08/2025/VP" at bounding box center [154, 228] width 56 height 26
copy link "FV 40/08/2025/VP"
click at [755, 14] on input "text" at bounding box center [753, 12] width 57 height 12
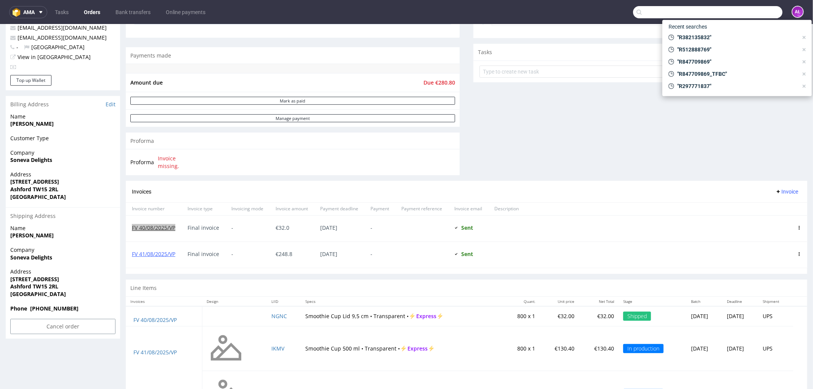
paste input "R138114357_URWA"
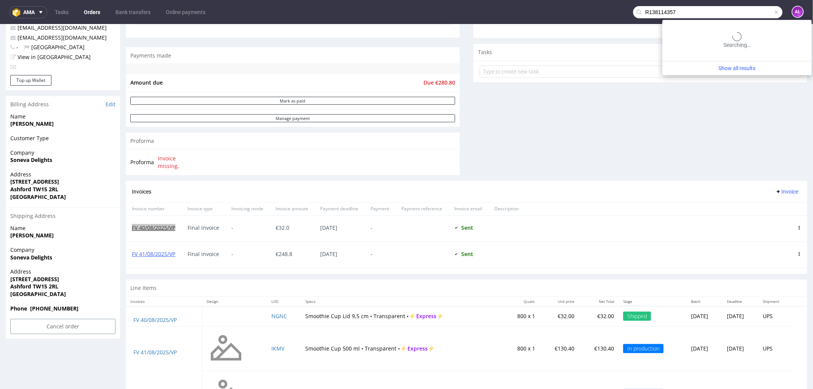
type input "R138114357"
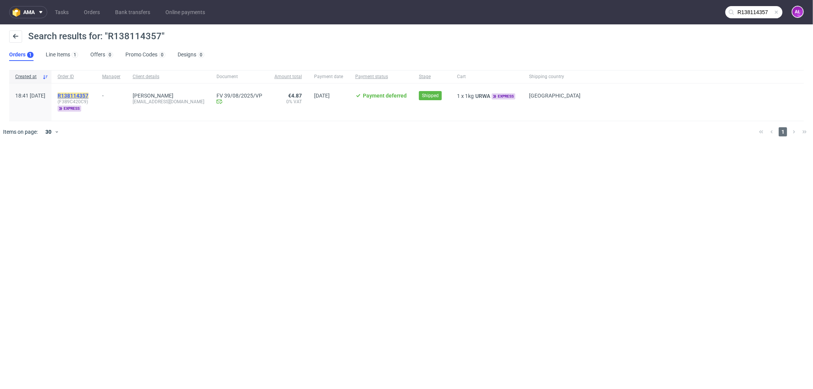
click at [88, 96] on mark "R138114357" at bounding box center [73, 96] width 31 height 6
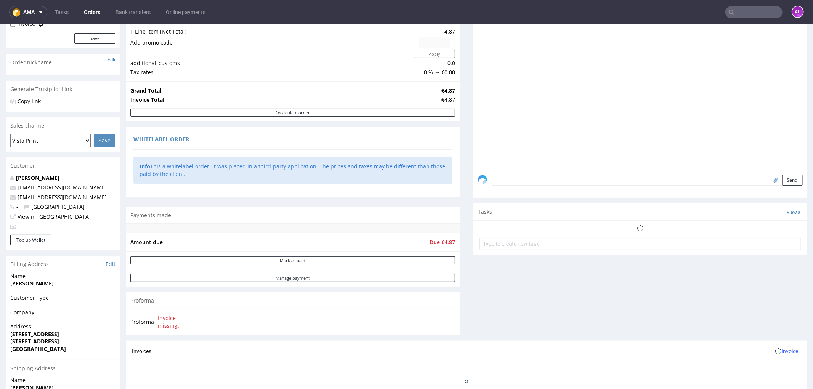
scroll to position [173, 0]
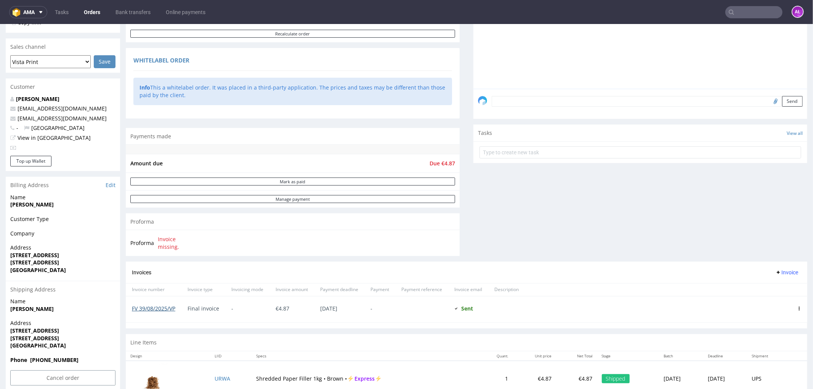
click at [157, 309] on link "FV 39/08/2025/VP" at bounding box center [153, 307] width 43 height 7
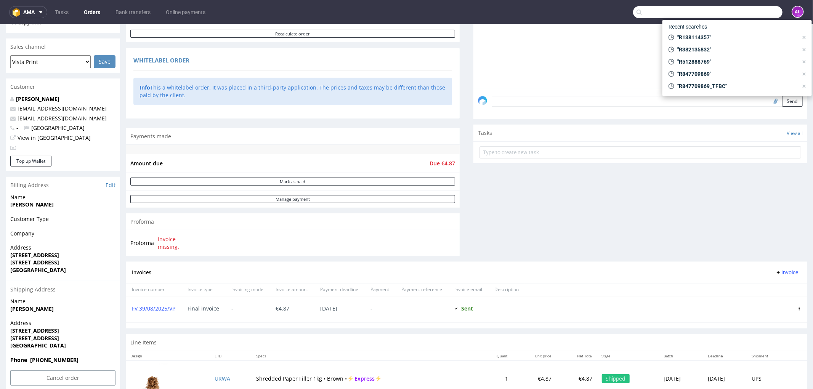
click at [742, 9] on input "text" at bounding box center [707, 12] width 149 height 12
paste input "R567539525_AEXS"
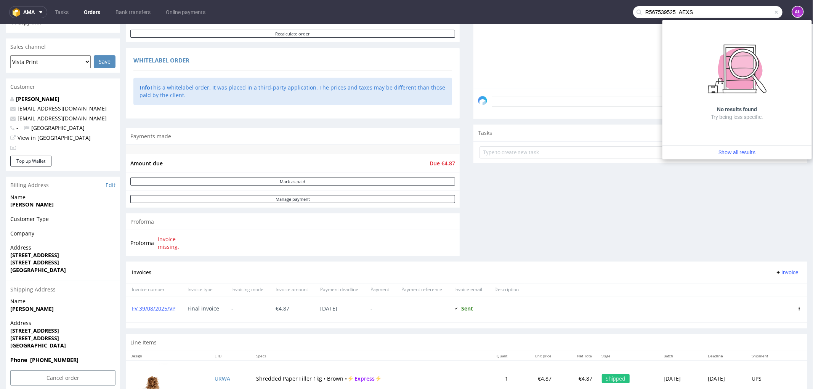
drag, startPoint x: 716, startPoint y: 10, endPoint x: 675, endPoint y: 14, distance: 42.1
click at [675, 14] on input "R567539525_AEXS" at bounding box center [707, 12] width 149 height 12
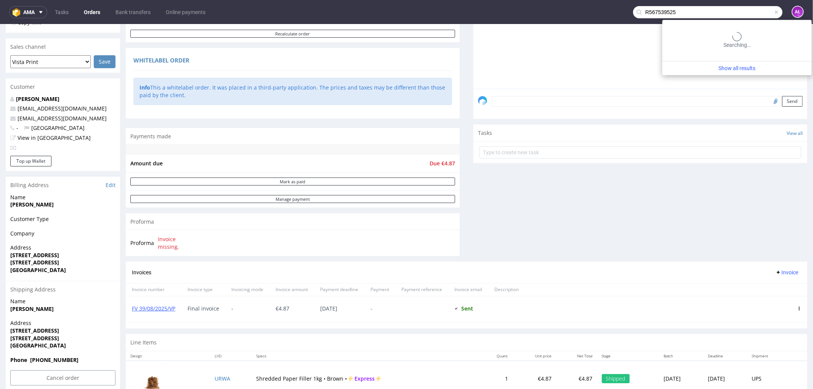
type input "R567539525"
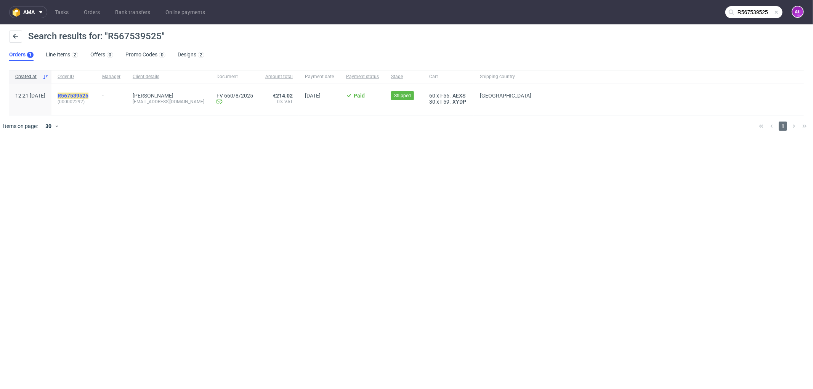
click at [88, 96] on mark "R567539525" at bounding box center [73, 96] width 31 height 6
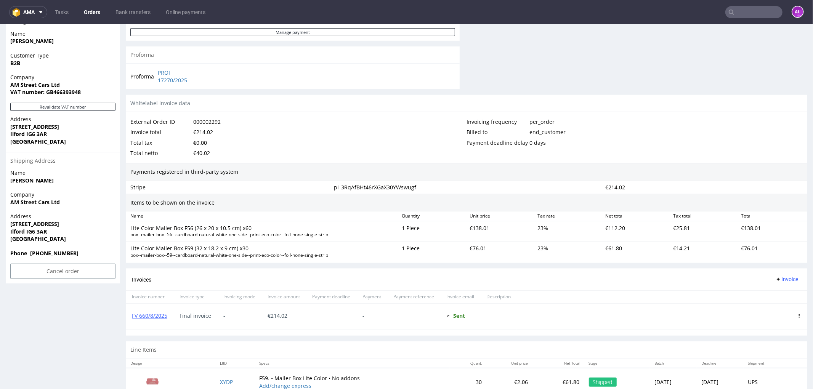
scroll to position [388, 0]
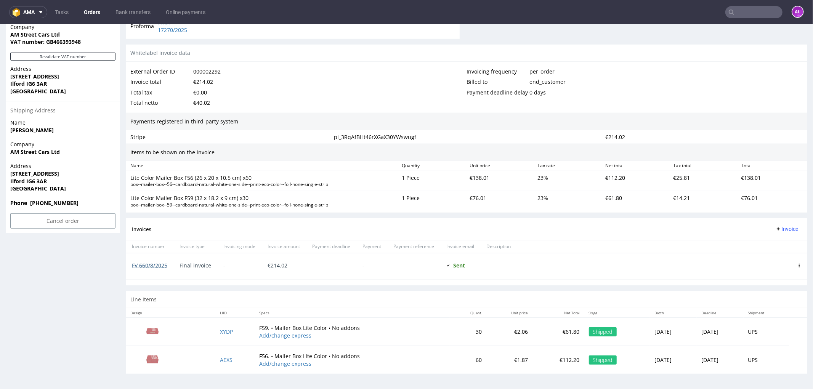
click at [163, 263] on link "FV 660/8/2025" at bounding box center [149, 264] width 35 height 7
drag, startPoint x: 167, startPoint y: 272, endPoint x: 131, endPoint y: 272, distance: 35.4
click at [131, 272] on div "FV 660/8/2025" at bounding box center [150, 266] width 48 height 26
copy link "FV 660/8/2025"
paste input "R116336584_MZGR"
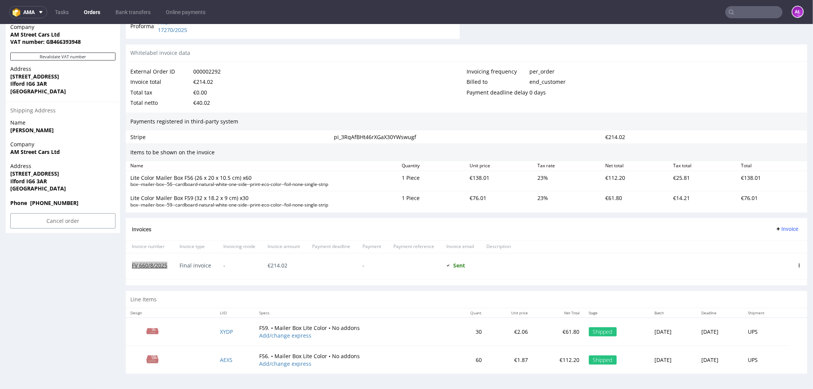
click at [738, 14] on input "text" at bounding box center [753, 12] width 57 height 12
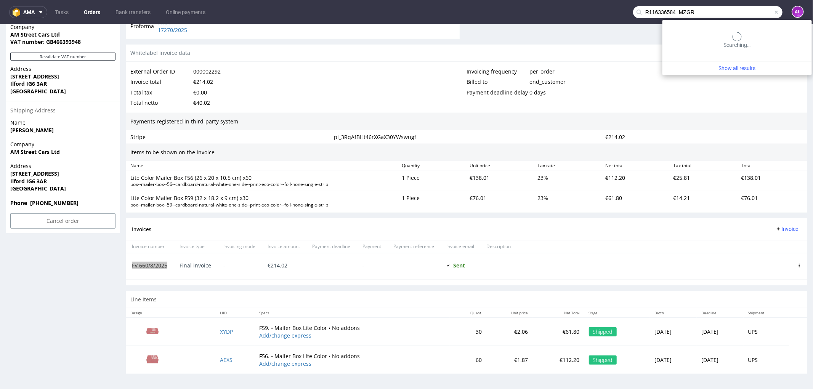
scroll to position [0, 0]
click at [706, 13] on input "R116336584_MZGR" at bounding box center [707, 12] width 149 height 12
type input "R116336584"
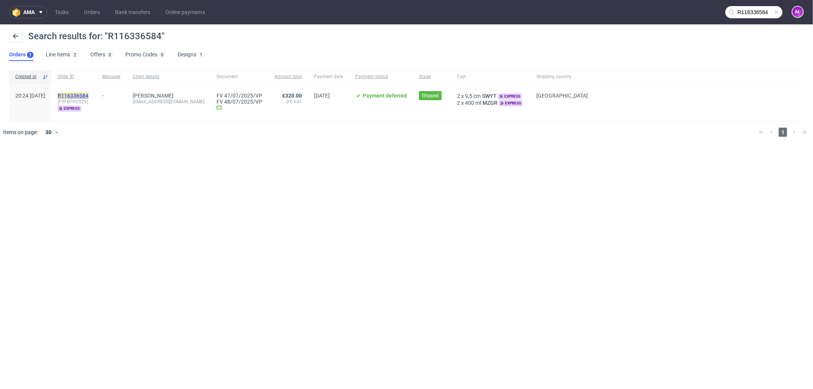
click at [88, 97] on mark "R116336584" at bounding box center [73, 96] width 31 height 6
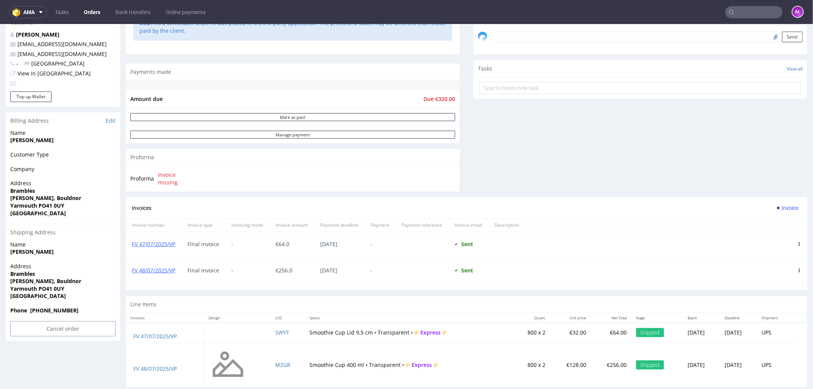
scroll to position [252, 0]
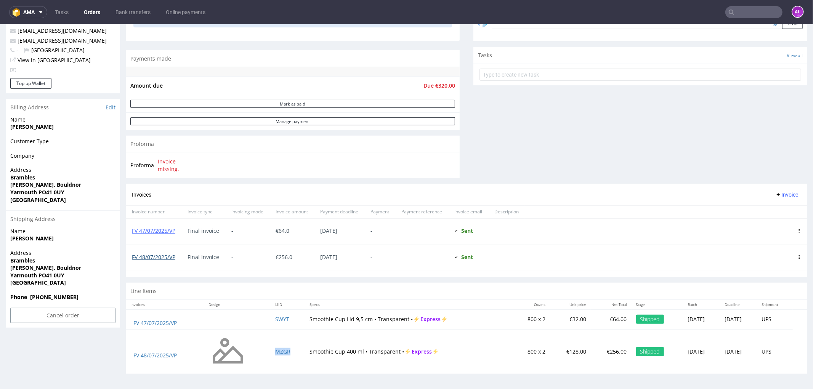
click at [162, 255] on link "FV 48/07/2025/VP" at bounding box center [153, 256] width 43 height 7
click at [740, 10] on input "text" at bounding box center [753, 12] width 57 height 12
paste input "R205295381_BPZZ"
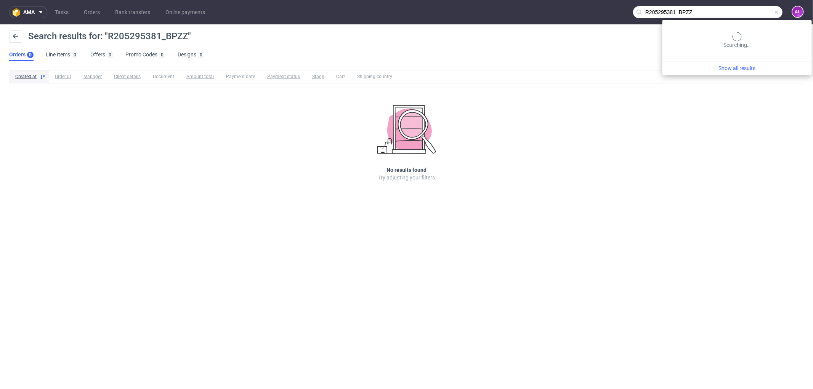
click at [745, 13] on input "R205295381_BPZZ" at bounding box center [707, 12] width 149 height 12
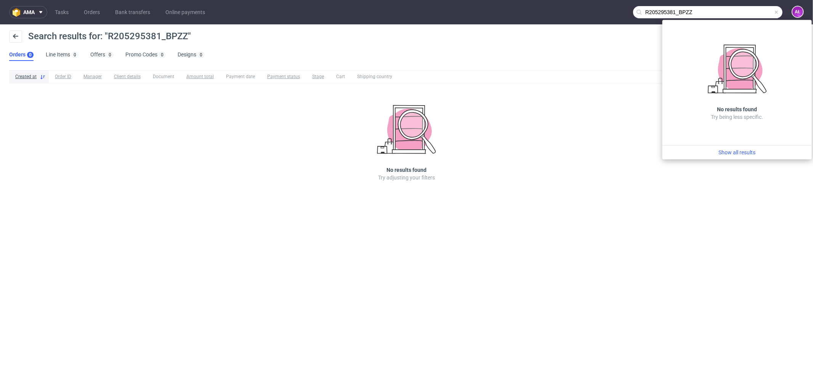
drag, startPoint x: 729, startPoint y: 12, endPoint x: 678, endPoint y: 13, distance: 51.1
click at [678, 13] on input "R205295381_BPZZ" at bounding box center [707, 12] width 149 height 12
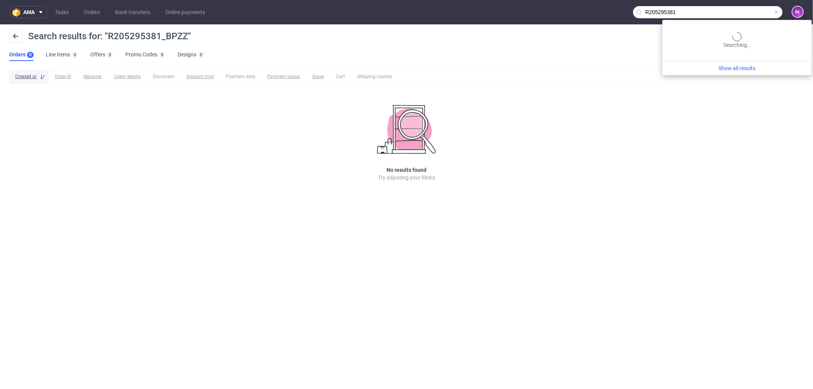
type input "R205295381"
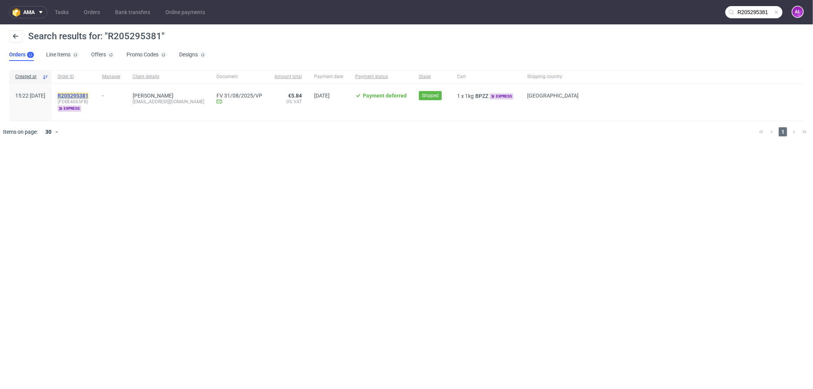
click at [88, 93] on mark "R205295381" at bounding box center [73, 96] width 31 height 6
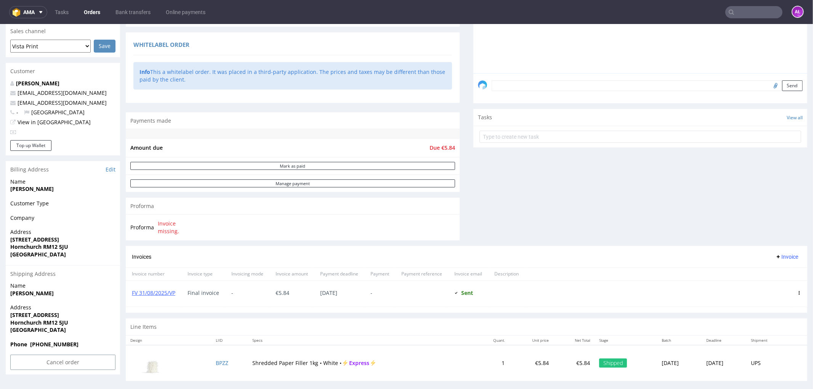
scroll to position [196, 0]
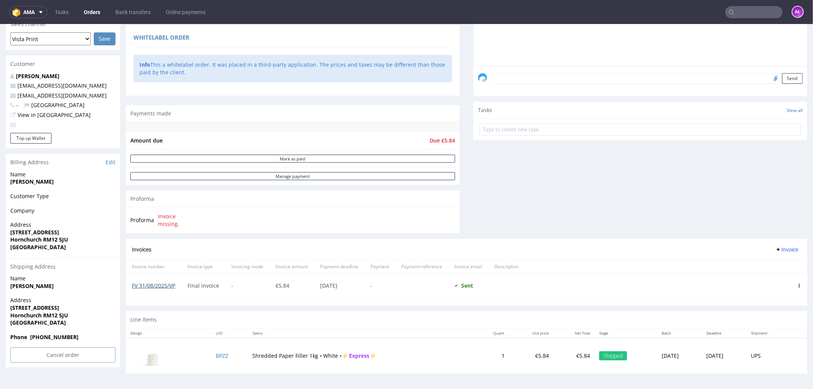
click at [162, 286] on link "FV 31/08/2025/VP" at bounding box center [153, 285] width 43 height 7
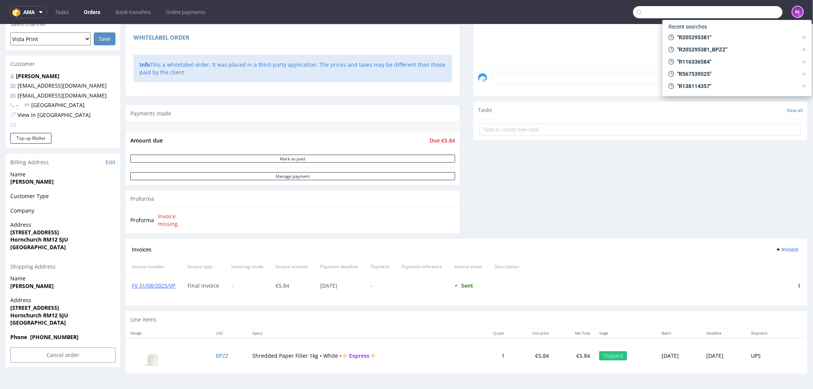
click at [741, 13] on input "text" at bounding box center [707, 12] width 149 height 12
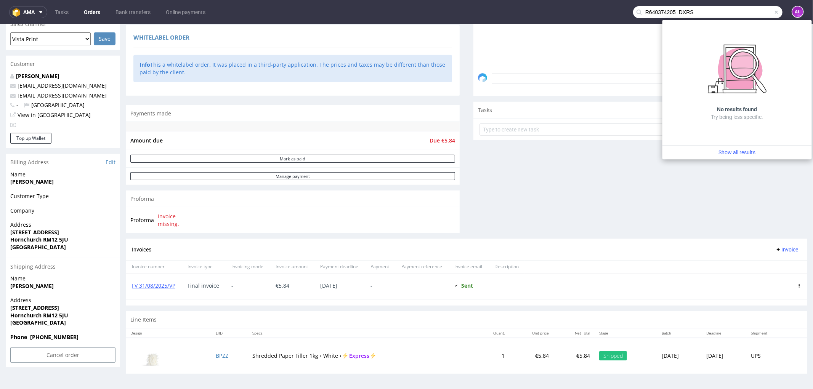
drag, startPoint x: 712, startPoint y: 10, endPoint x: 670, endPoint y: 17, distance: 42.6
click at [670, 17] on input "R640374205_DXRS" at bounding box center [707, 12] width 149 height 12
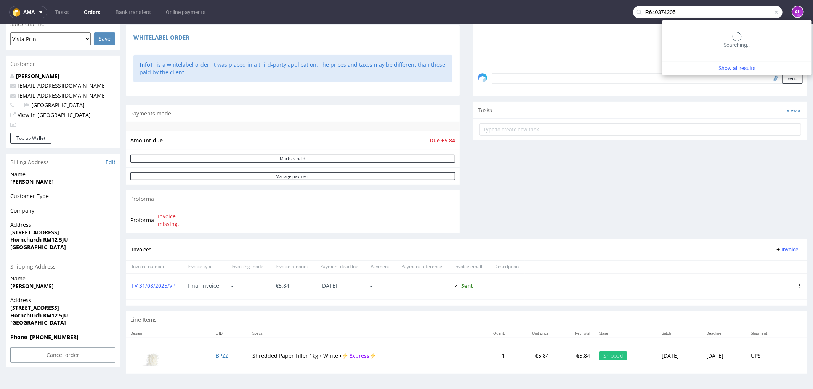
type input "R640374205"
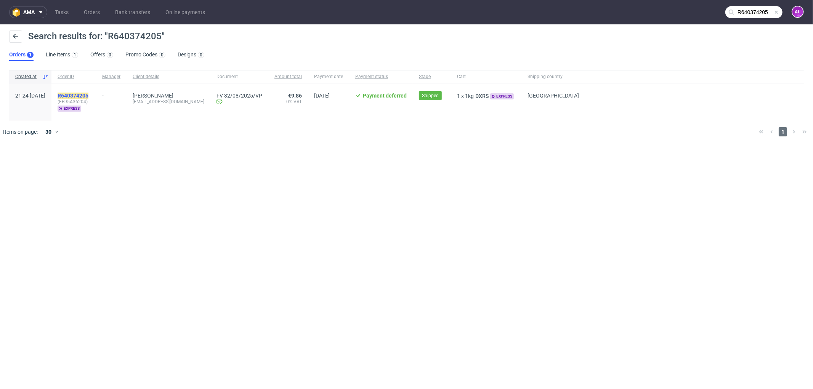
click at [80, 96] on mark "R640374205" at bounding box center [73, 96] width 31 height 6
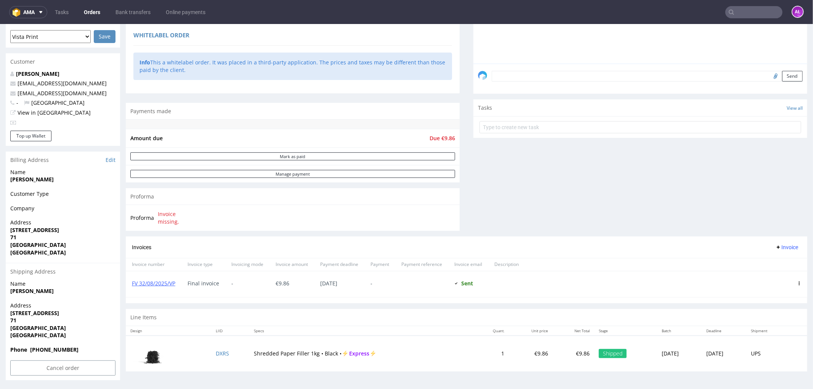
scroll to position [199, 0]
click at [162, 282] on link "FV 32/08/2025/VP" at bounding box center [153, 282] width 43 height 7
click at [751, 12] on input "text" at bounding box center [753, 12] width 57 height 12
paste input "R920588833_TRYG"
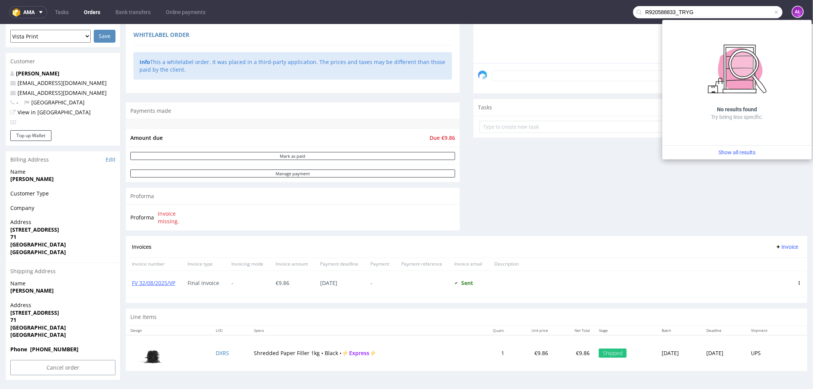
drag, startPoint x: 698, startPoint y: 10, endPoint x: 671, endPoint y: 14, distance: 27.5
click at [671, 14] on input "R920588833_TRYG" at bounding box center [707, 12] width 149 height 12
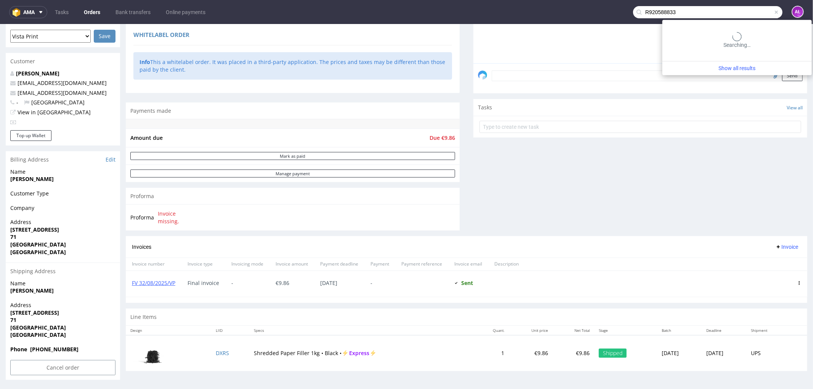
type input "R920588833"
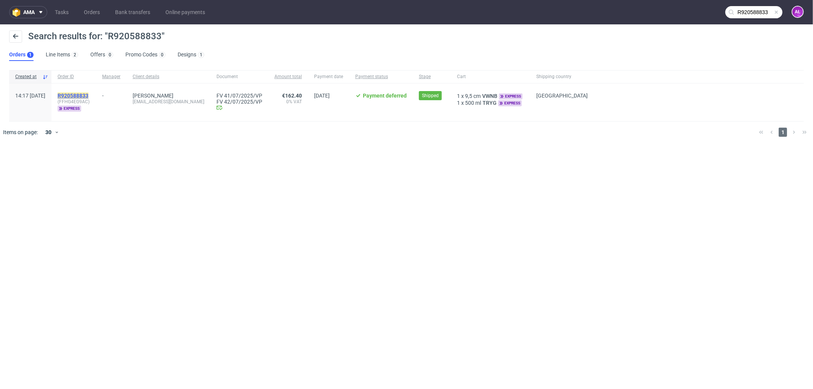
click at [88, 96] on mark "R920588833" at bounding box center [73, 96] width 31 height 6
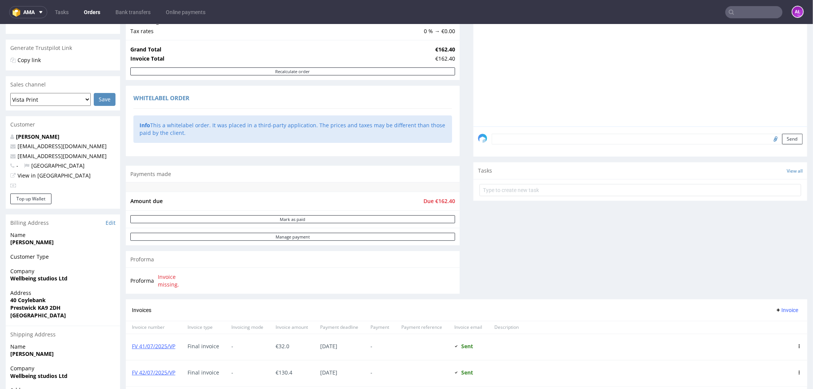
scroll to position [167, 0]
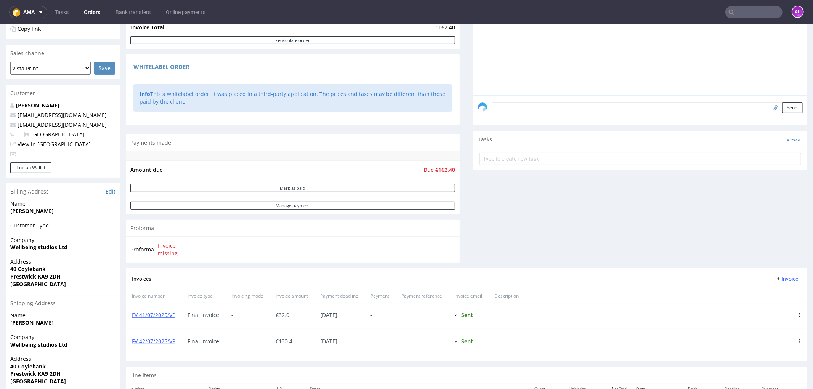
click at [736, 14] on input "text" at bounding box center [753, 12] width 57 height 12
paste input "R924605149_MYMC"
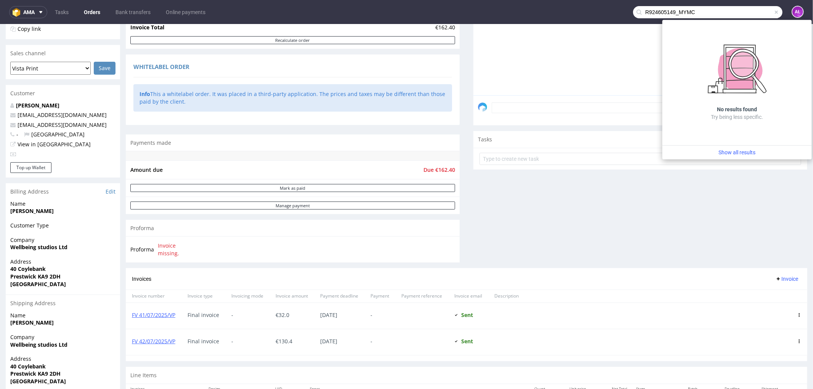
drag, startPoint x: 709, startPoint y: 10, endPoint x: 671, endPoint y: 14, distance: 38.7
click at [671, 14] on input "R924605149_MYMC" at bounding box center [707, 12] width 149 height 12
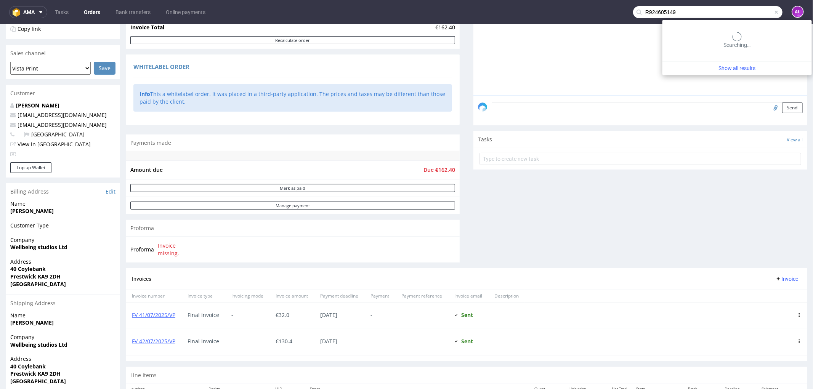
type input "R924605149"
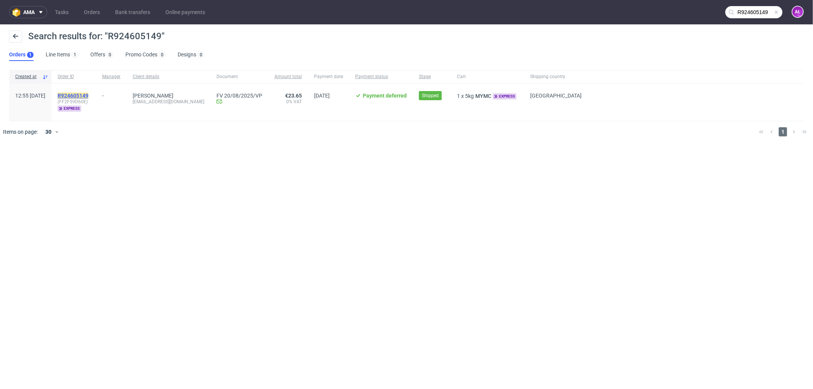
click at [88, 94] on mark "R924605149" at bounding box center [73, 96] width 31 height 6
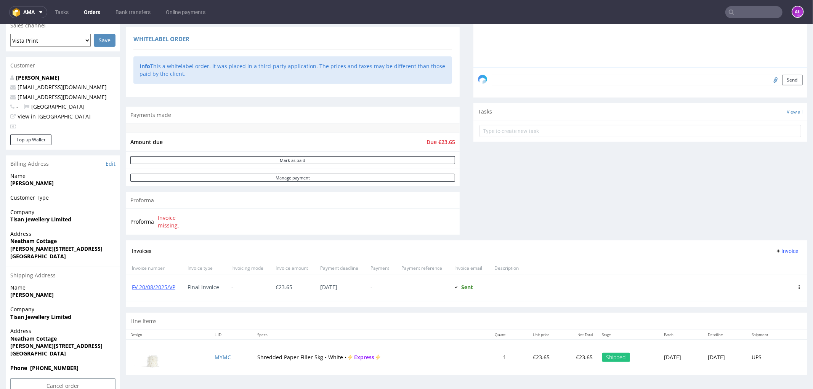
scroll to position [212, 0]
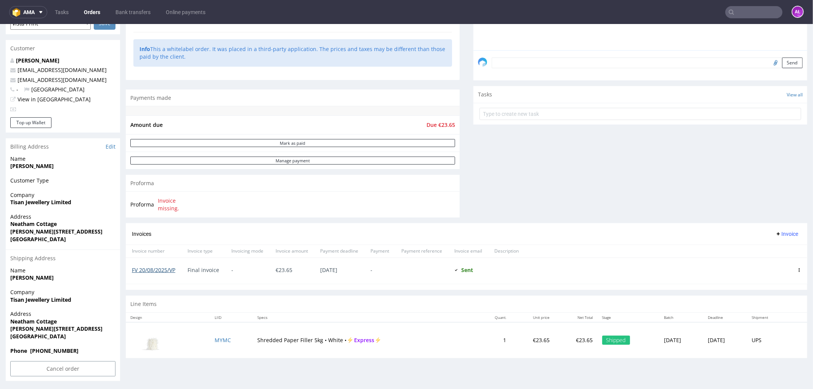
click at [155, 272] on link "FV 20/08/2025/VP" at bounding box center [153, 269] width 43 height 7
click at [734, 13] on input "text" at bounding box center [753, 12] width 57 height 12
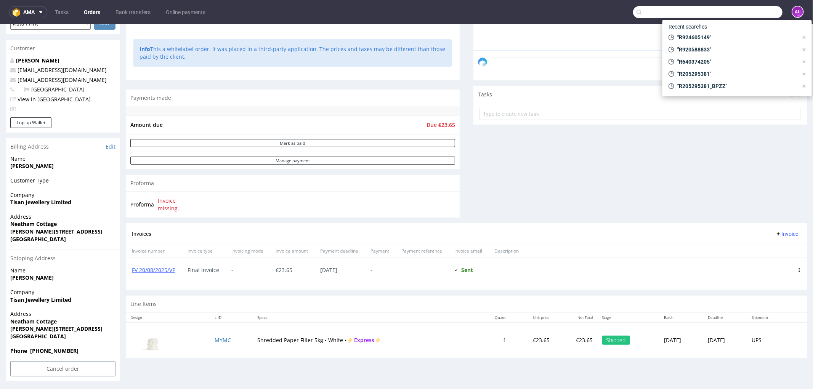
paste input "ZK442"
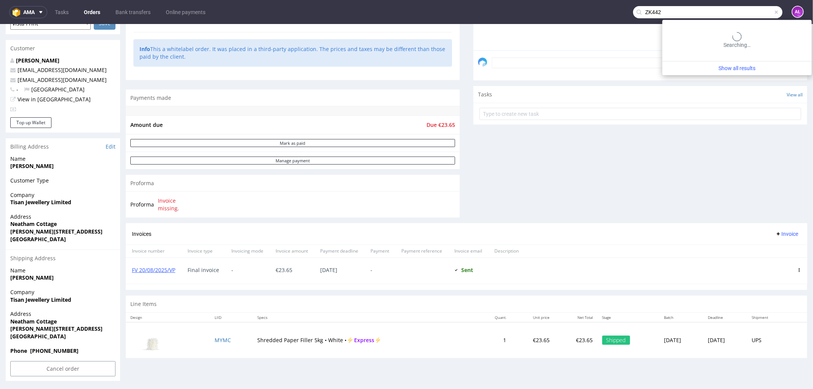
click at [710, 10] on input "ZK442" at bounding box center [707, 12] width 149 height 12
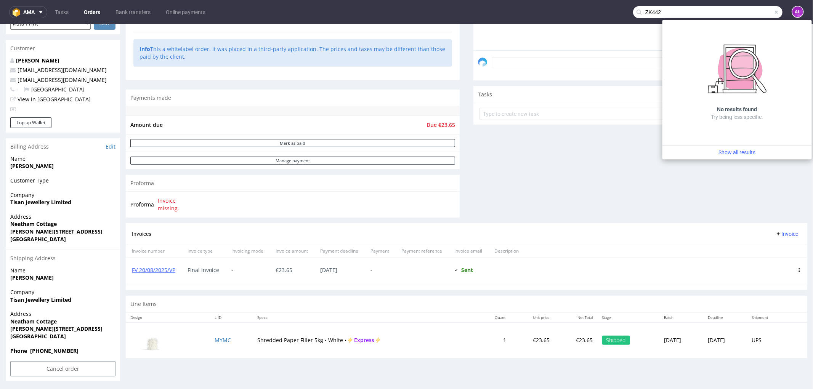
drag, startPoint x: 687, startPoint y: 10, endPoint x: 587, endPoint y: 10, distance: 99.8
click at [587, 10] on nav "ama Tasks Orders Bank transfers Online payments ZK442 AŁ" at bounding box center [406, 12] width 813 height 24
paste input "R512888769_FDZI"
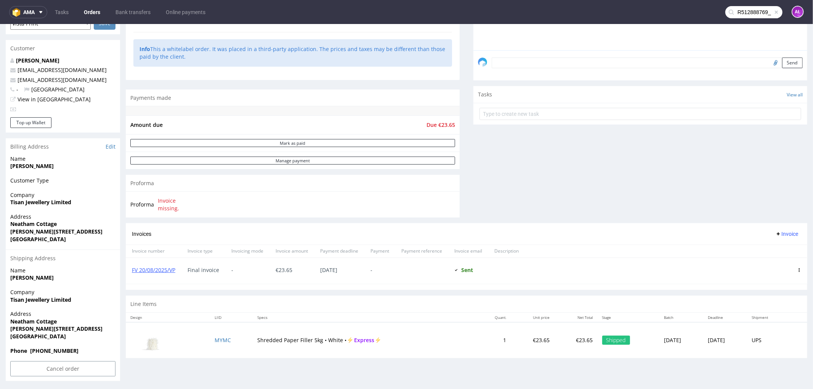
scroll to position [0, 0]
type input "R512888769"
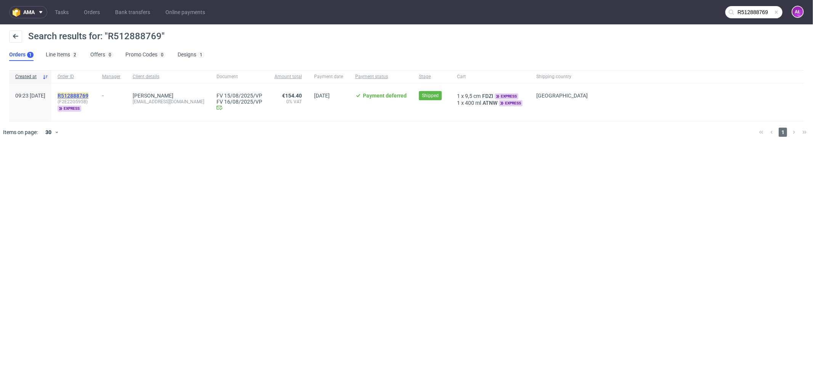
click at [88, 95] on mark "R512888769" at bounding box center [73, 96] width 31 height 6
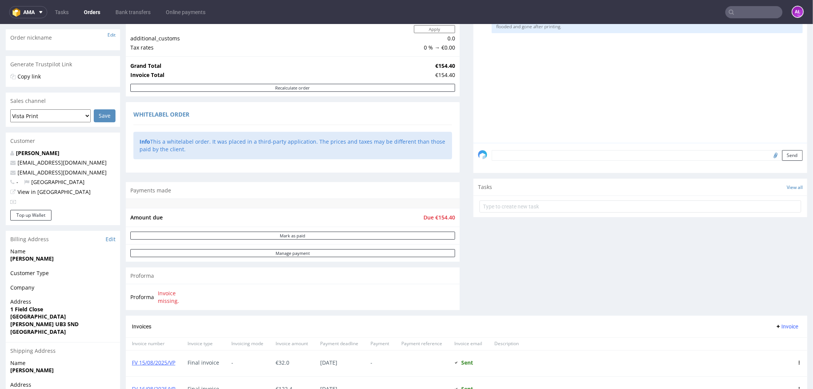
scroll to position [252, 0]
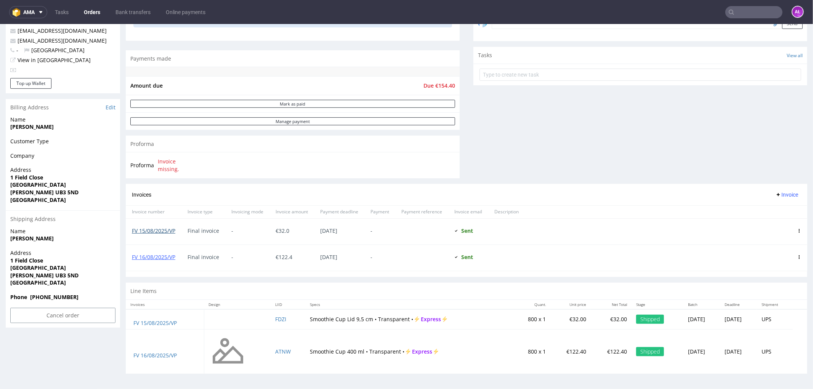
click at [160, 229] on link "FV 15/08/2025/VP" at bounding box center [153, 230] width 43 height 7
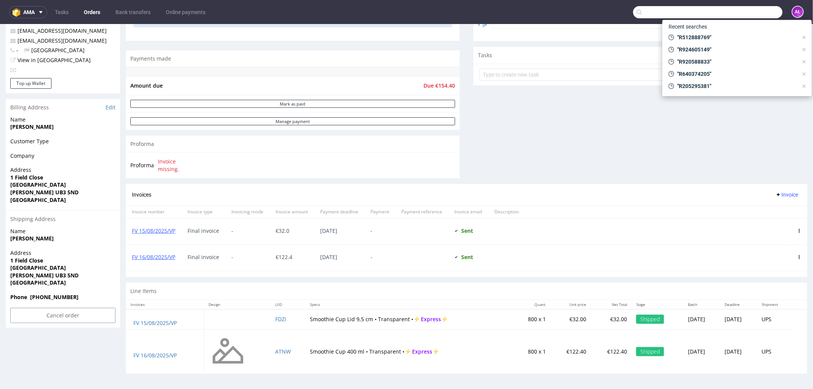
click at [734, 11] on input "text" at bounding box center [707, 12] width 149 height 12
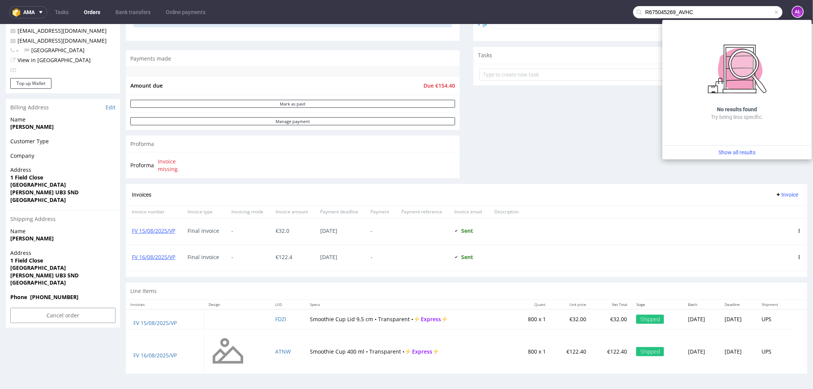
drag, startPoint x: 723, startPoint y: 8, endPoint x: 671, endPoint y: 14, distance: 52.5
click at [671, 14] on input "R675045269_AVHC" at bounding box center [707, 12] width 149 height 12
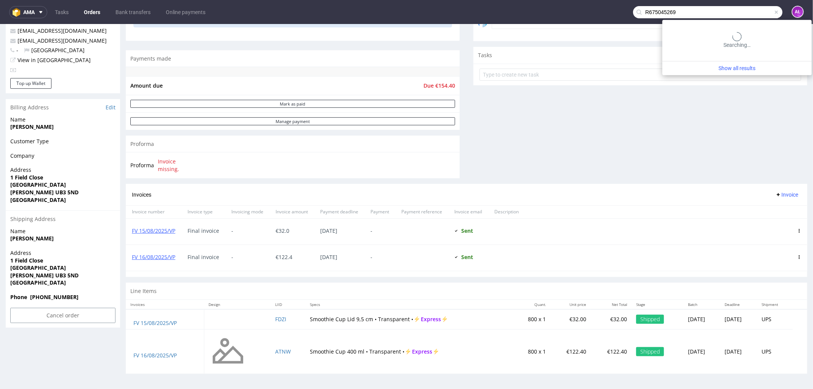
type input "R675045269"
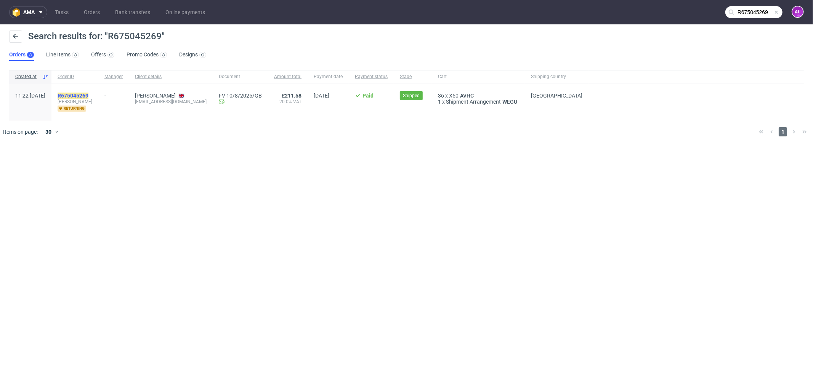
click at [88, 96] on mark "R675045269" at bounding box center [73, 96] width 31 height 6
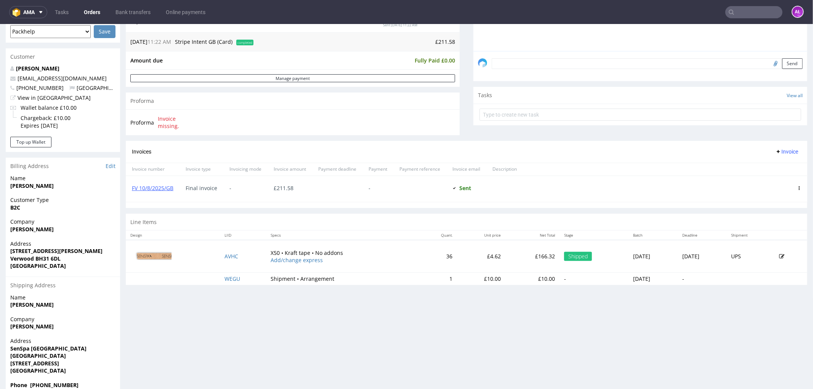
scroll to position [212, 0]
click at [741, 11] on input "text" at bounding box center [753, 12] width 57 height 12
paste input "R902187403_UBAI"
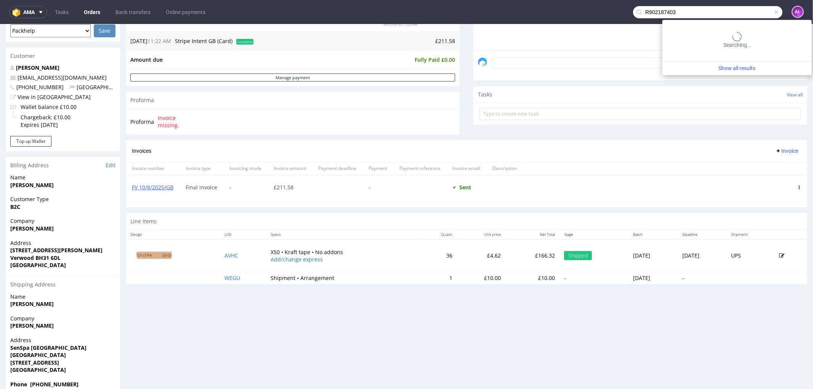
type input "R902187403"
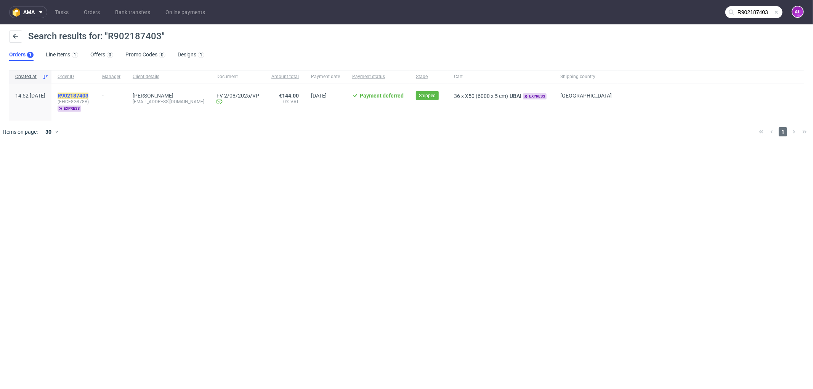
click at [88, 96] on mark "R902187403" at bounding box center [73, 96] width 31 height 6
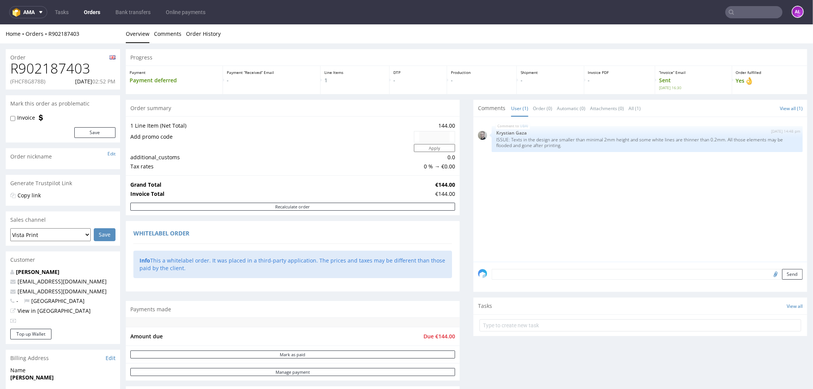
scroll to position [212, 0]
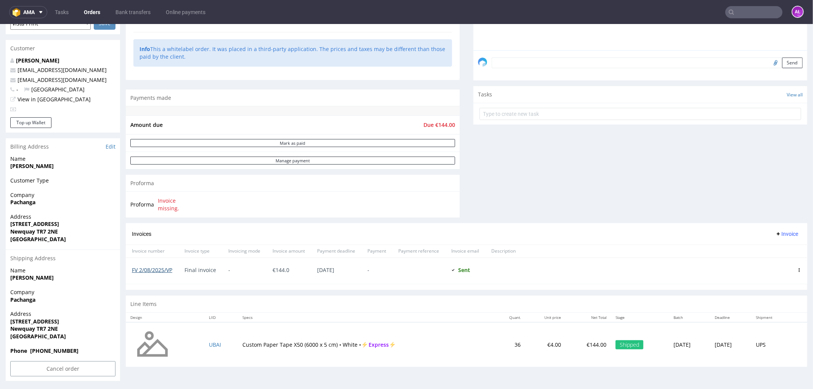
click at [161, 268] on link "FV 2/08/2025/VP" at bounding box center [152, 269] width 40 height 7
click at [745, 11] on input "text" at bounding box center [753, 12] width 57 height 12
paste input "R048191258_OGEV"
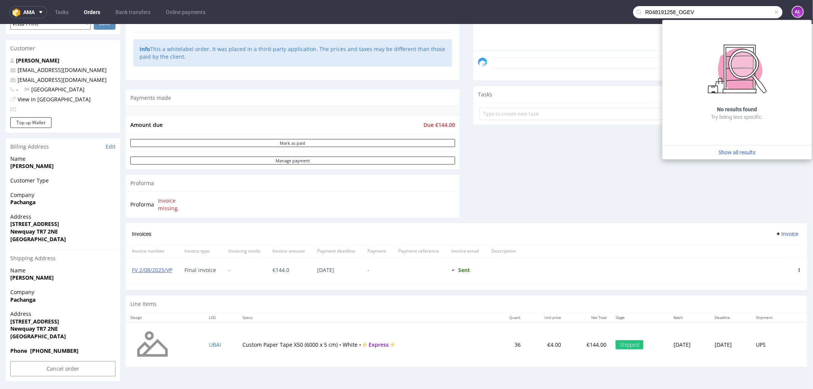
drag, startPoint x: 679, startPoint y: 12, endPoint x: 667, endPoint y: 13, distance: 12.2
click at [667, 13] on input "R048191258_OGEV" at bounding box center [707, 12] width 149 height 12
click at [671, 14] on input "R048191258_OGEV" at bounding box center [707, 12] width 149 height 12
drag, startPoint x: 671, startPoint y: 15, endPoint x: 689, endPoint y: 14, distance: 18.3
click at [689, 14] on input "R048191258_OGEV" at bounding box center [707, 12] width 149 height 12
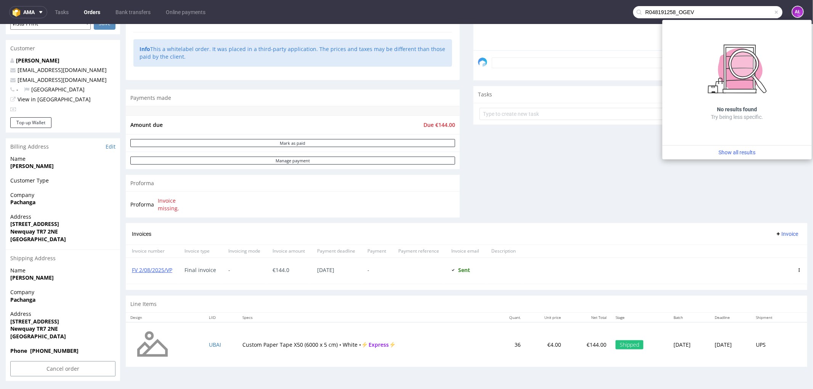
click at [691, 11] on input "R048191258_OGEV" at bounding box center [707, 12] width 149 height 12
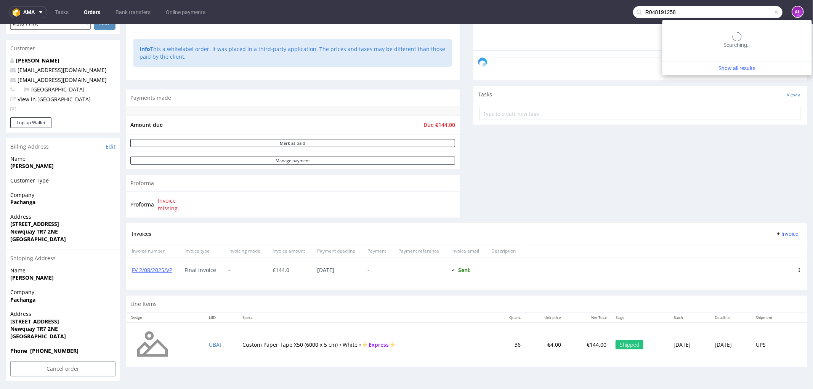
type input "R048191258"
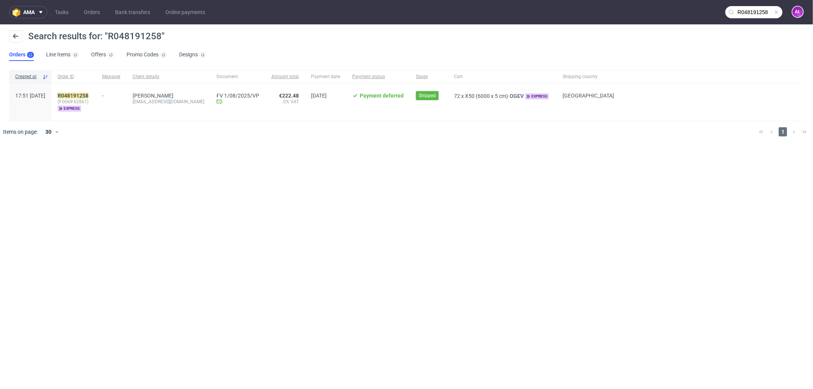
click at [96, 90] on div "R048191258 (FGGGF62861) express" at bounding box center [73, 101] width 45 height 37
click at [88, 93] on mark "R048191258" at bounding box center [73, 96] width 31 height 6
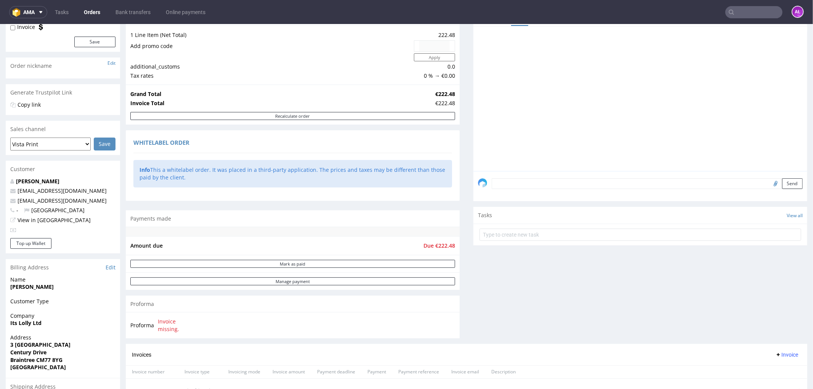
scroll to position [228, 0]
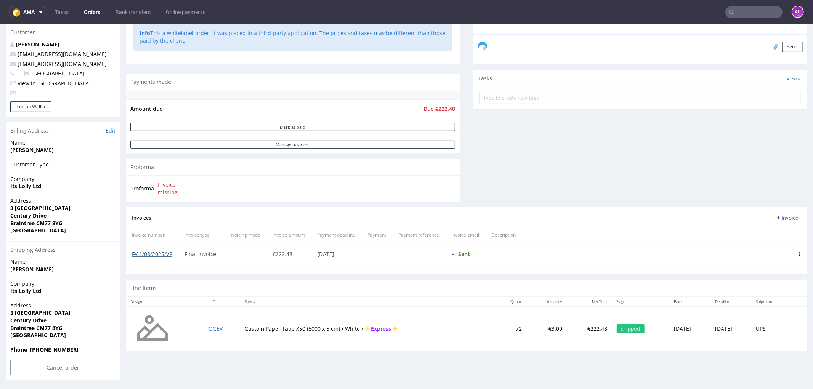
click at [167, 253] on link "FV 1/08/2025/VP" at bounding box center [152, 253] width 40 height 7
click at [736, 12] on input "text" at bounding box center [753, 12] width 57 height 12
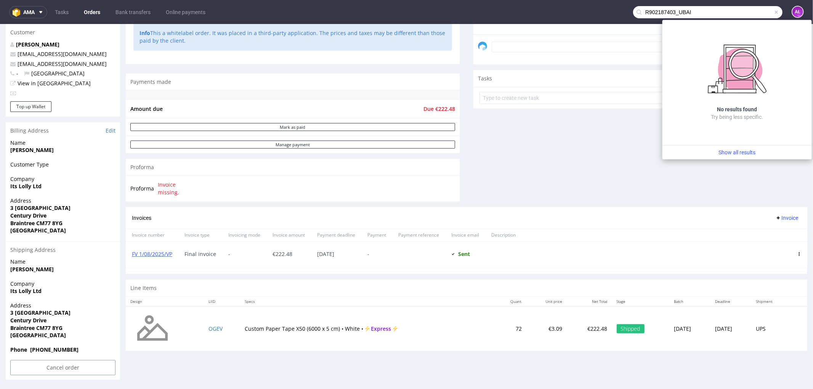
drag, startPoint x: 719, startPoint y: 11, endPoint x: 671, endPoint y: 16, distance: 48.6
click at [671, 16] on input "R902187403_UBAI" at bounding box center [707, 12] width 149 height 12
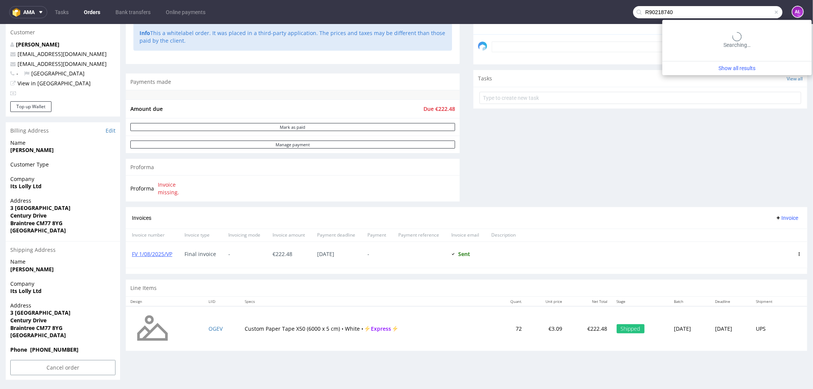
type input "R90218740"
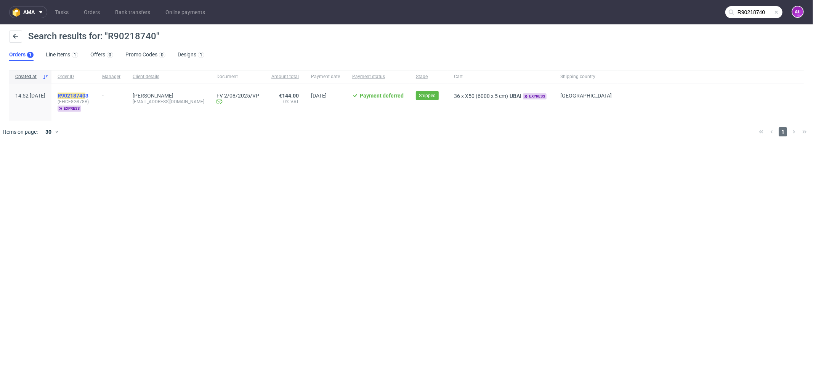
click at [85, 94] on mark "R90218740" at bounding box center [72, 96] width 28 height 6
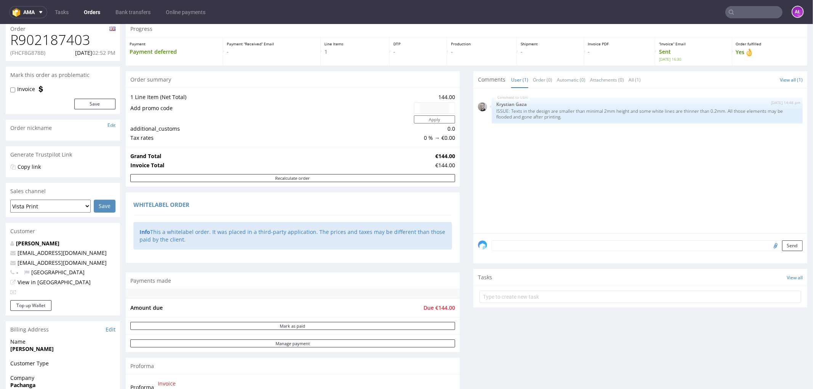
scroll to position [213, 0]
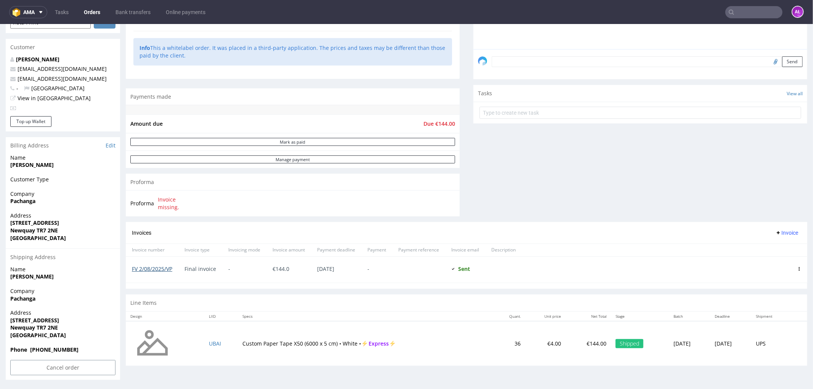
click at [166, 267] on link "FV 2/08/2025/VP" at bounding box center [152, 268] width 40 height 7
drag, startPoint x: 176, startPoint y: 271, endPoint x: 131, endPoint y: 273, distance: 44.2
click at [131, 273] on div "FV 2/08/2025/VP" at bounding box center [152, 269] width 53 height 26
copy link "FV 2/08/2025/VP"
click at [736, 10] on input "text" at bounding box center [753, 12] width 57 height 12
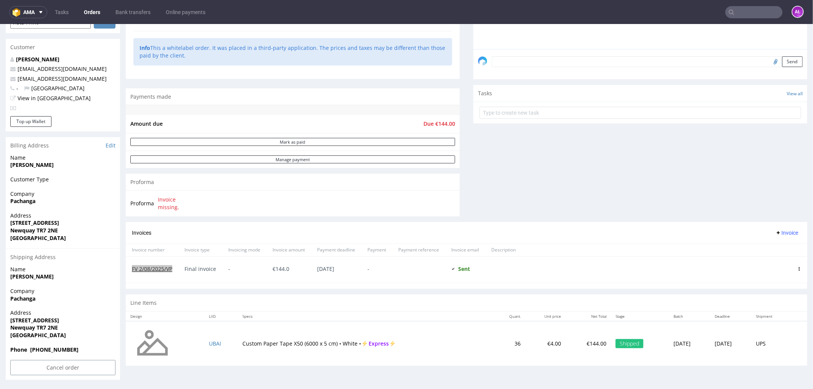
paste input "R048191258_OGEV"
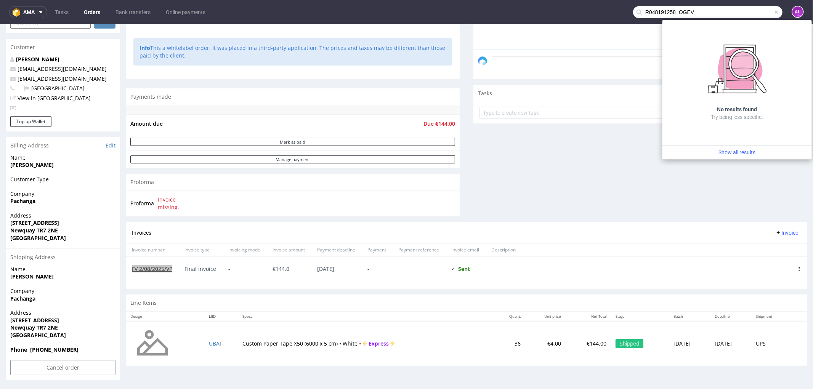
drag, startPoint x: 689, startPoint y: 16, endPoint x: 670, endPoint y: 16, distance: 19.1
click at [670, 16] on input "R048191258_OGEV" at bounding box center [707, 12] width 149 height 12
type input "R048191258"
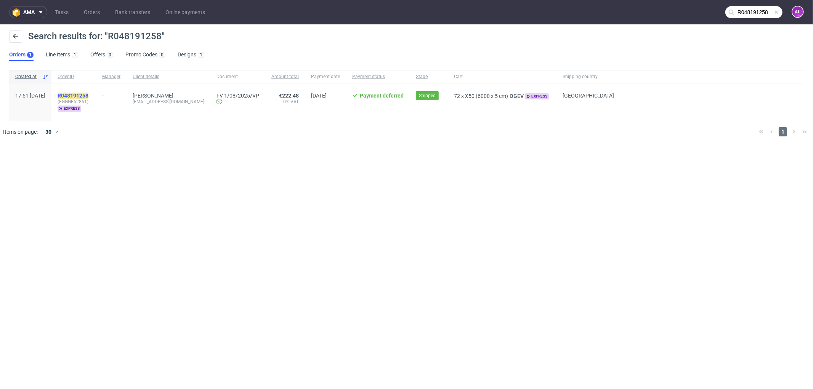
click at [87, 93] on mark "R048191258" at bounding box center [73, 96] width 31 height 6
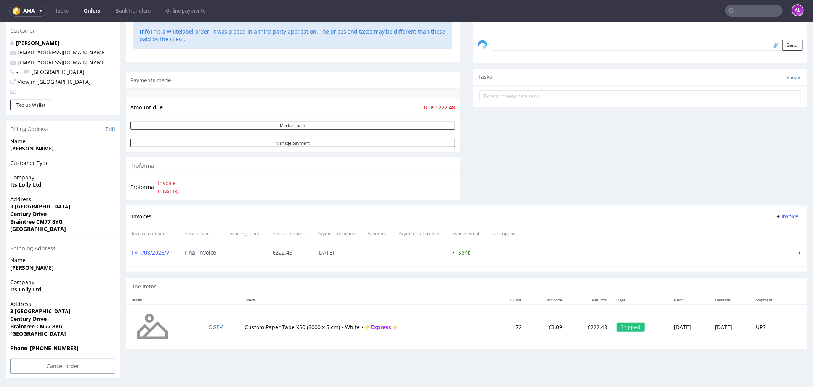
scroll to position [2, 0]
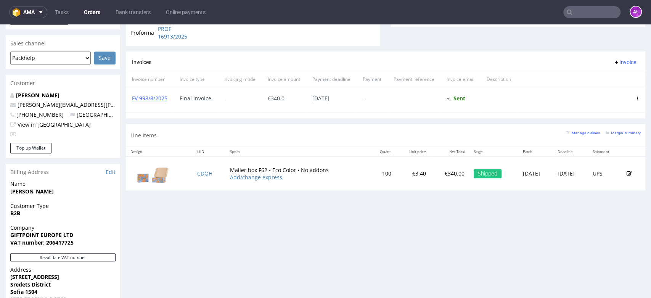
scroll to position [296, 0]
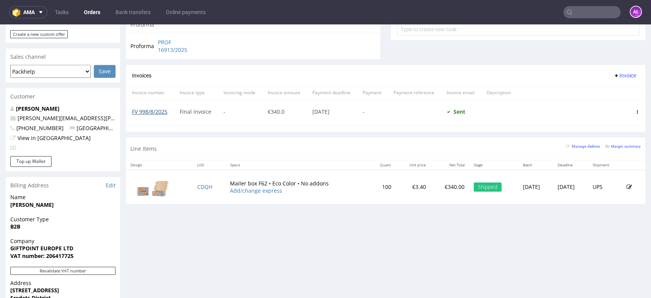
click at [160, 114] on link "FV 998/8/2025" at bounding box center [149, 111] width 35 height 7
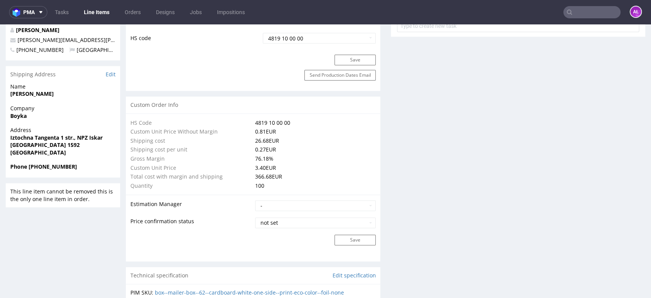
scroll to position [508, 0]
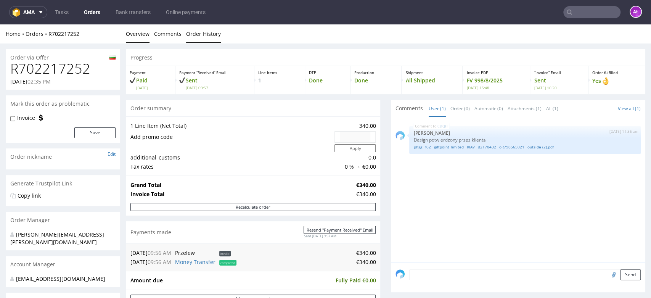
click at [205, 36] on link "Order History" at bounding box center [203, 33] width 35 height 19
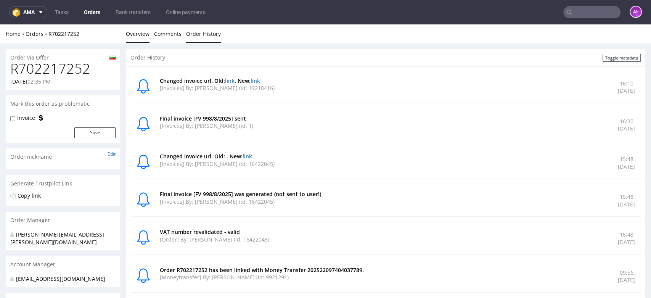
click at [139, 36] on link "Overview" at bounding box center [138, 33] width 24 height 19
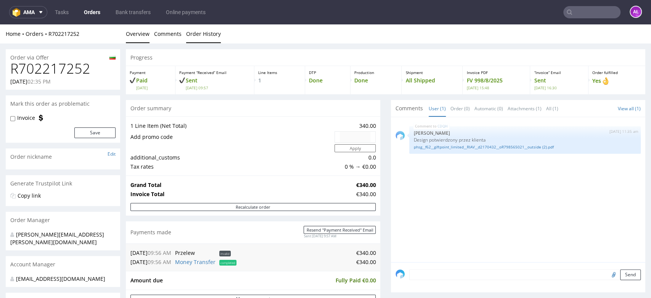
click at [203, 36] on link "Order History" at bounding box center [203, 33] width 35 height 19
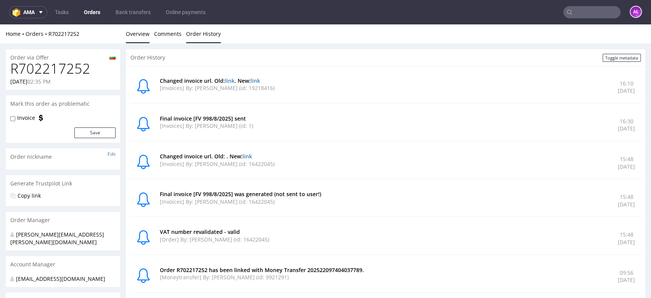
click at [146, 34] on link "Overview" at bounding box center [138, 33] width 24 height 19
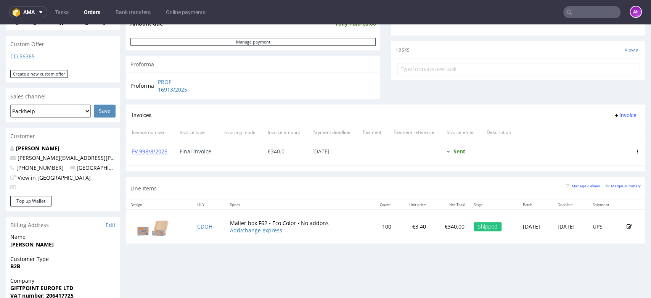
scroll to position [296, 0]
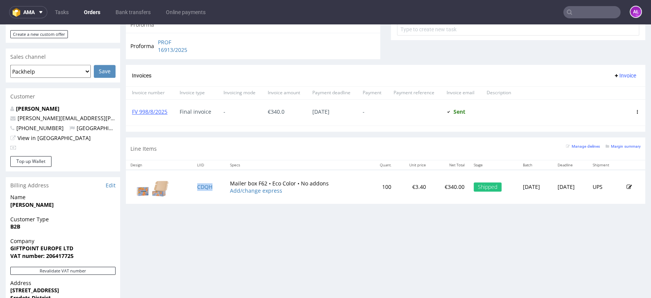
click at [202, 181] on td "CDQH" at bounding box center [208, 187] width 32 height 34
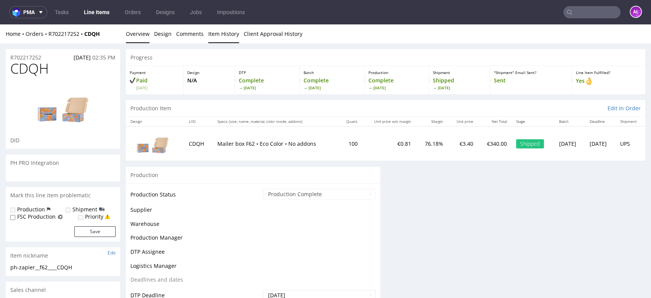
click at [225, 35] on link "Item History" at bounding box center [223, 33] width 31 height 19
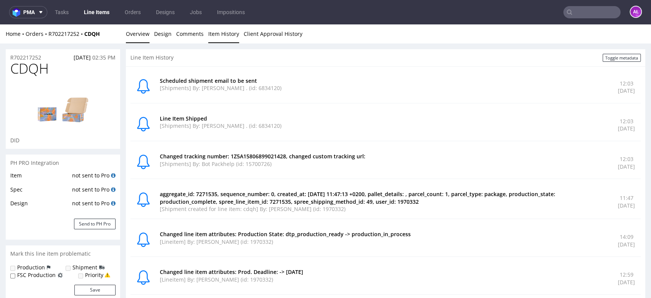
click at [134, 37] on link "Overview" at bounding box center [138, 33] width 24 height 19
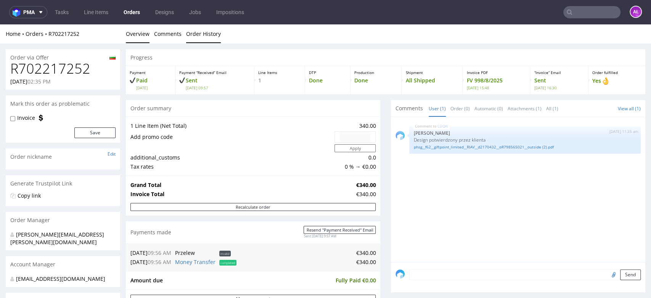
click at [199, 33] on link "Order History" at bounding box center [203, 33] width 35 height 19
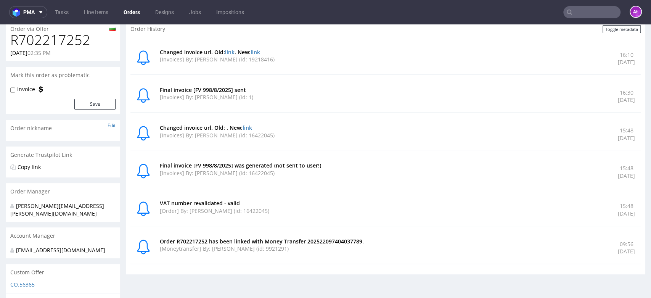
scroll to position [42, 0]
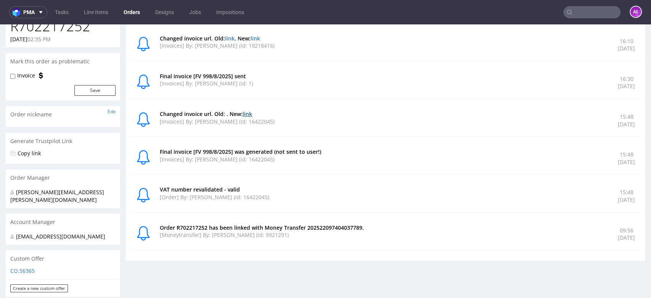
click at [244, 111] on link "link" at bounding box center [247, 113] width 10 height 7
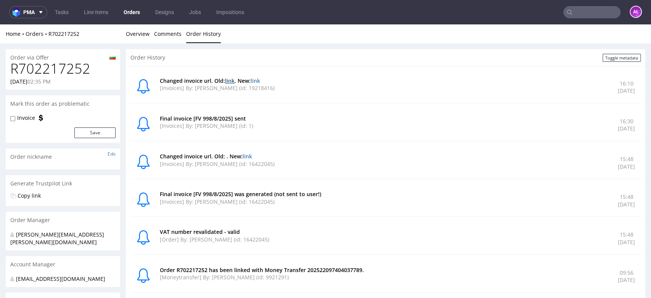
click at [231, 81] on link "link" at bounding box center [230, 80] width 10 height 7
click at [260, 82] on link "link" at bounding box center [255, 80] width 10 height 7
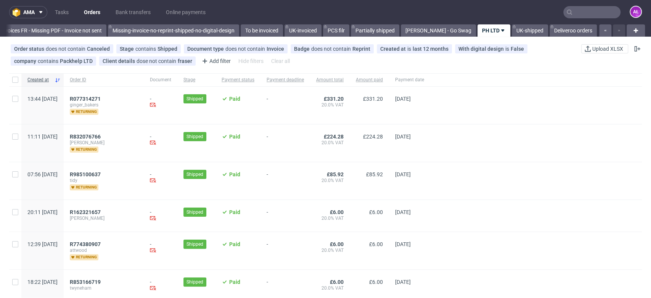
scroll to position [0, 1305]
click at [101, 98] on span "R077314271" at bounding box center [85, 99] width 31 height 6
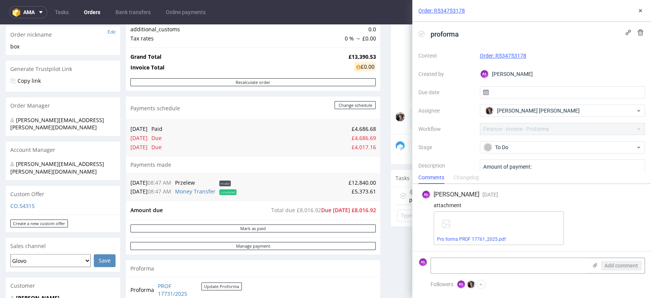
scroll to position [127, 0]
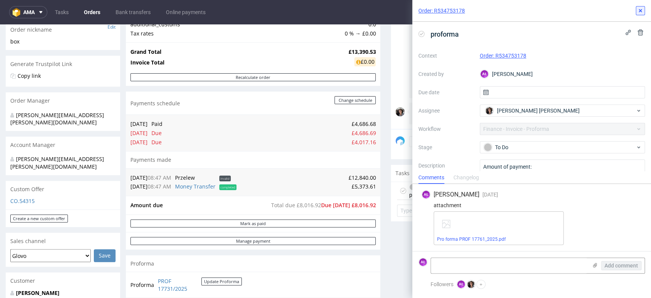
drag, startPoint x: 639, startPoint y: 11, endPoint x: 597, endPoint y: 11, distance: 41.9
click at [639, 11] on use at bounding box center [639, 10] width 3 height 3
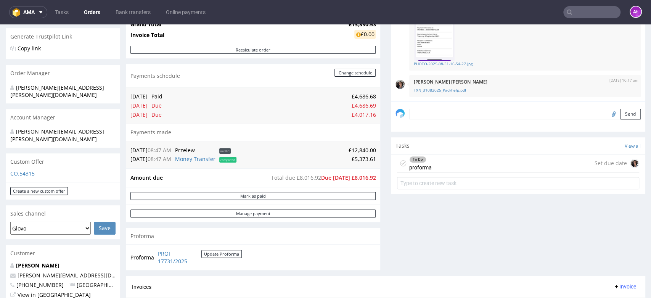
scroll to position [169, 0]
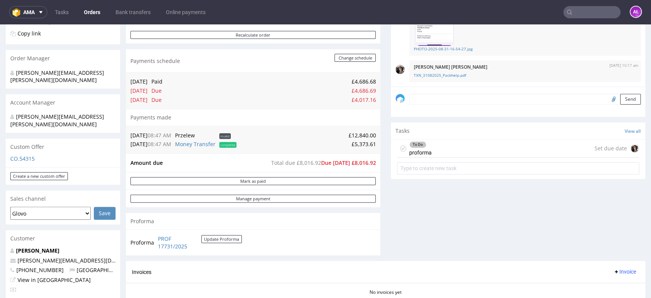
click at [409, 146] on div "To Do" at bounding box center [417, 144] width 16 height 6
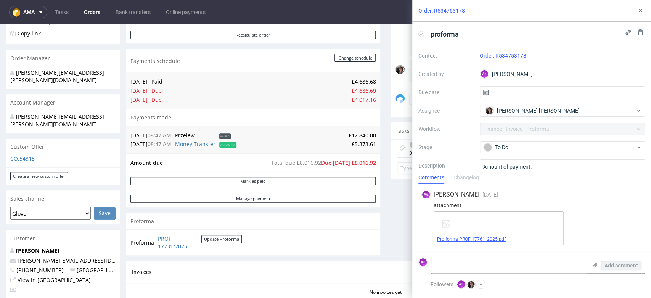
click at [488, 240] on link "Pro forma PROF 17761_2025.pdf" at bounding box center [471, 238] width 69 height 5
